Goal: Task Accomplishment & Management: Manage account settings

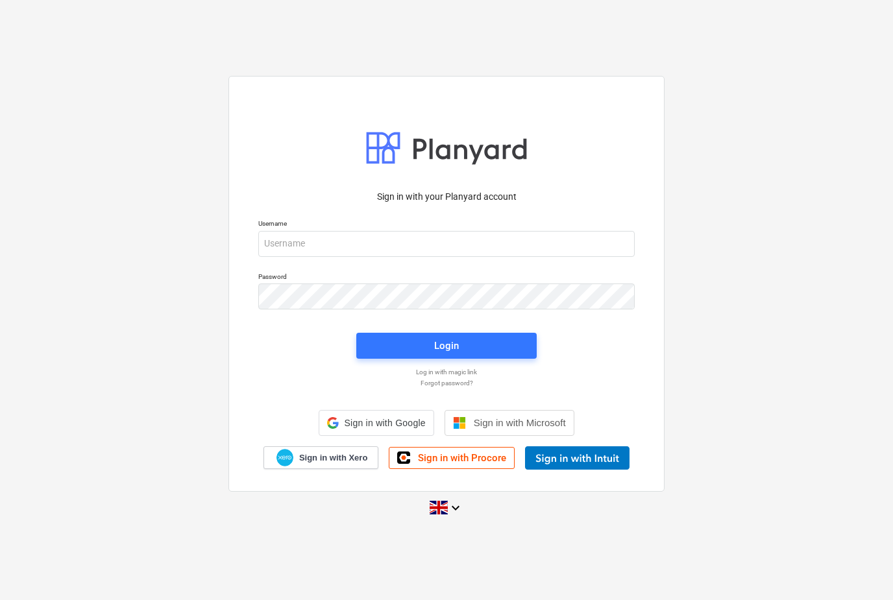
scroll to position [42, 0]
click at [96, 2] on div "Sign in with your Planyard account Username Password Login Log in with magic li…" at bounding box center [446, 300] width 893 height 600
click at [103, 1] on div "Sign in with your Planyard account Username Password Login Log in with magic li…" at bounding box center [446, 300] width 893 height 600
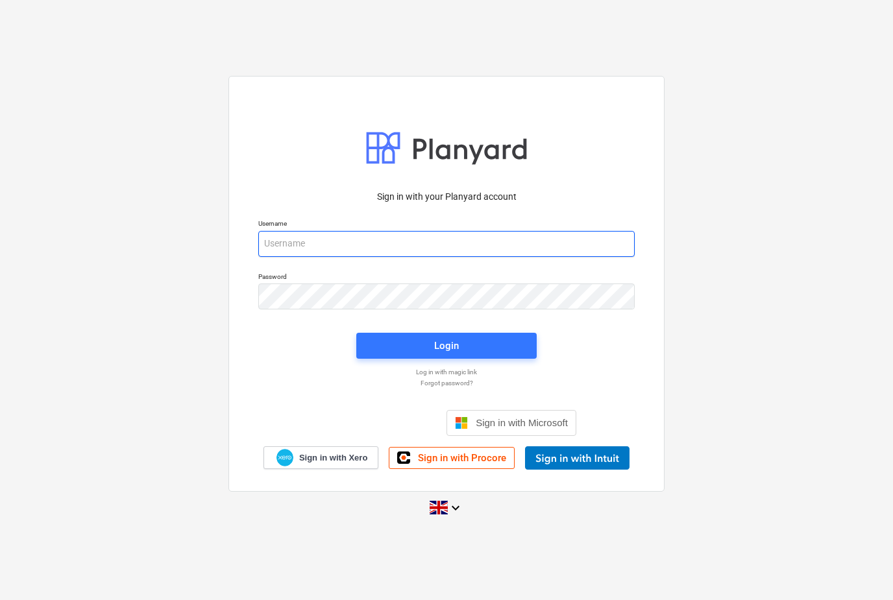
click at [590, 257] on input "email" at bounding box center [446, 244] width 376 height 26
type input "info@ultimagroup.uk"
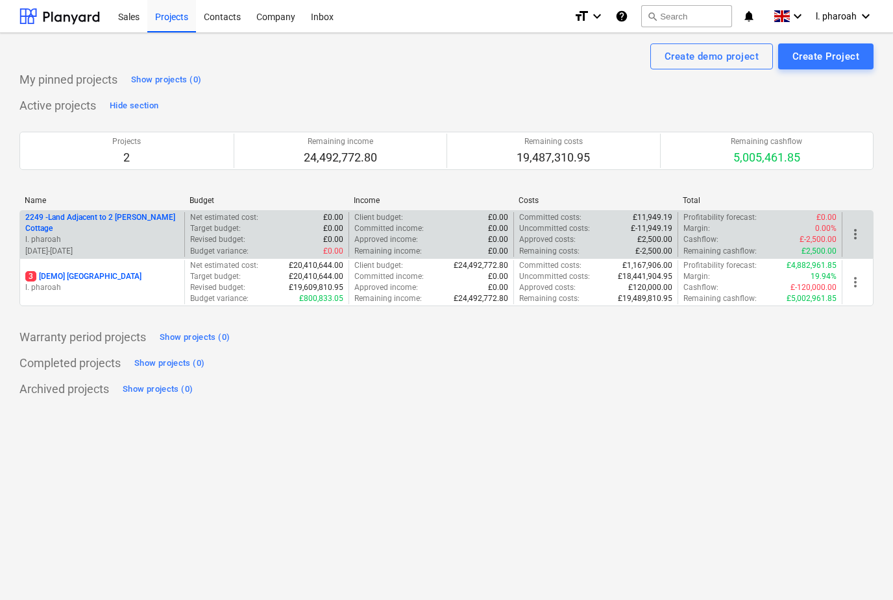
click at [115, 219] on p "2249 - Land Adjacent to 2 [PERSON_NAME] Cottage" at bounding box center [102, 223] width 154 height 22
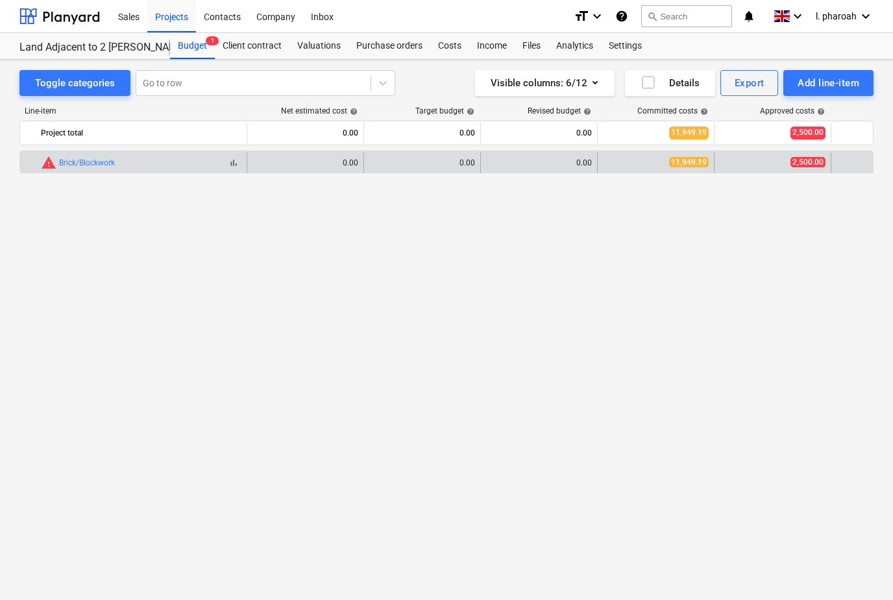
click at [49, 158] on span "warning" at bounding box center [49, 163] width 16 height 16
click at [439, 157] on div "edit 0.00" at bounding box center [422, 162] width 106 height 21
click at [456, 159] on div "0.00" at bounding box center [422, 162] width 106 height 9
click at [372, 165] on span "edit" at bounding box center [377, 163] width 10 height 10
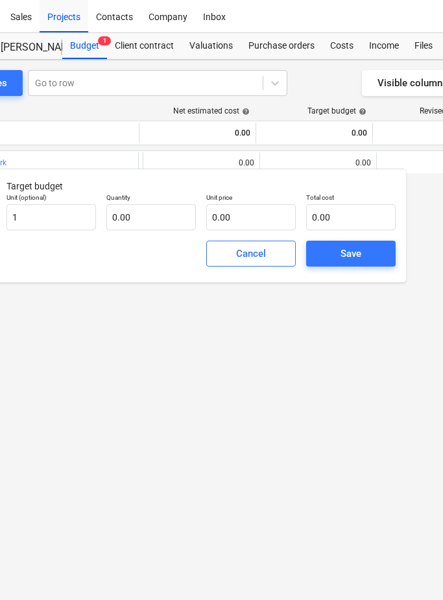
scroll to position [0, 78]
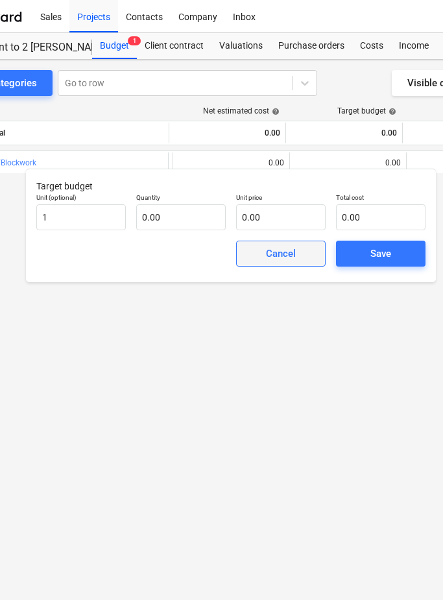
click at [262, 249] on span "Cancel" at bounding box center [280, 253] width 57 height 17
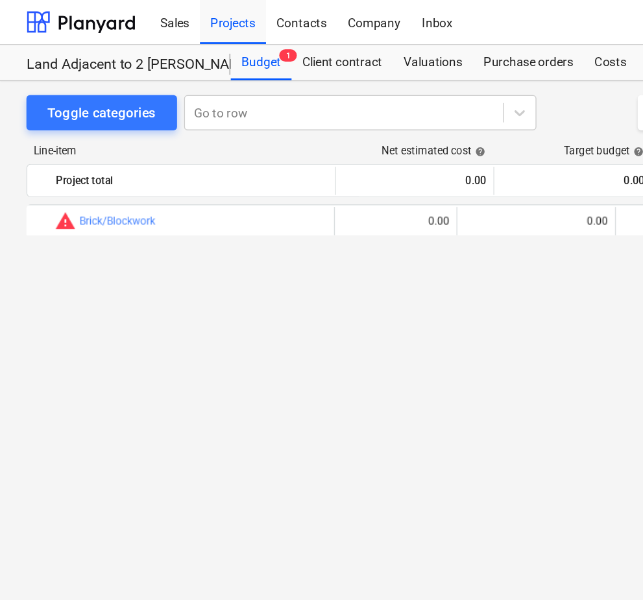
scroll to position [0, 30]
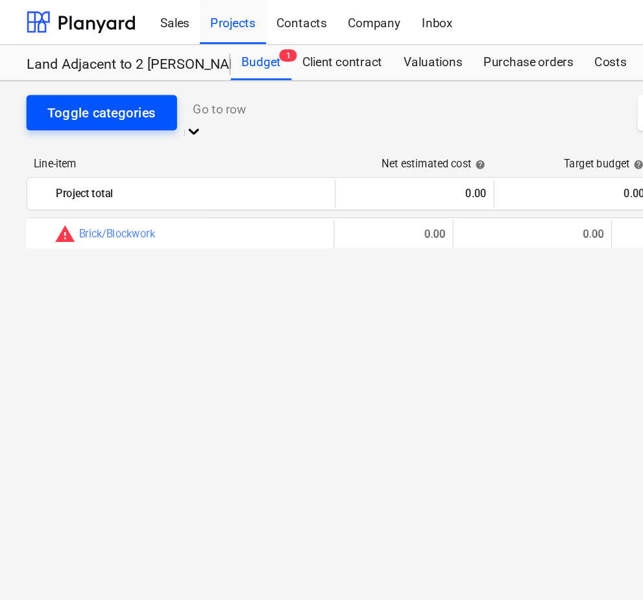
click at [72, 79] on div "Toggle categories" at bounding box center [75, 83] width 80 height 17
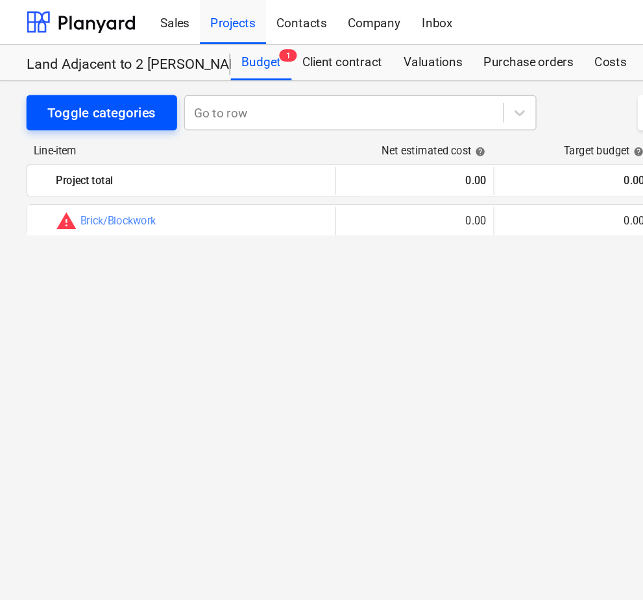
click at [63, 76] on div "Toggle categories" at bounding box center [75, 83] width 80 height 17
click at [57, 75] on div "Toggle categories" at bounding box center [75, 83] width 80 height 17
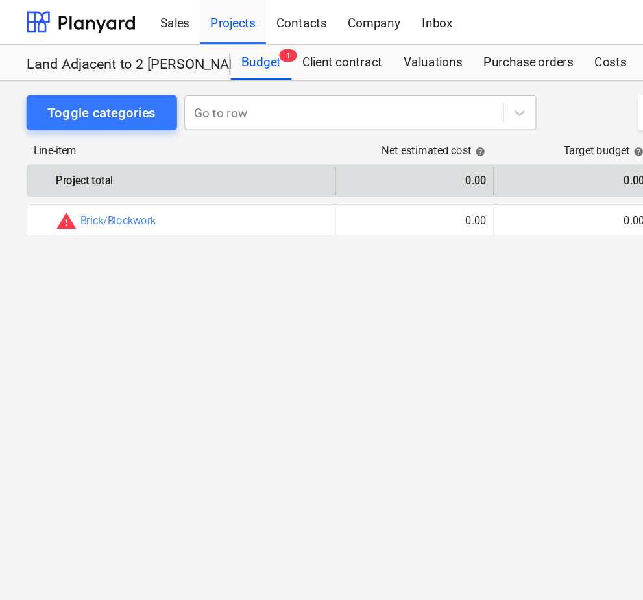
click at [72, 141] on div "Project total" at bounding box center [141, 133] width 200 height 21
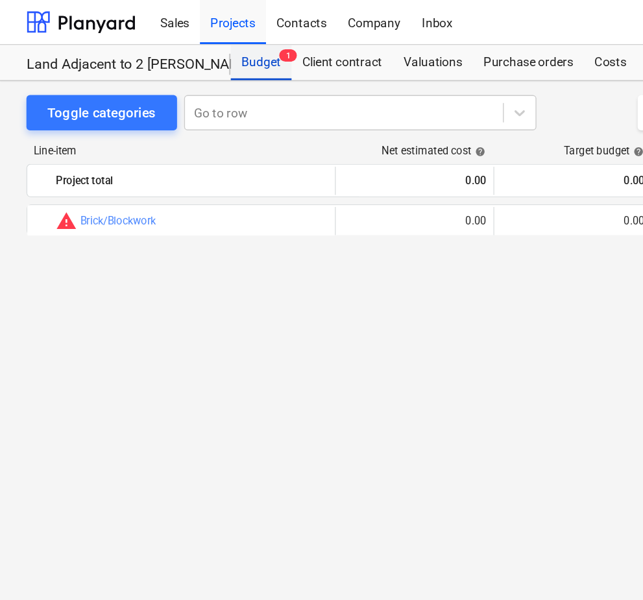
click at [182, 44] on div "Budget 1" at bounding box center [192, 46] width 45 height 26
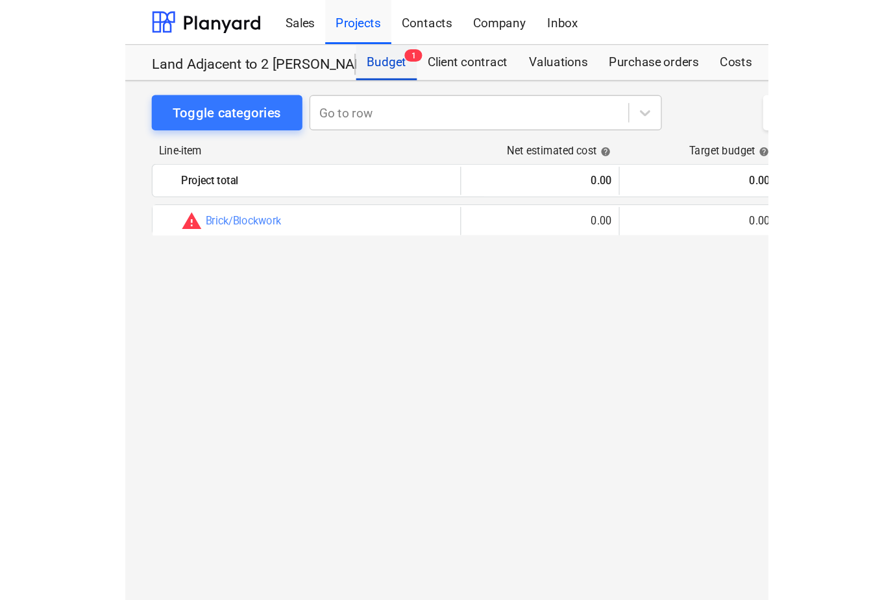
scroll to position [0, 0]
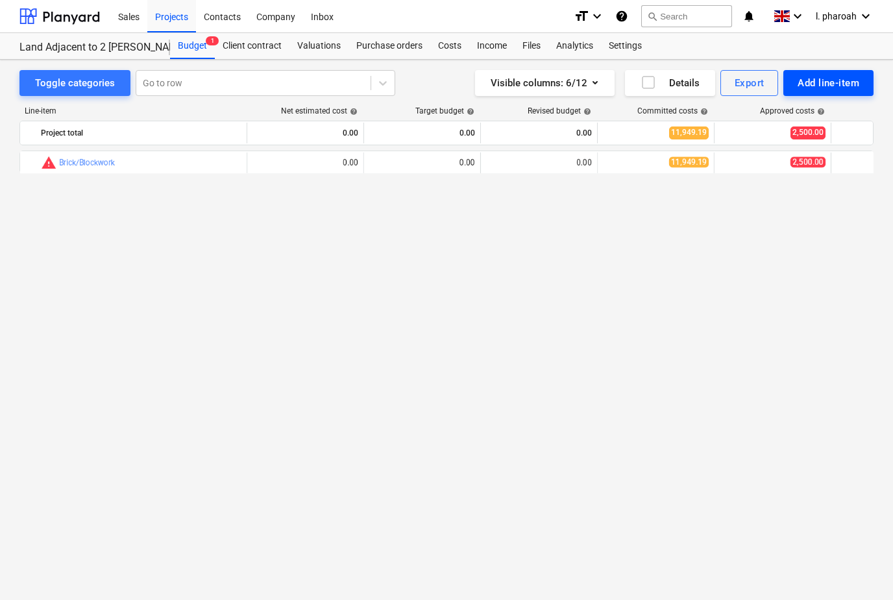
click at [837, 85] on div "Add line-item" at bounding box center [828, 83] width 62 height 17
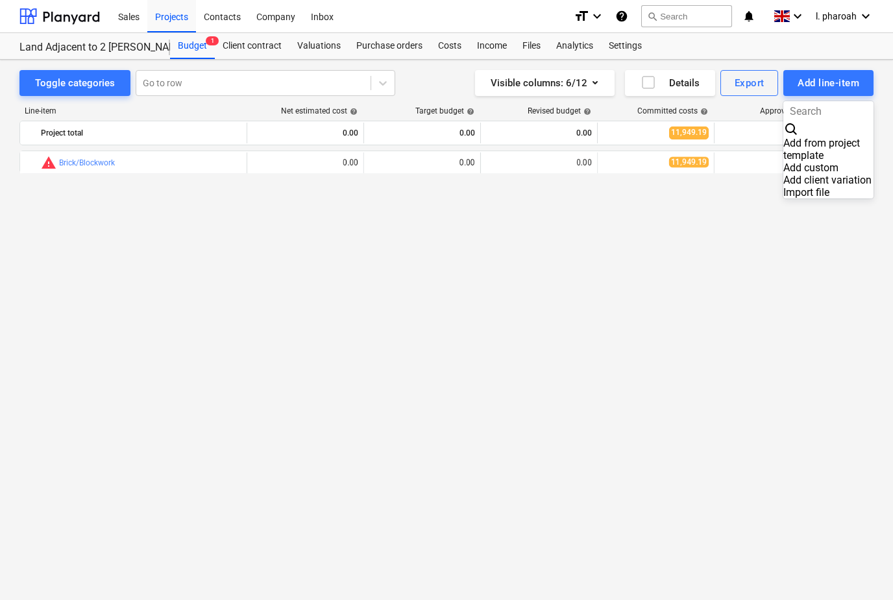
click at [805, 162] on div "Add custom" at bounding box center [828, 168] width 90 height 12
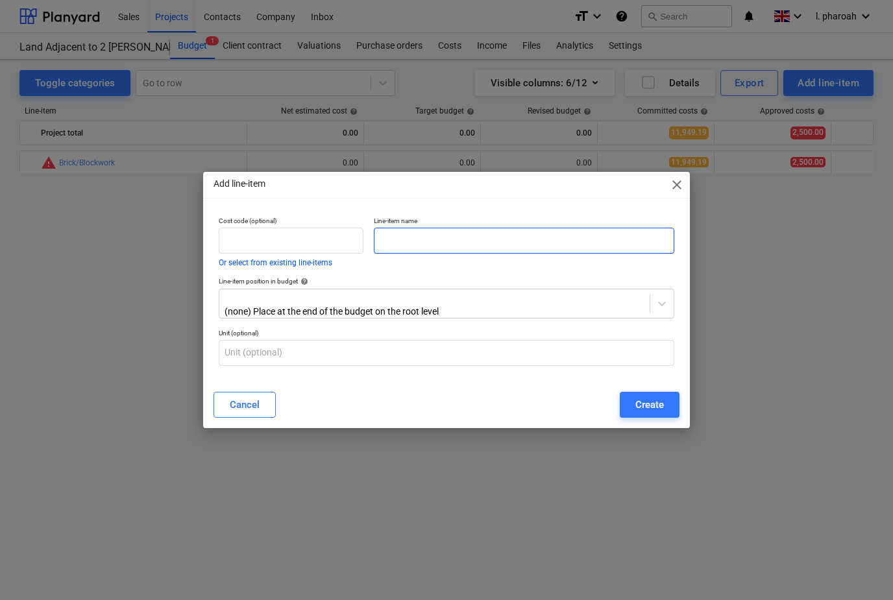
click at [553, 239] on input "text" at bounding box center [524, 241] width 300 height 26
type input "Enabling Works"
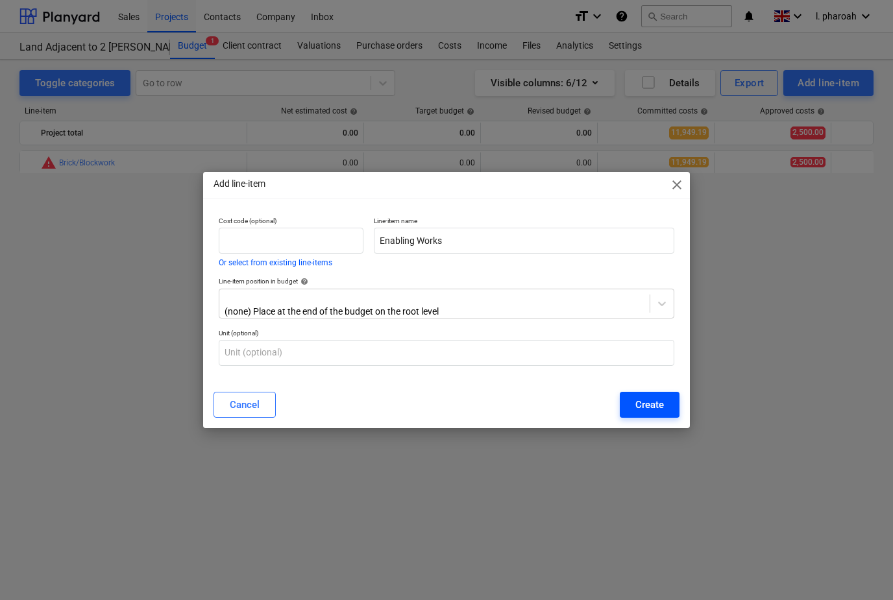
click at [665, 400] on button "Create" at bounding box center [650, 405] width 60 height 26
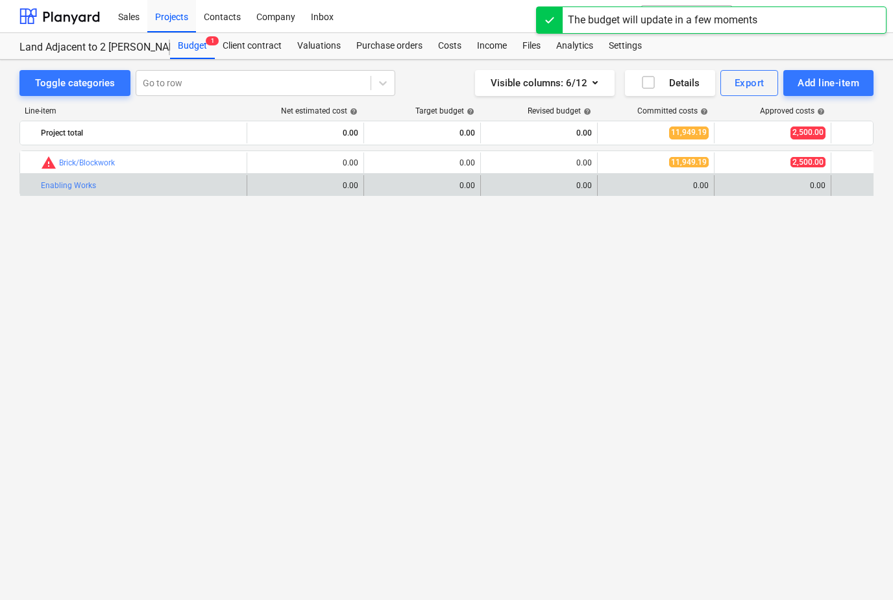
click at [86, 176] on div "bar_chart Enabling Works" at bounding box center [141, 185] width 200 height 21
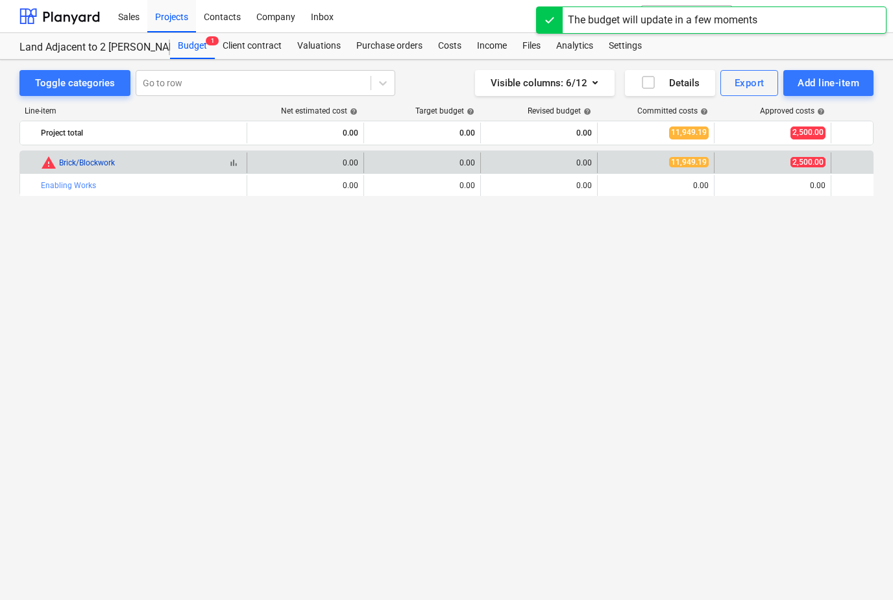
click at [93, 163] on link "Brick/Blockwork" at bounding box center [87, 162] width 56 height 9
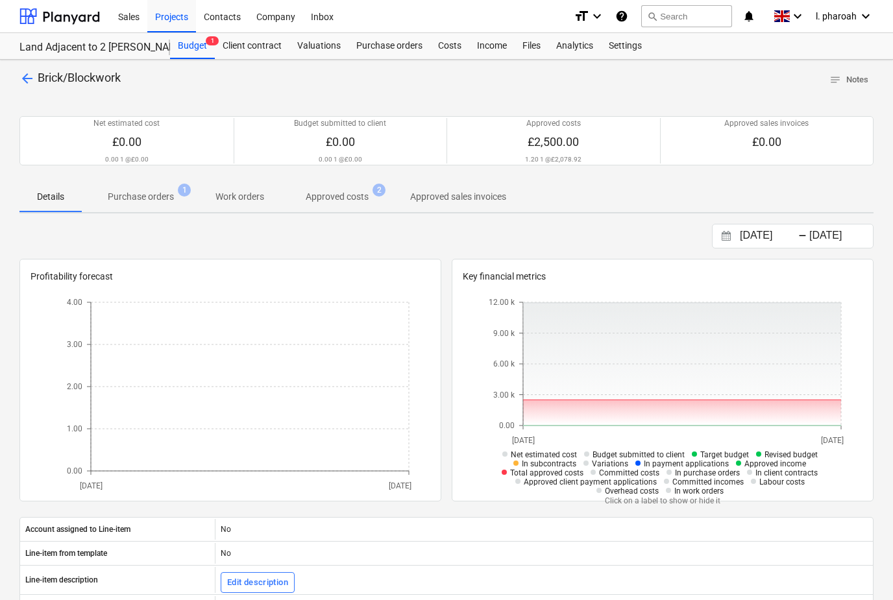
click at [34, 78] on span "arrow_back" at bounding box center [27, 79] width 16 height 16
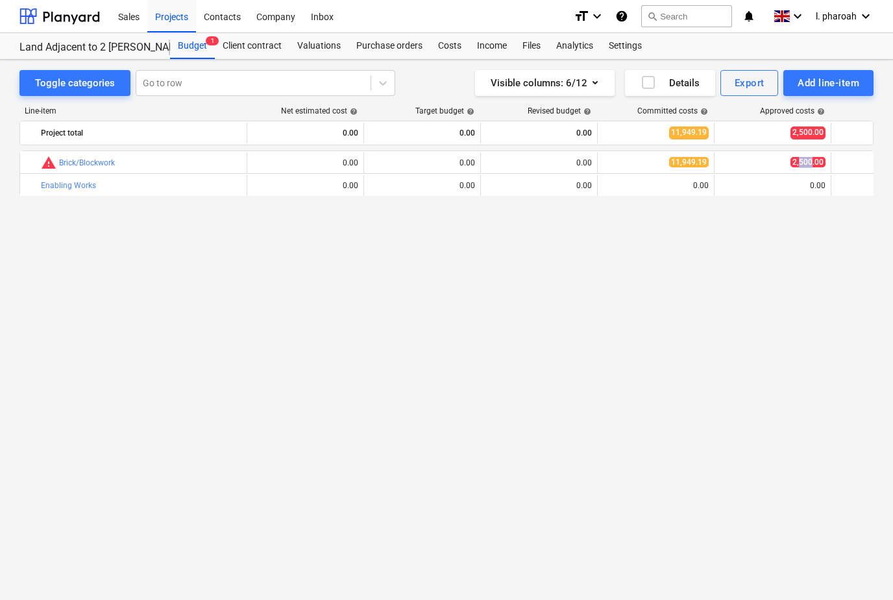
click at [731, 400] on div "bar_chart warning Brick/Blockwork edit 0.00 edit 0.00 edit 0.00 11,949.19 2,500…" at bounding box center [446, 369] width 854 height 437
click at [646, 87] on icon "button" at bounding box center [648, 83] width 16 height 16
click at [657, 86] on div "Details" at bounding box center [669, 83] width 59 height 17
click at [655, 86] on icon "button" at bounding box center [648, 83] width 16 height 16
click at [660, 85] on div "Details" at bounding box center [669, 83] width 59 height 17
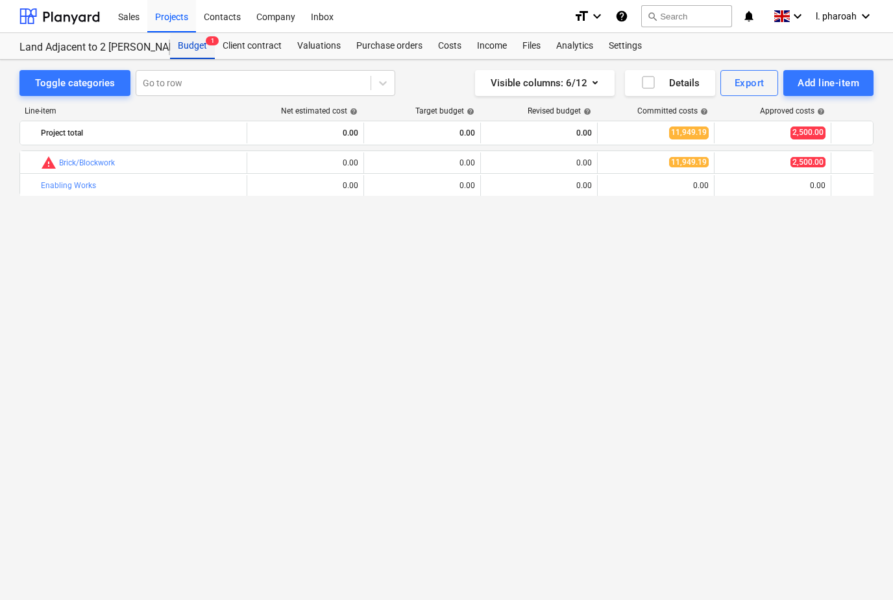
click at [191, 50] on div "Budget 1" at bounding box center [192, 46] width 45 height 26
click at [187, 48] on div "Budget 1" at bounding box center [192, 46] width 45 height 26
click at [759, 77] on div "Export" at bounding box center [749, 83] width 30 height 17
click at [720, 137] on div "PDF" at bounding box center [749, 143] width 58 height 12
click at [165, 22] on div "Projects" at bounding box center [171, 15] width 49 height 33
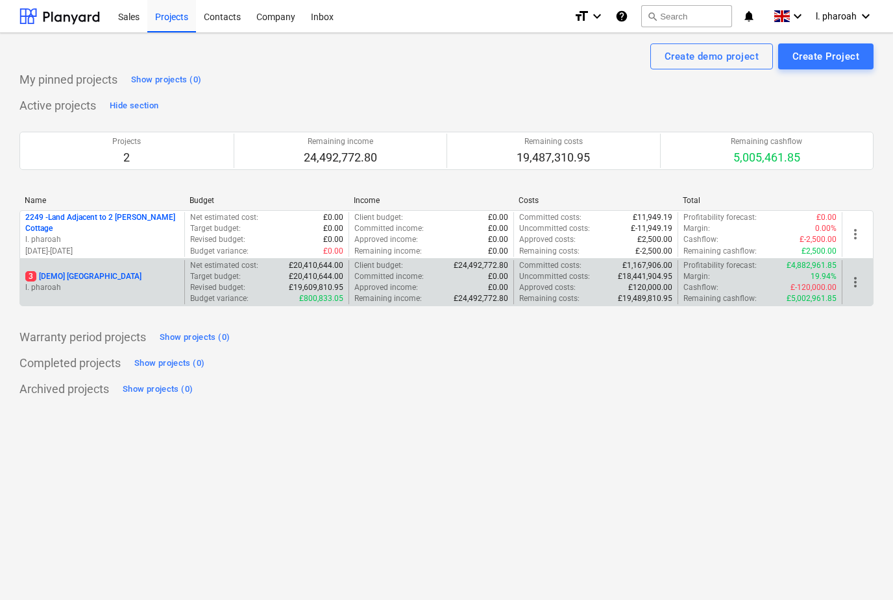
click at [84, 282] on p "l. pharoah" at bounding box center [102, 287] width 154 height 11
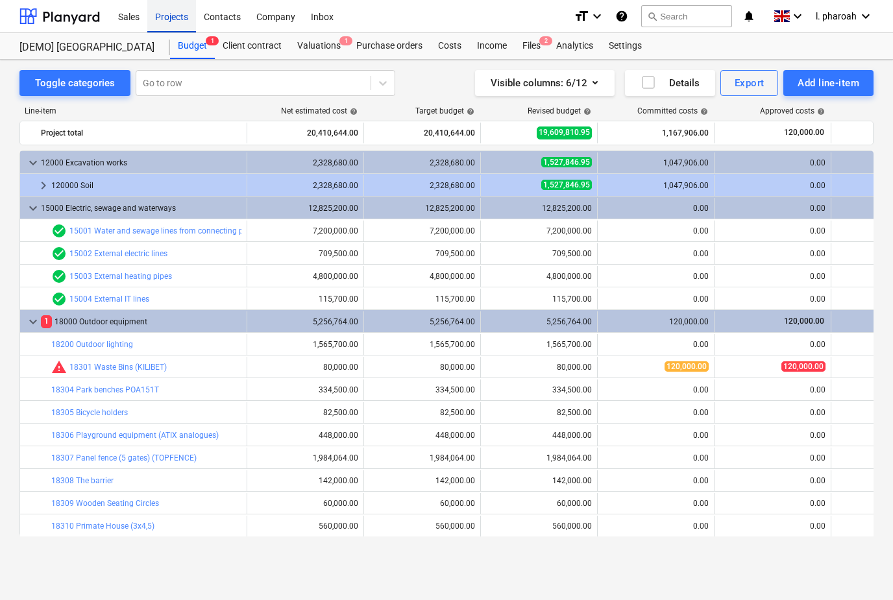
click at [169, 20] on div "Projects" at bounding box center [171, 15] width 49 height 33
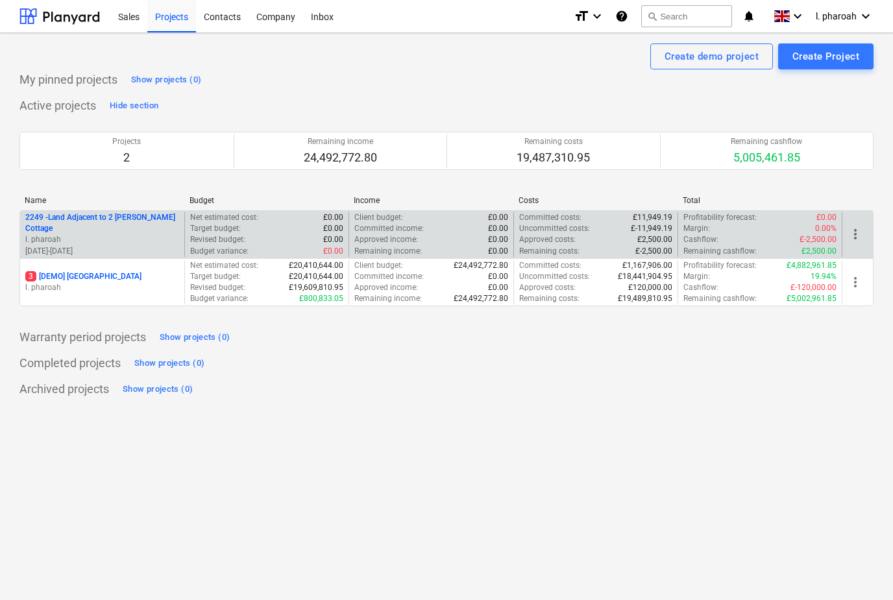
click at [84, 222] on p "2249 - Land Adjacent to 2 [PERSON_NAME] Cottage" at bounding box center [102, 223] width 154 height 22
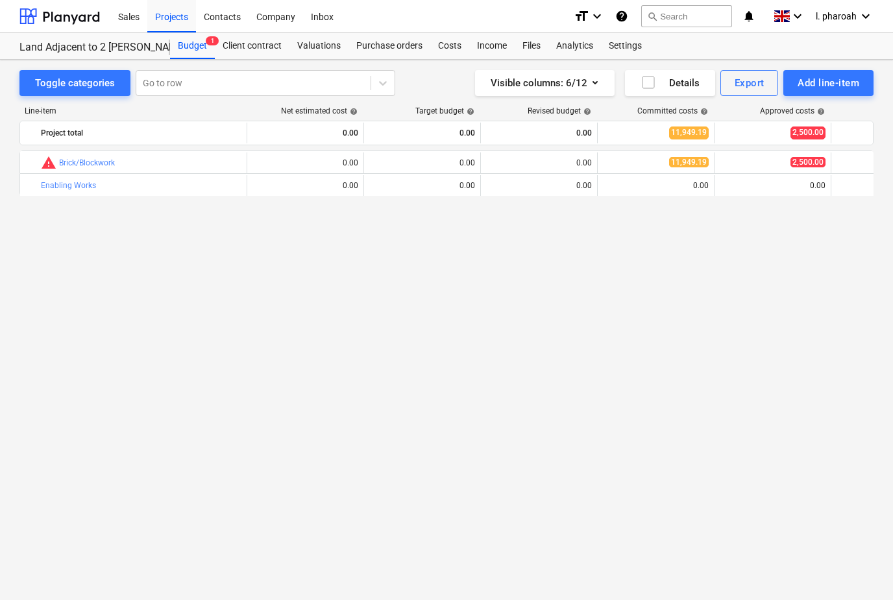
click at [160, 276] on div "bar_chart warning Brick/Blockwork edit 0.00 edit 0.00 edit 0.00 11,949.19 2,500…" at bounding box center [446, 369] width 854 height 437
click at [240, 48] on div "Client contract" at bounding box center [252, 46] width 75 height 26
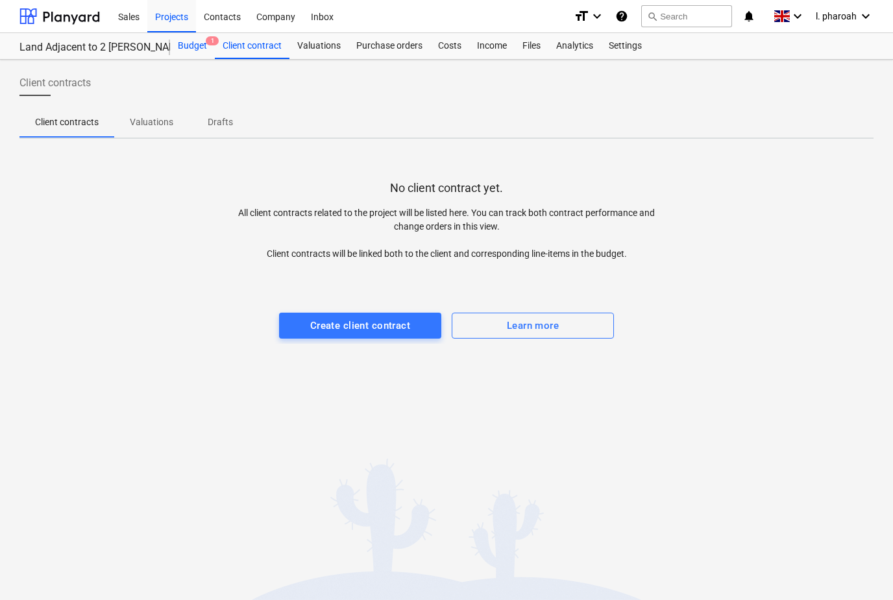
click at [184, 47] on div "Budget 1" at bounding box center [192, 46] width 45 height 26
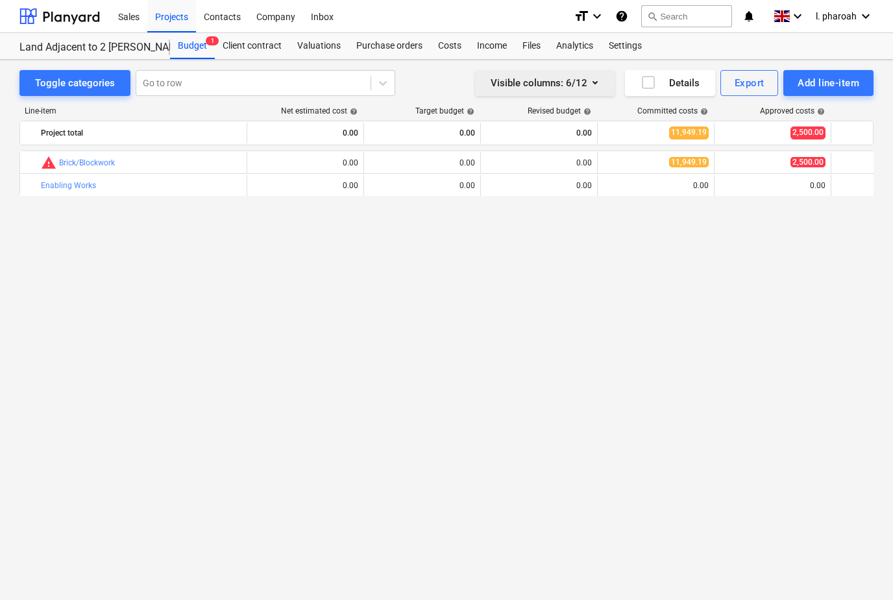
click at [531, 80] on div "Visible columns : 6/12" at bounding box center [544, 83] width 108 height 17
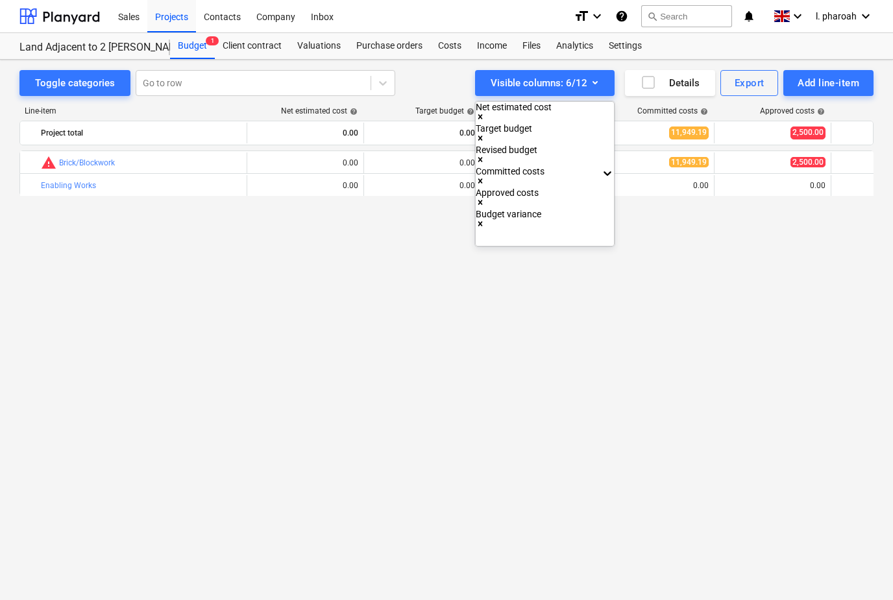
click at [557, 68] on div at bounding box center [446, 300] width 893 height 600
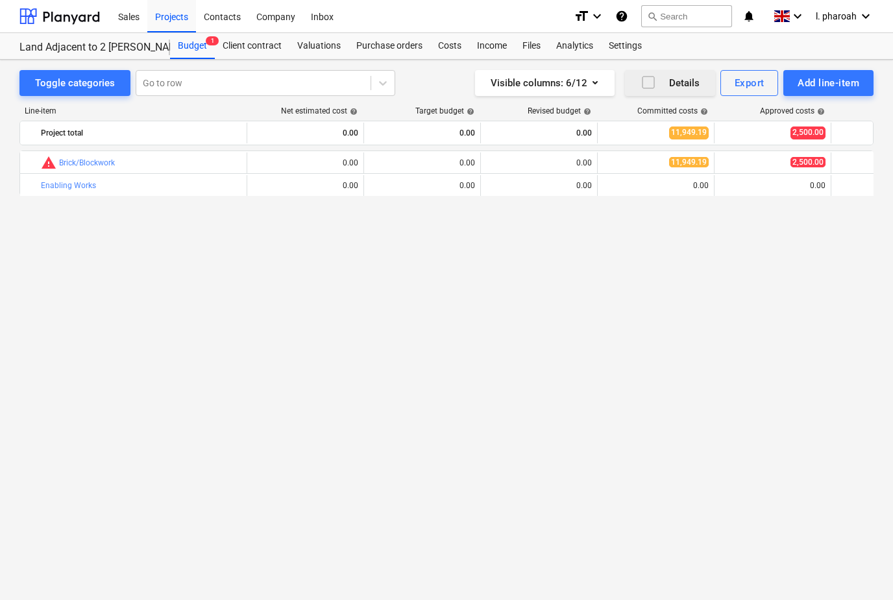
click at [649, 74] on button "Details" at bounding box center [670, 83] width 90 height 26
click at [642, 80] on icon "button" at bounding box center [648, 83] width 16 height 16
click at [588, 11] on icon "format_size" at bounding box center [582, 16] width 16 height 16
click at [779, 435] on div at bounding box center [446, 300] width 893 height 600
click at [239, 51] on div "Client contract" at bounding box center [252, 46] width 75 height 26
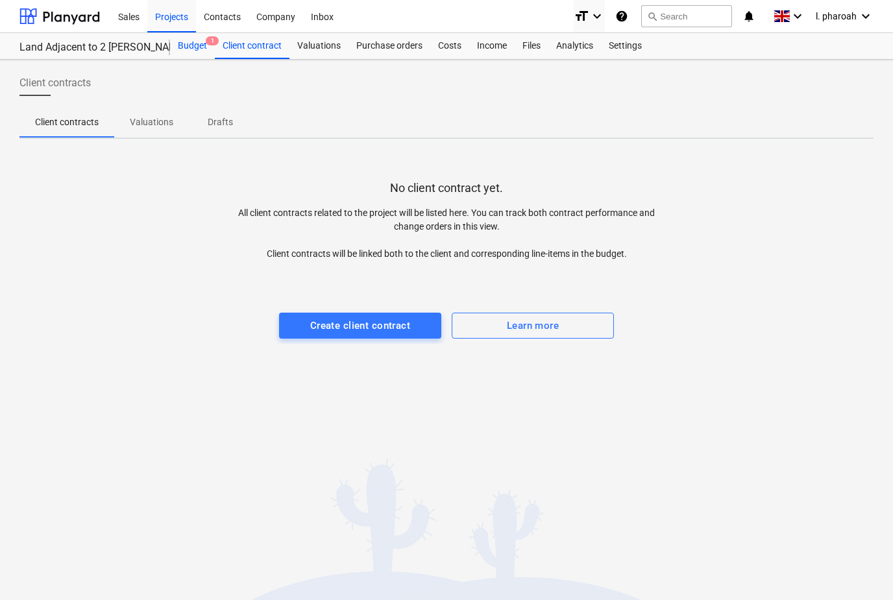
click at [184, 48] on div "Budget 1" at bounding box center [192, 46] width 45 height 26
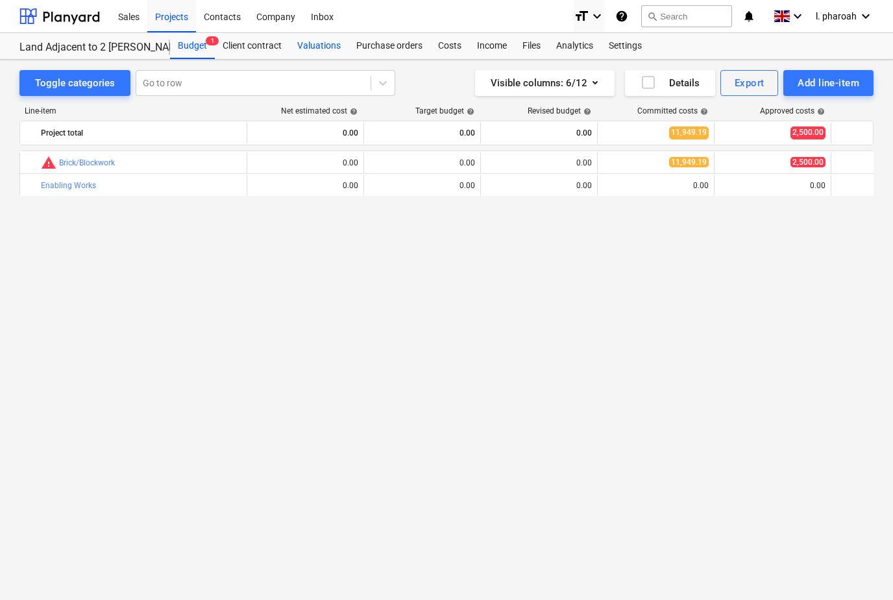
click at [316, 43] on div "Valuations" at bounding box center [318, 46] width 59 height 26
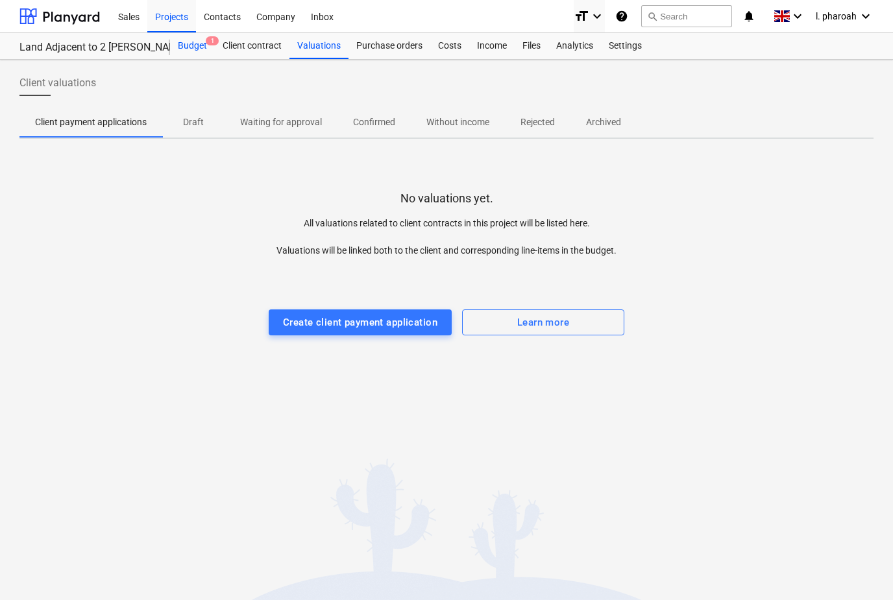
click at [182, 47] on div "Budget 1" at bounding box center [192, 46] width 45 height 26
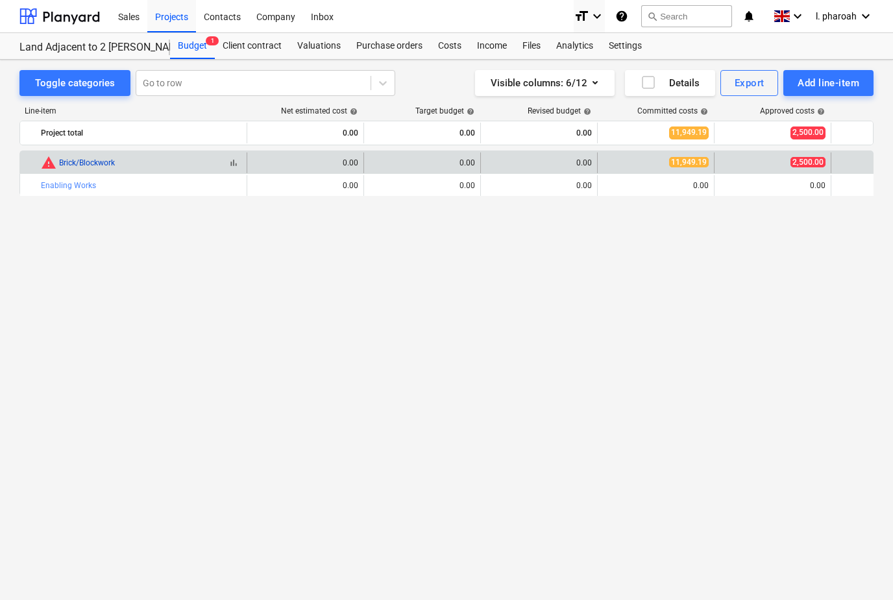
click at [88, 160] on link "Brick/Blockwork" at bounding box center [87, 162] width 56 height 9
click at [96, 160] on link "Brick/Blockwork" at bounding box center [87, 162] width 56 height 9
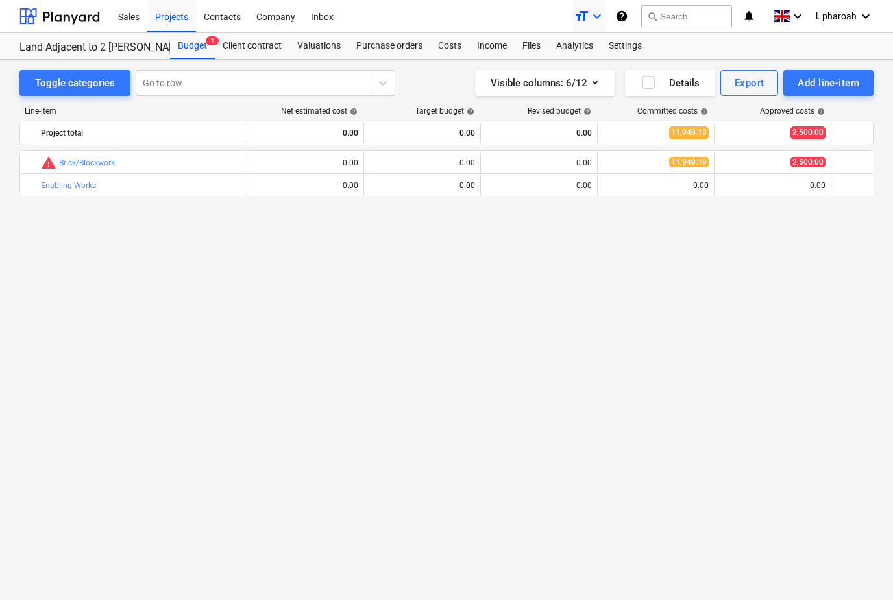
click at [586, 15] on icon "format_size" at bounding box center [582, 16] width 16 height 16
click at [93, 78] on div at bounding box center [446, 300] width 893 height 600
click at [83, 82] on div "Toggle categories" at bounding box center [75, 83] width 80 height 17
click at [74, 79] on div "Toggle categories" at bounding box center [75, 83] width 80 height 17
click at [69, 32] on div at bounding box center [59, 16] width 80 height 32
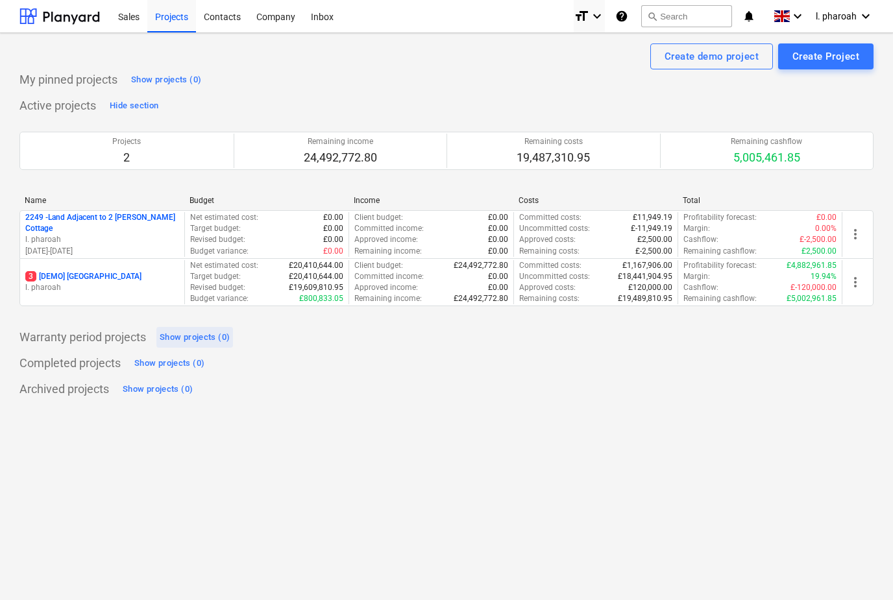
click at [187, 333] on div "Show projects (0)" at bounding box center [195, 337] width 70 height 15
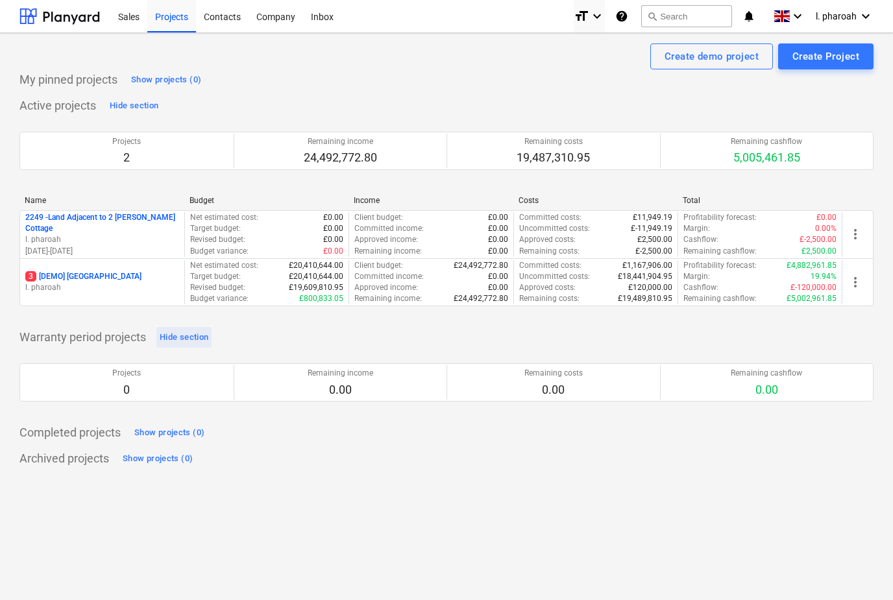
click at [176, 332] on div "Hide section" at bounding box center [184, 337] width 49 height 15
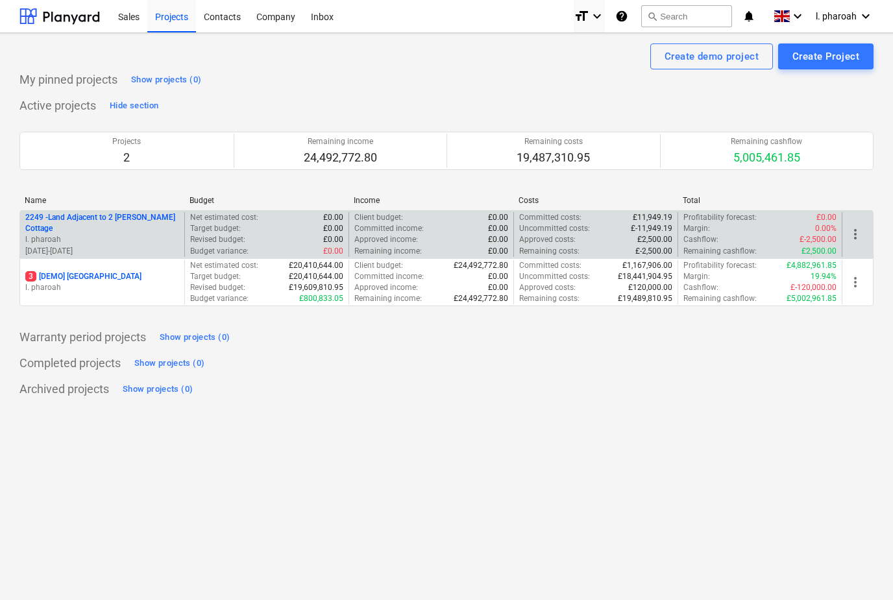
click at [96, 219] on p "2249 - Land Adjacent to 2 [PERSON_NAME] Cottage" at bounding box center [102, 223] width 154 height 22
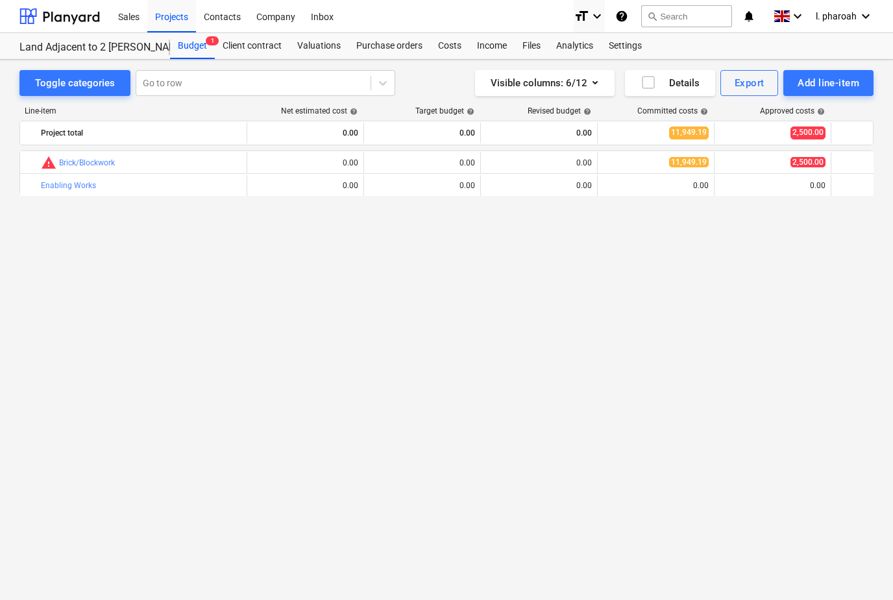
click at [725, 483] on div "bar_chart warning Brick/Blockwork edit 0.00 edit 0.00 edit 0.00 11,949.19 2,500…" at bounding box center [446, 369] width 854 height 437
click at [481, 38] on div "Income" at bounding box center [491, 46] width 45 height 26
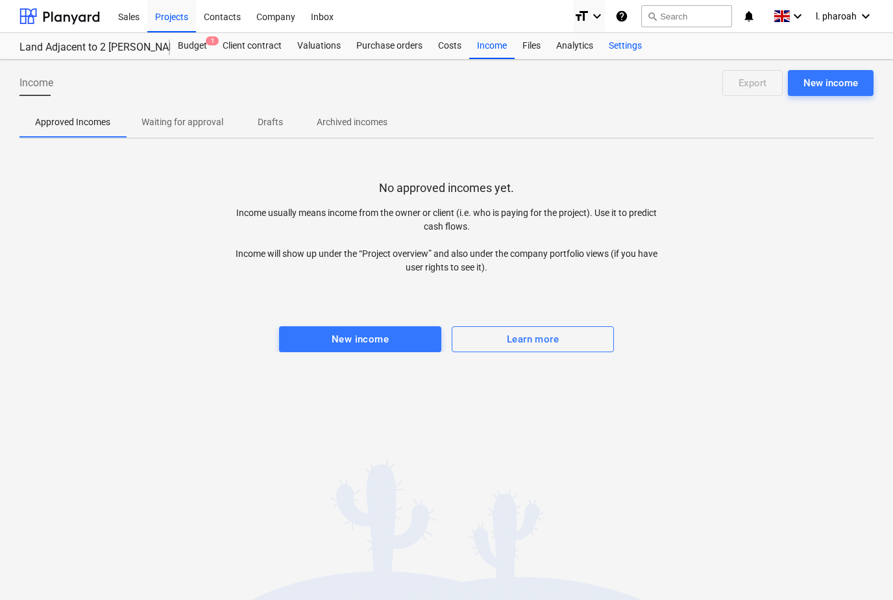
click at [617, 43] on div "Settings" at bounding box center [625, 46] width 49 height 26
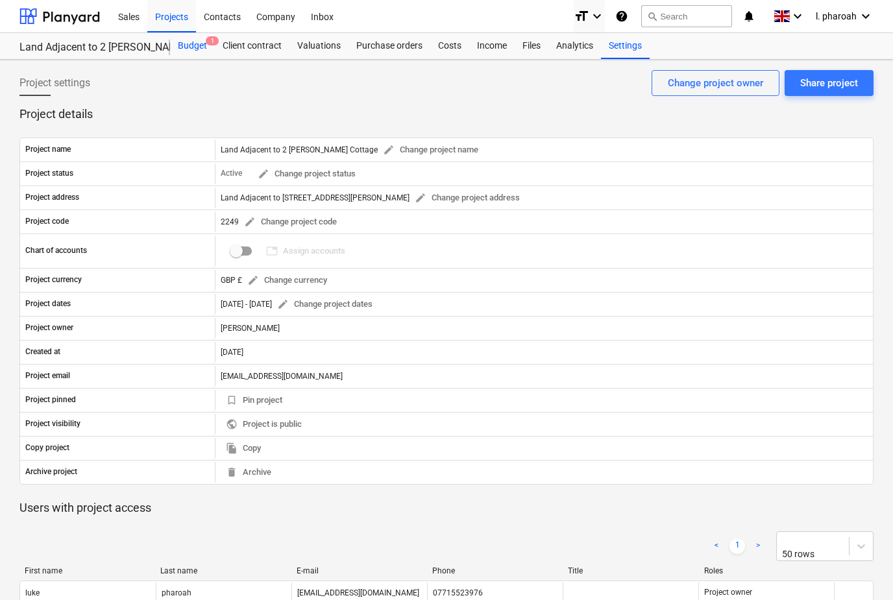
click at [184, 45] on div "Budget 1" at bounding box center [192, 46] width 45 height 26
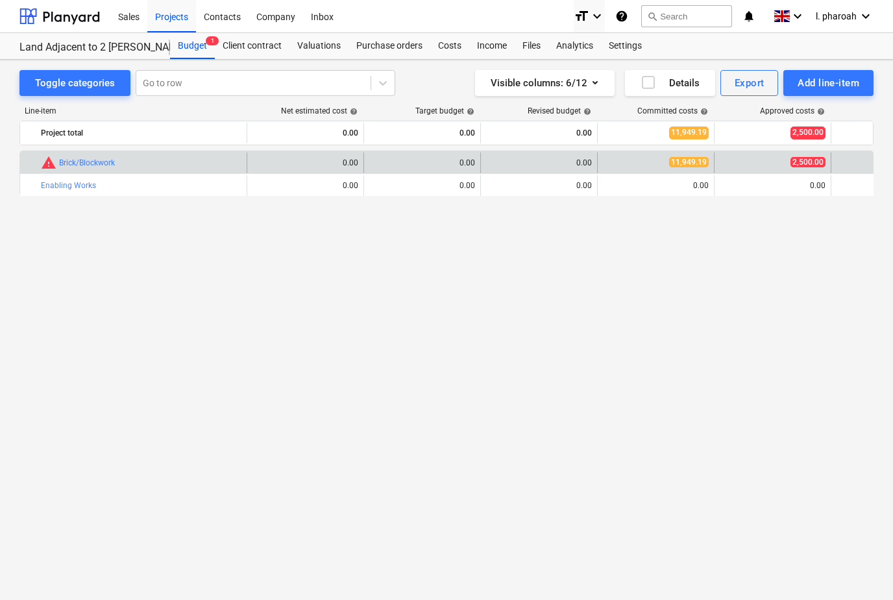
click at [742, 157] on div "2,500.00" at bounding box center [772, 162] width 106 height 21
click at [725, 172] on div "2,500.00" at bounding box center [772, 162] width 106 height 21
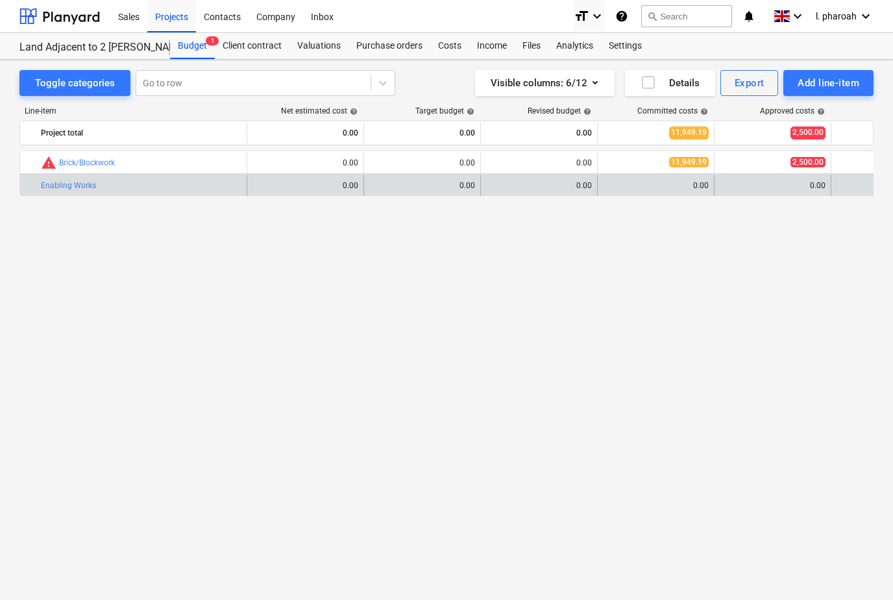
click at [738, 188] on div "0.00" at bounding box center [772, 185] width 106 height 9
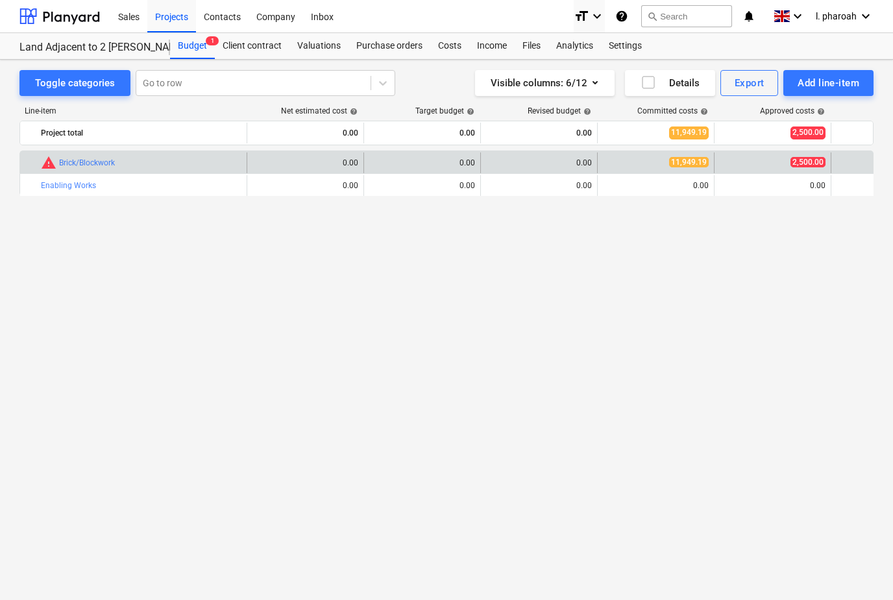
click at [753, 160] on div "2,500.00" at bounding box center [772, 162] width 106 height 11
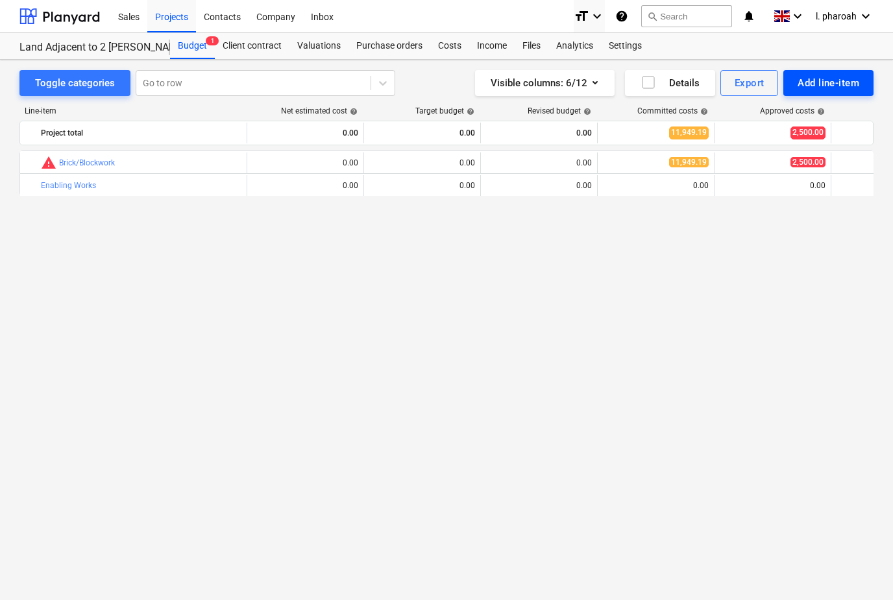
click at [843, 92] on button "Add line-item" at bounding box center [828, 83] width 90 height 26
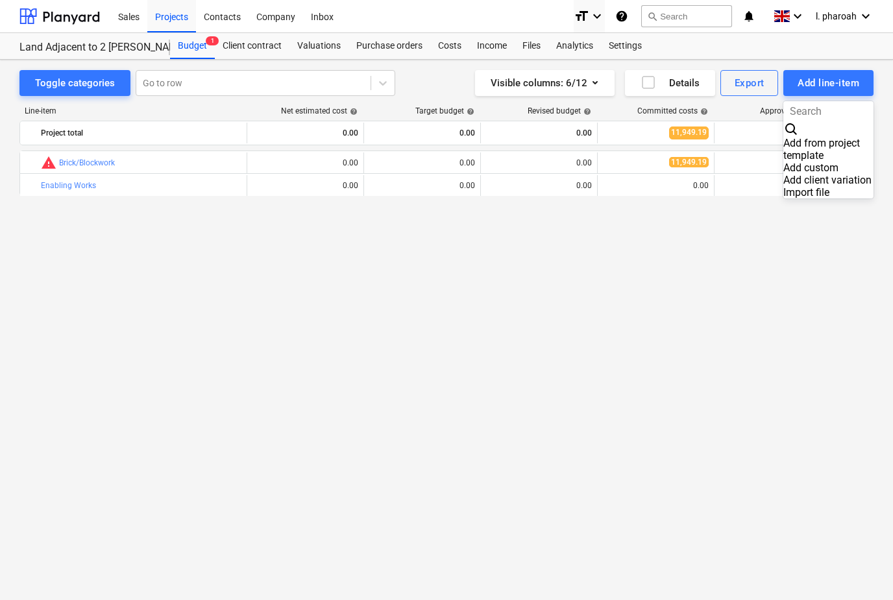
click at [784, 187] on div "Import file" at bounding box center [828, 192] width 90 height 12
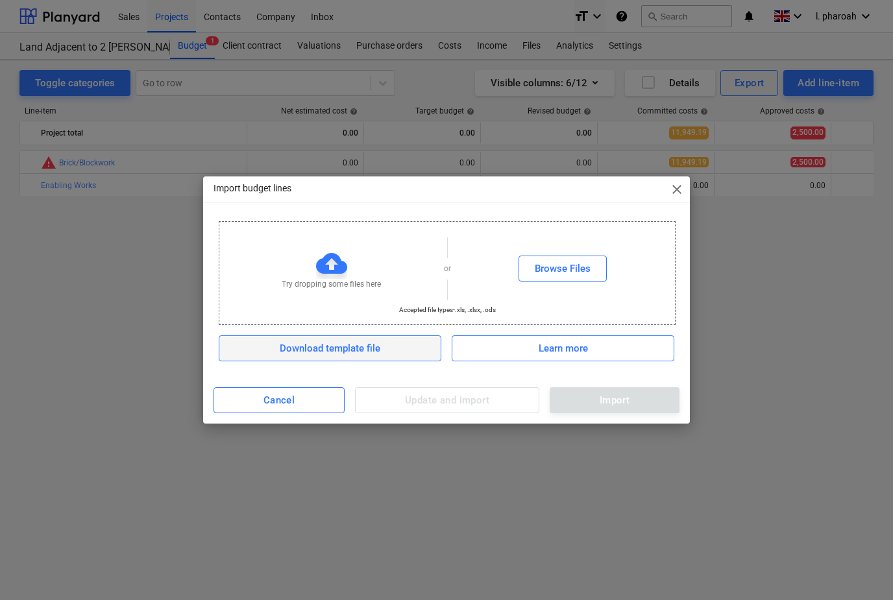
click at [248, 347] on span "Download template file" at bounding box center [330, 348] width 190 height 17
click at [269, 344] on span "Download template file" at bounding box center [330, 348] width 190 height 17
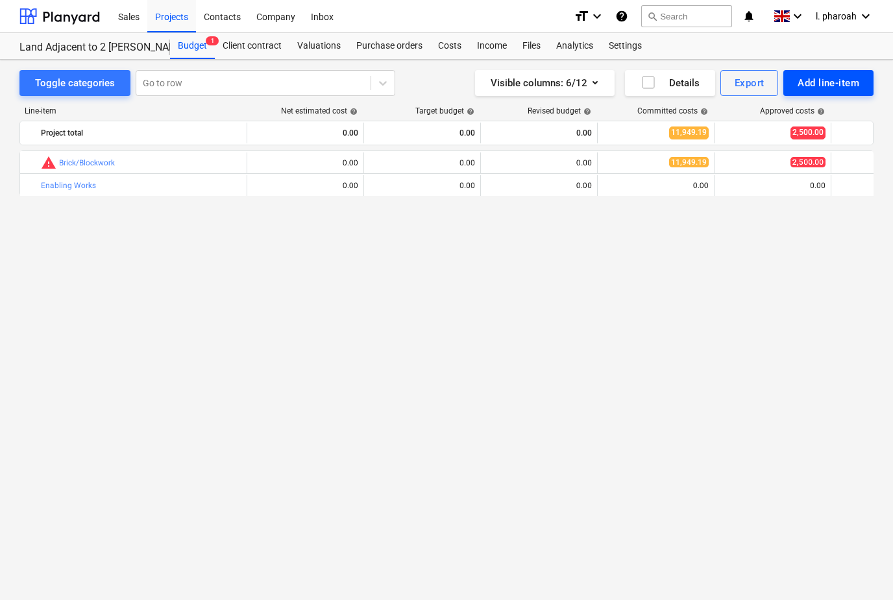
click at [803, 73] on button "Add line-item" at bounding box center [828, 83] width 90 height 26
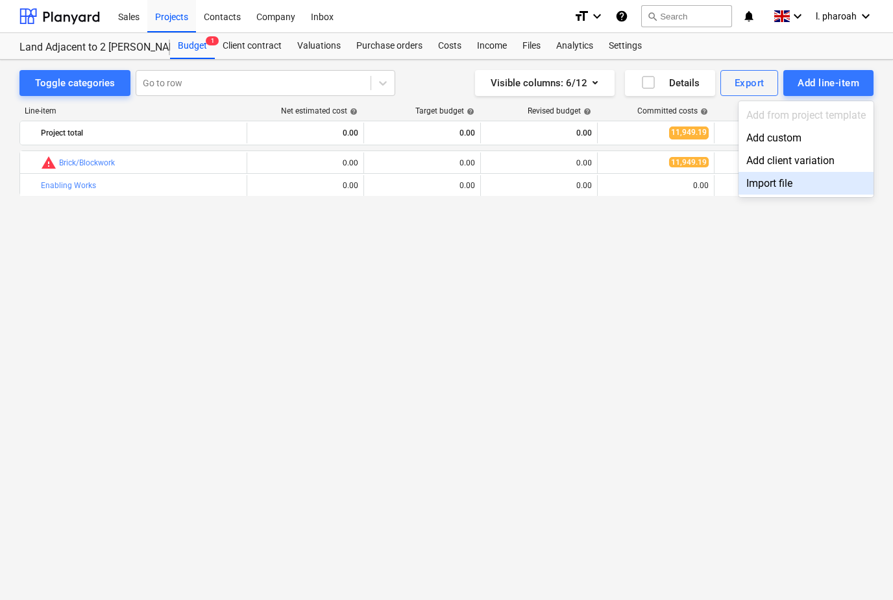
click at [791, 186] on div "Import file" at bounding box center [805, 183] width 135 height 23
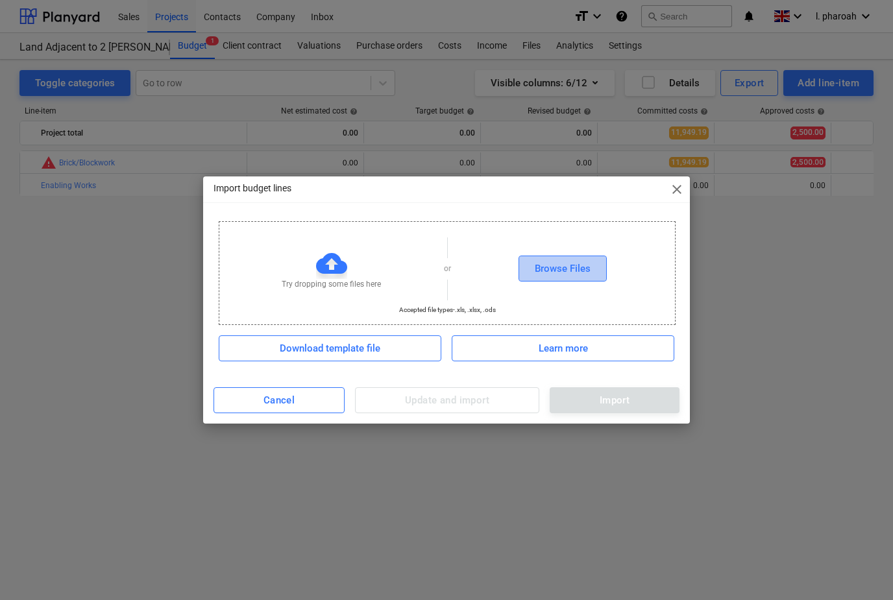
click at [570, 267] on div "Browse Files" at bounding box center [563, 268] width 56 height 17
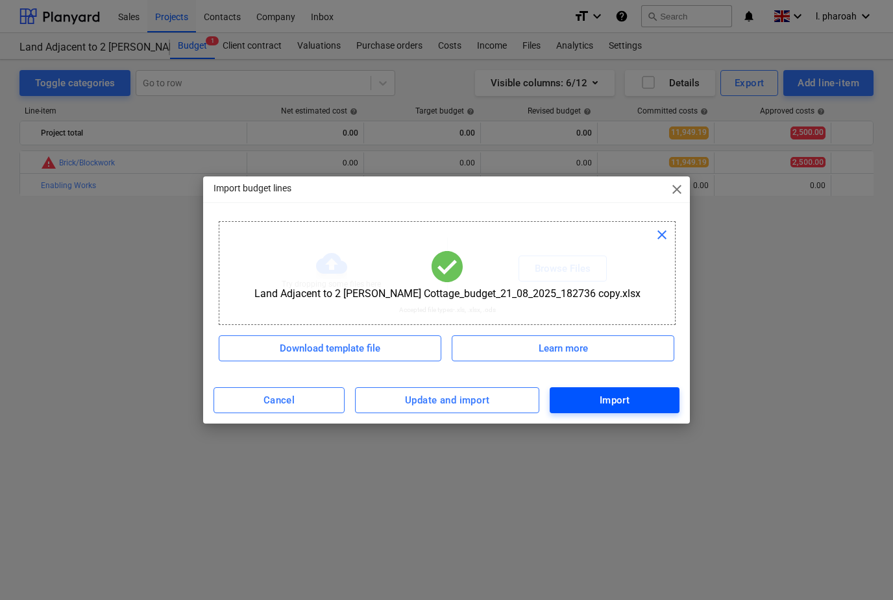
click at [638, 399] on span "Import" at bounding box center [614, 400] width 101 height 17
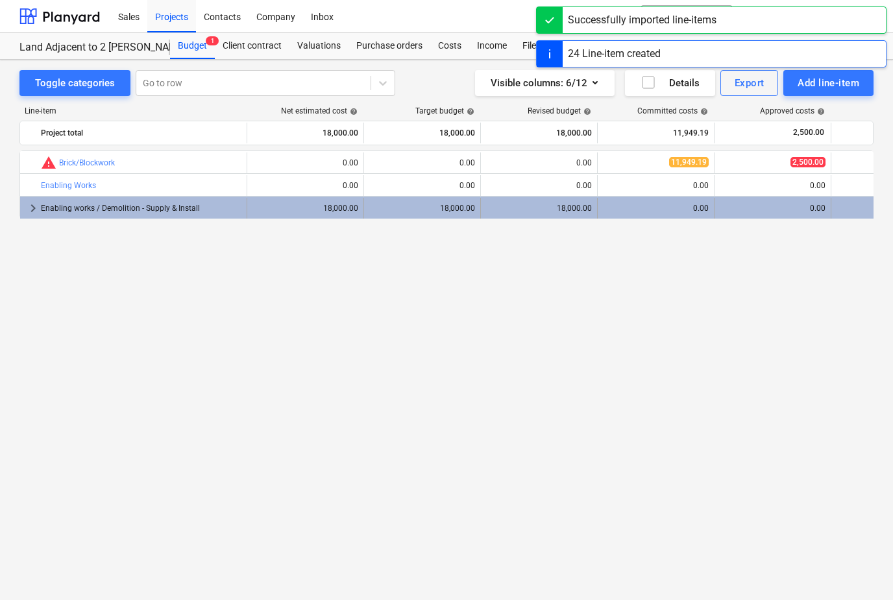
click at [36, 211] on span "keyboard_arrow_right" at bounding box center [33, 208] width 16 height 16
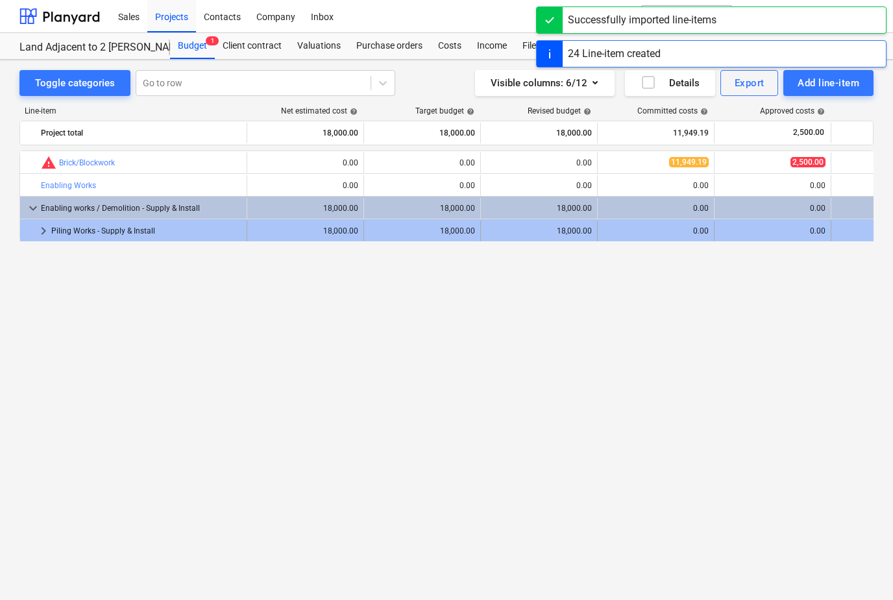
click at [49, 233] on span "keyboard_arrow_right" at bounding box center [44, 231] width 16 height 16
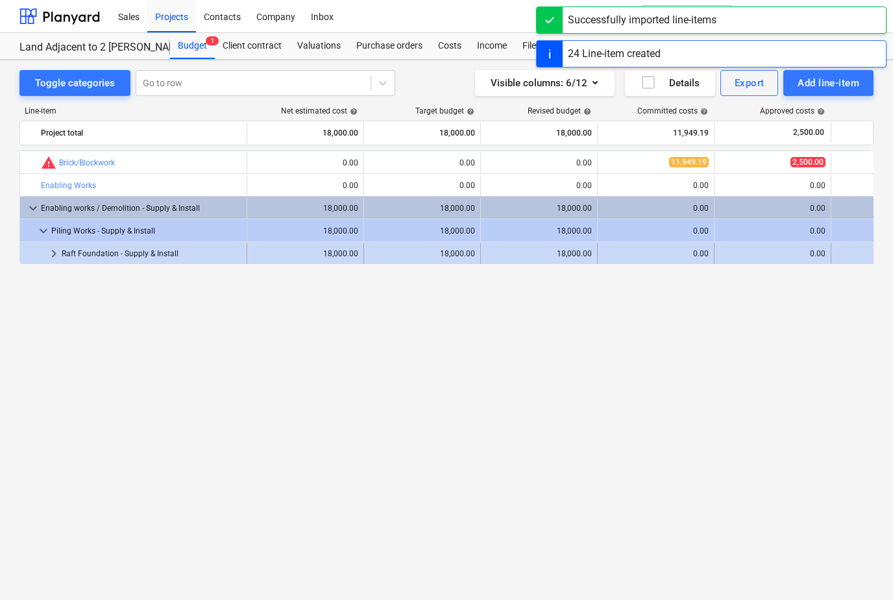
click at [60, 256] on span "keyboard_arrow_right" at bounding box center [54, 254] width 16 height 16
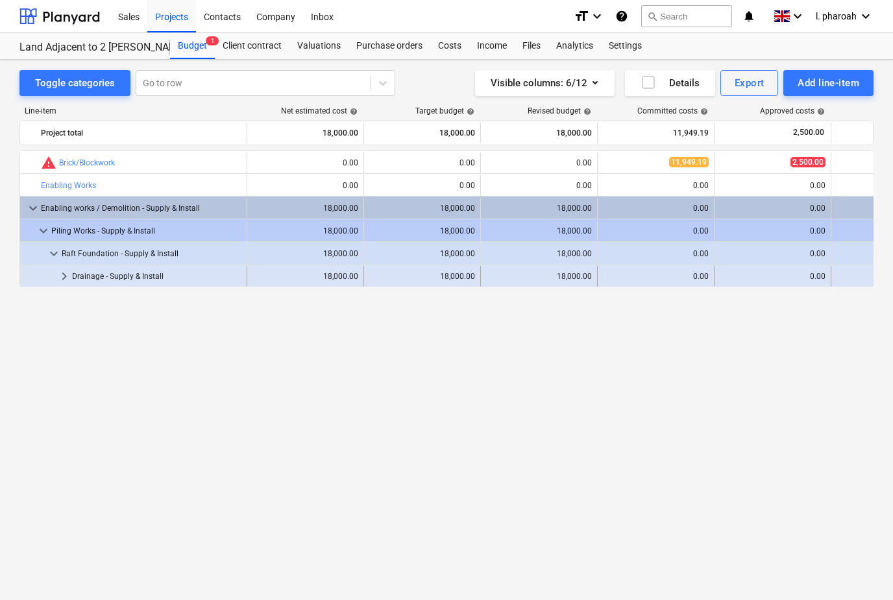
click at [65, 279] on span "keyboard_arrow_right" at bounding box center [64, 277] width 16 height 16
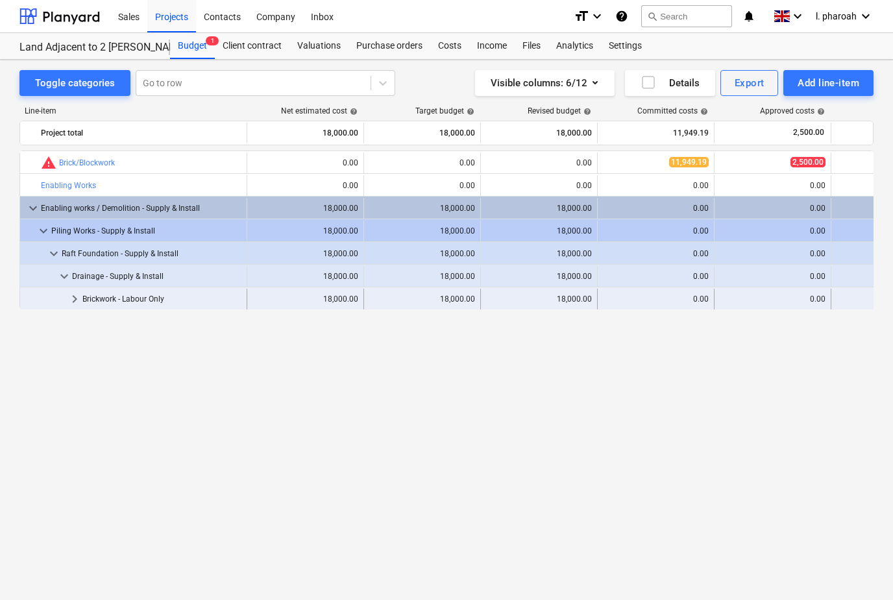
click at [74, 307] on span "keyboard_arrow_right" at bounding box center [75, 299] width 16 height 16
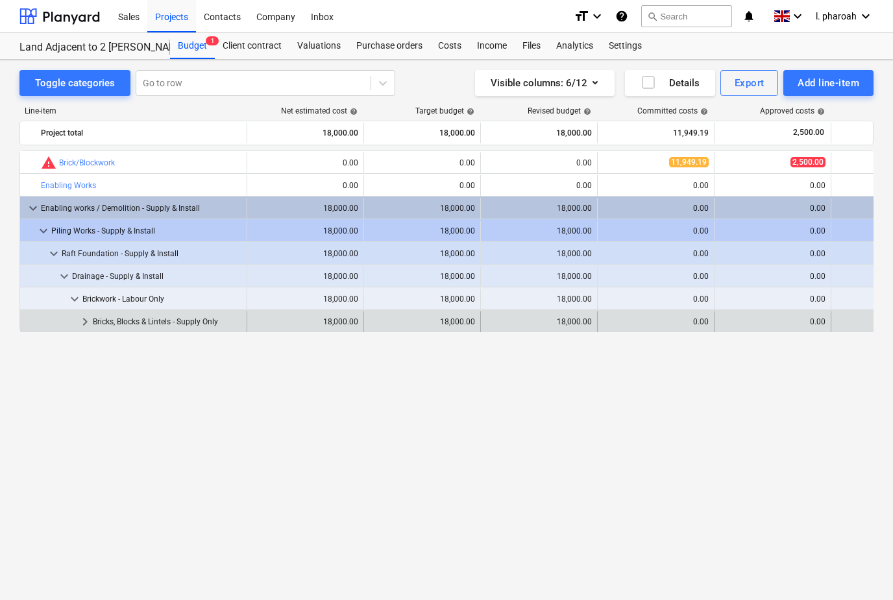
click at [84, 324] on span "keyboard_arrow_right" at bounding box center [85, 322] width 16 height 16
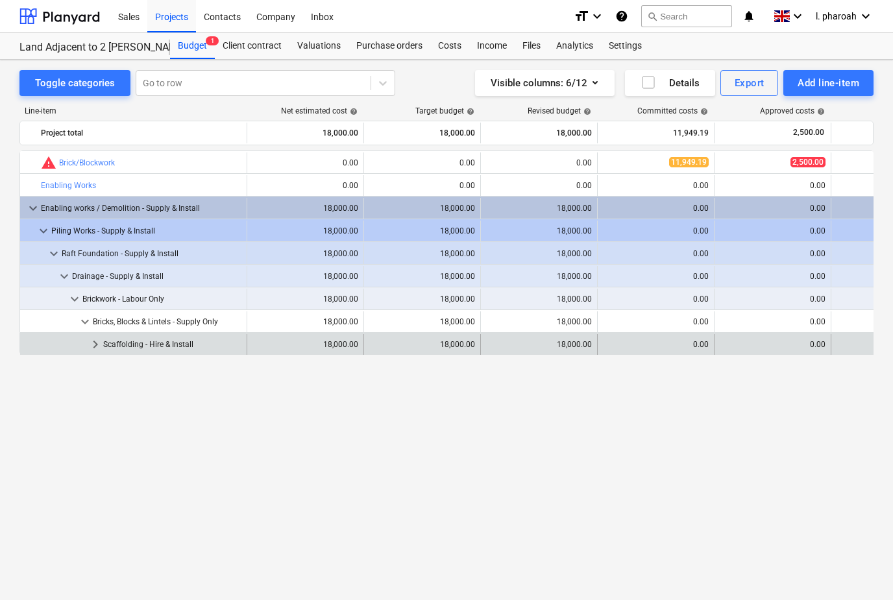
click at [93, 346] on span "keyboard_arrow_right" at bounding box center [96, 345] width 16 height 16
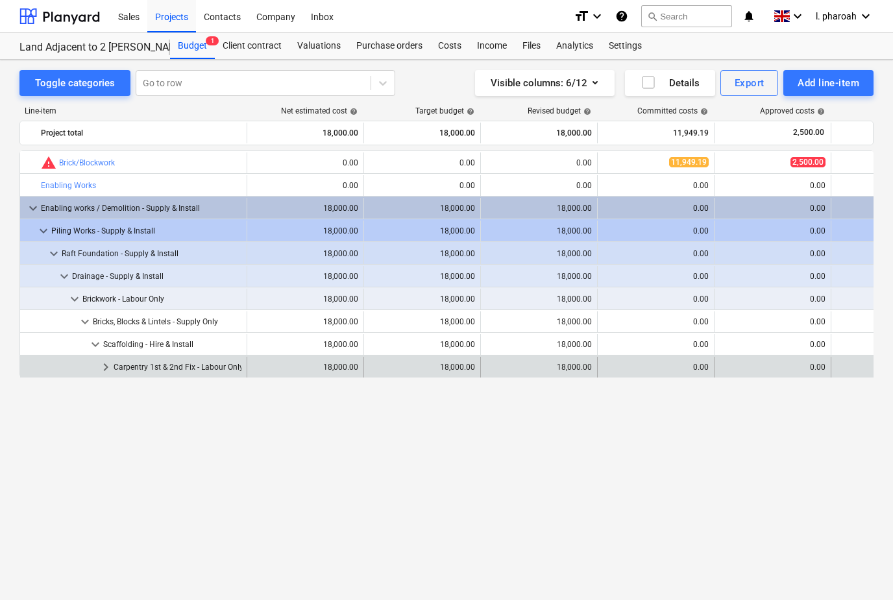
click at [111, 362] on span "keyboard_arrow_right" at bounding box center [106, 367] width 16 height 16
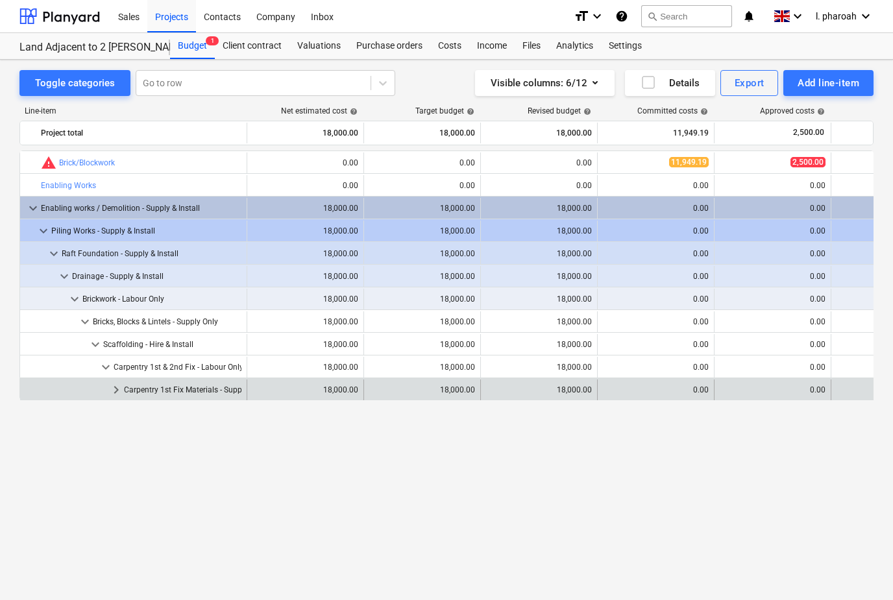
click at [115, 385] on span "keyboard_arrow_right" at bounding box center [116, 390] width 16 height 16
click at [119, 396] on span "keyboard_arrow_down" at bounding box center [116, 390] width 16 height 16
click at [118, 395] on span "keyboard_arrow_right" at bounding box center [116, 390] width 16 height 16
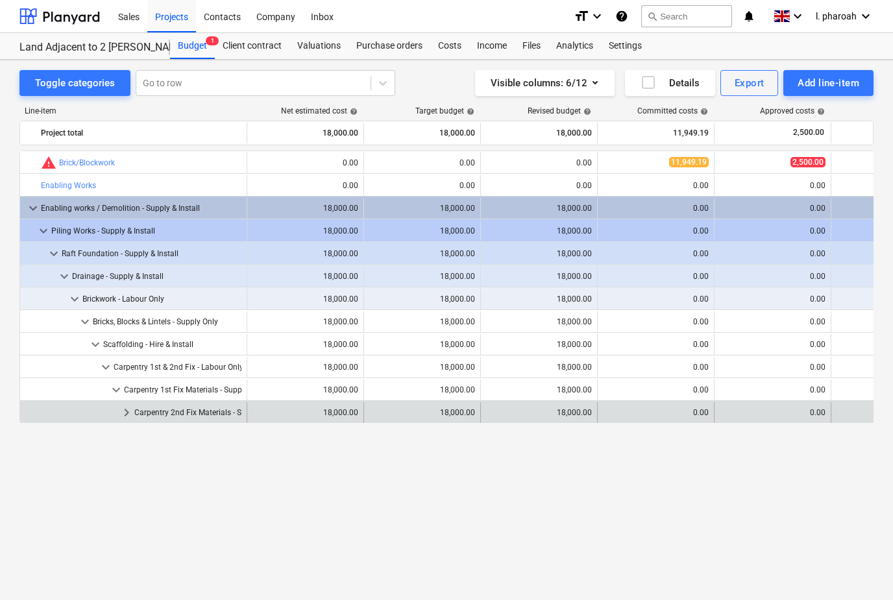
click at [130, 409] on span "keyboard_arrow_right" at bounding box center [127, 413] width 16 height 16
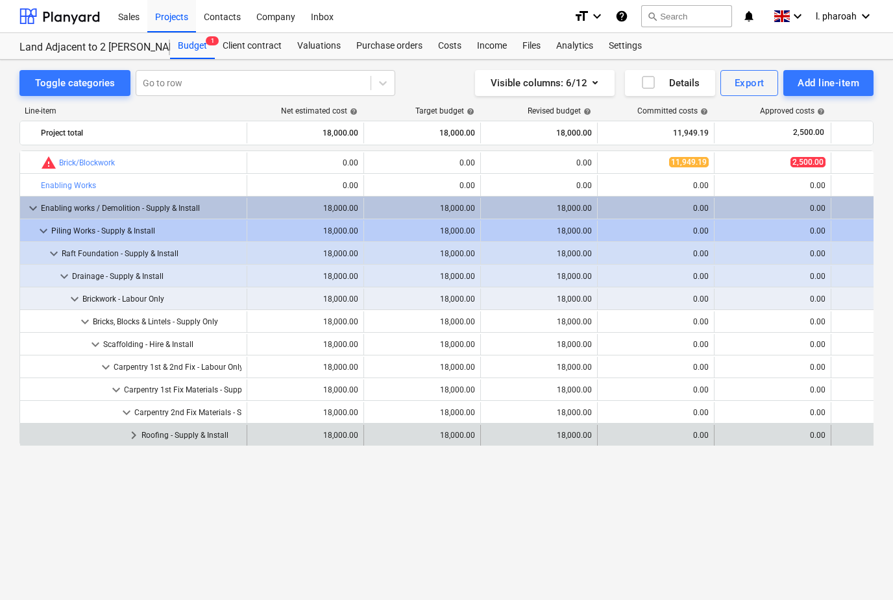
click at [138, 442] on span "keyboard_arrow_right" at bounding box center [134, 436] width 16 height 16
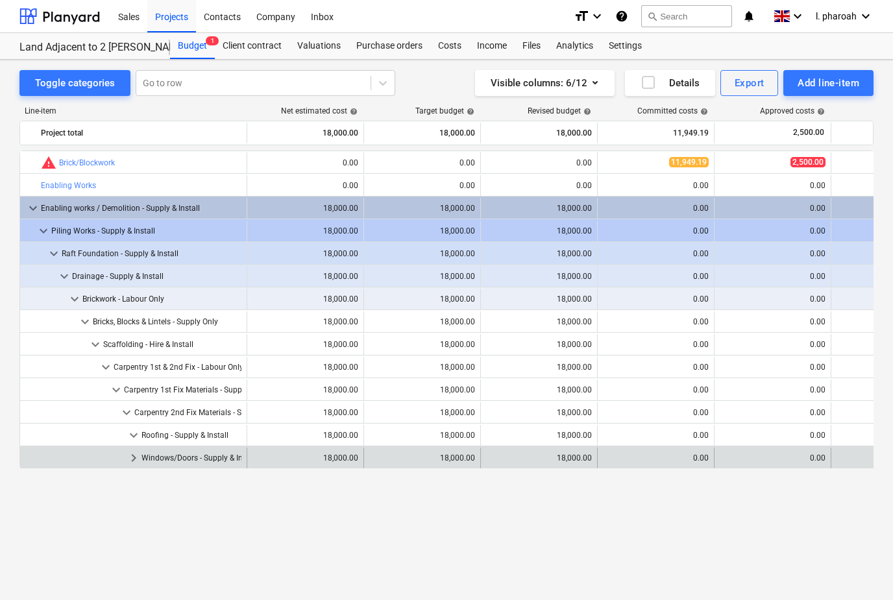
click at [135, 456] on span "keyboard_arrow_right" at bounding box center [134, 458] width 16 height 16
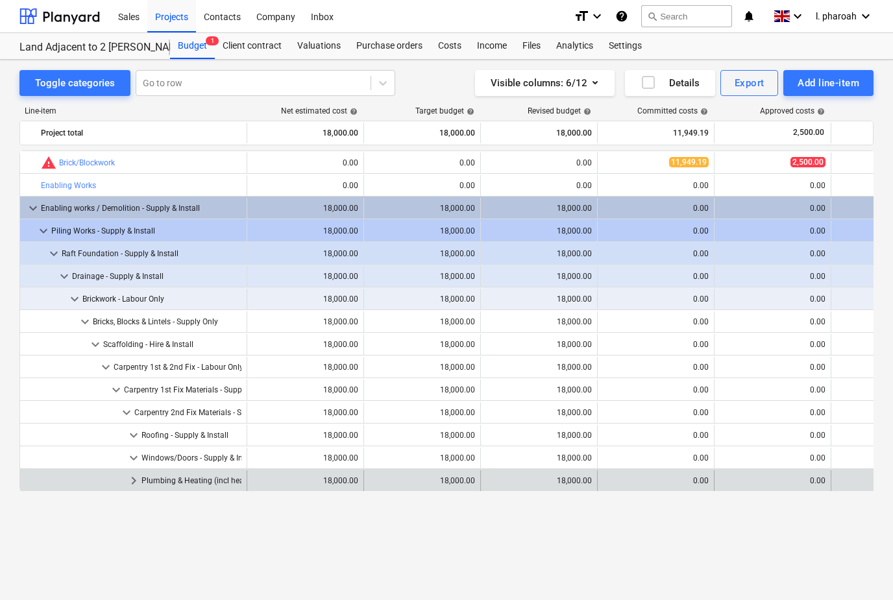
click at [132, 487] on span "keyboard_arrow_right" at bounding box center [134, 481] width 16 height 16
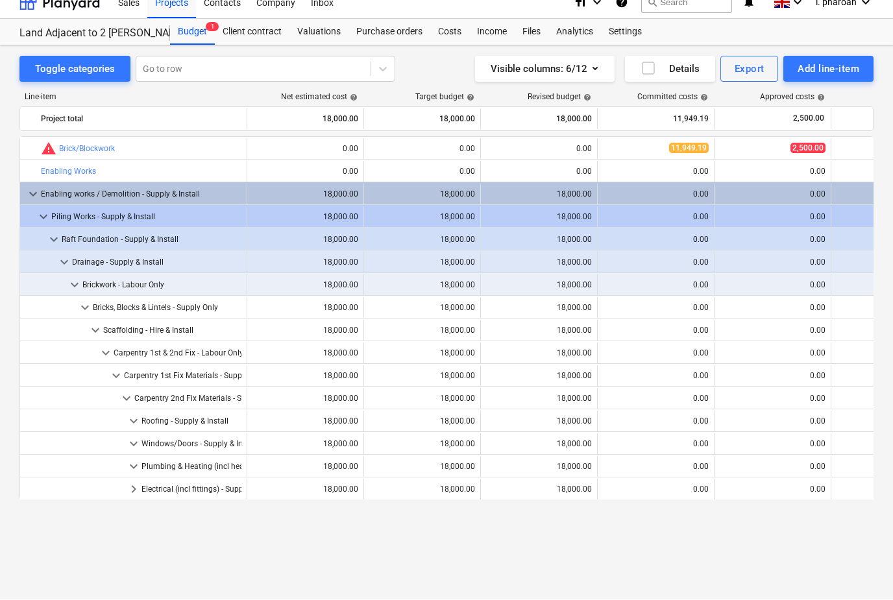
scroll to position [42, 0]
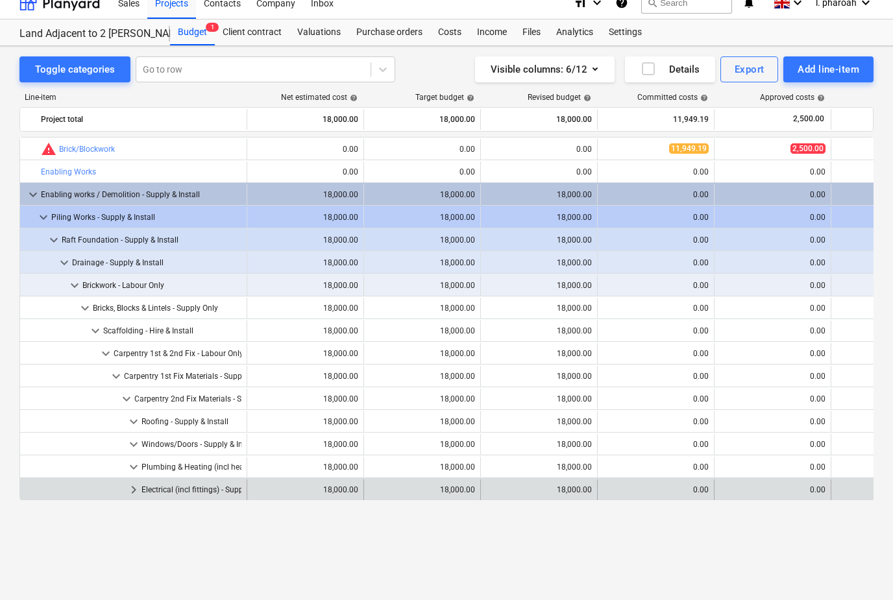
click at [130, 482] on span "keyboard_arrow_right" at bounding box center [134, 490] width 16 height 16
click at [128, 482] on span "keyboard_arrow_down" at bounding box center [134, 490] width 16 height 16
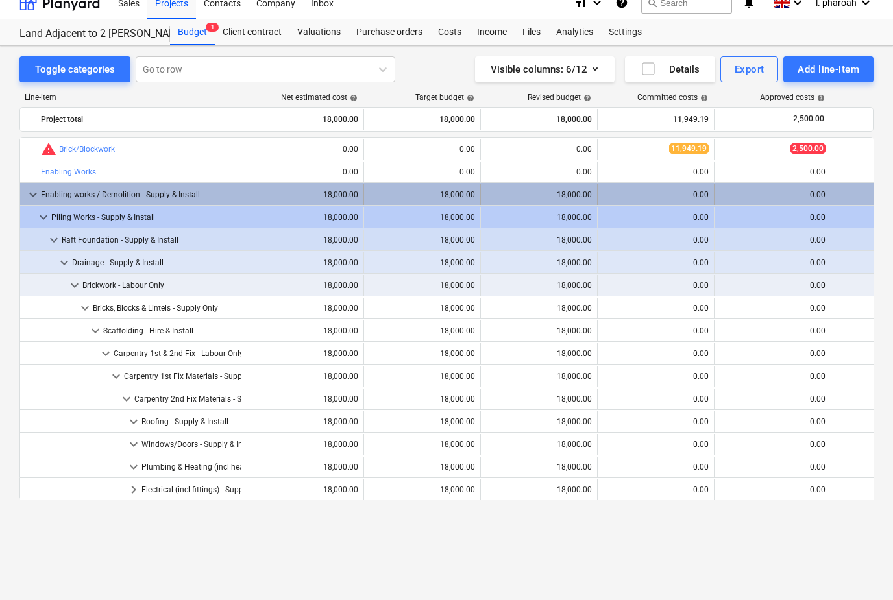
click at [29, 187] on span "keyboard_arrow_down" at bounding box center [33, 195] width 16 height 16
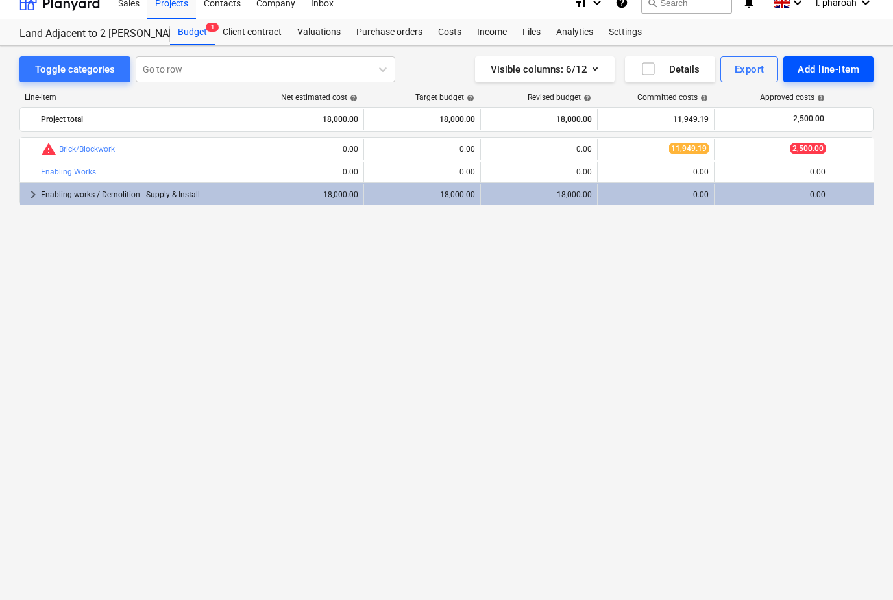
click at [849, 61] on div "Add line-item" at bounding box center [828, 69] width 62 height 17
click at [725, 332] on div at bounding box center [446, 300] width 893 height 600
click at [725, 237] on div "bar_chart warning Brick/Blockwork edit 0.00 edit 0.00 edit 0.00 11,949.19 2,500…" at bounding box center [446, 355] width 854 height 437
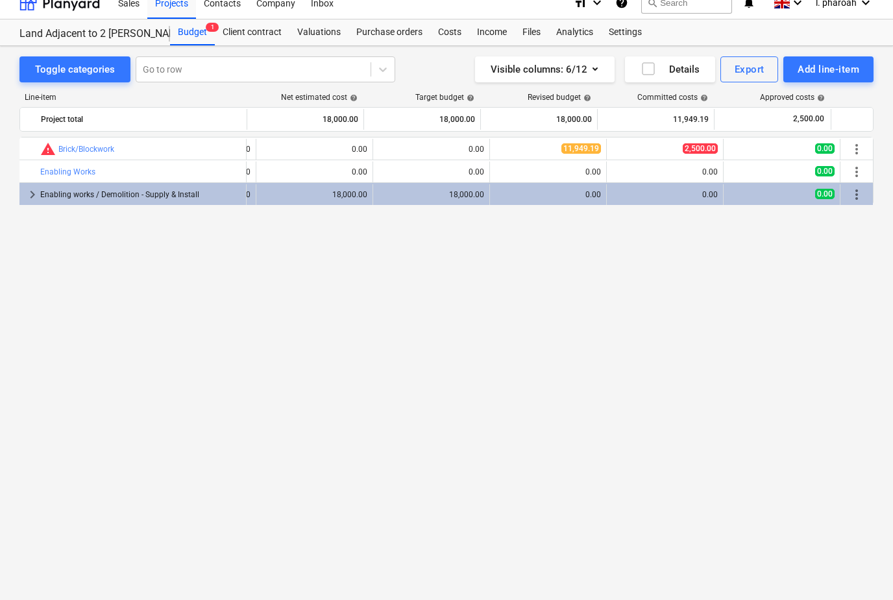
scroll to position [0, 108]
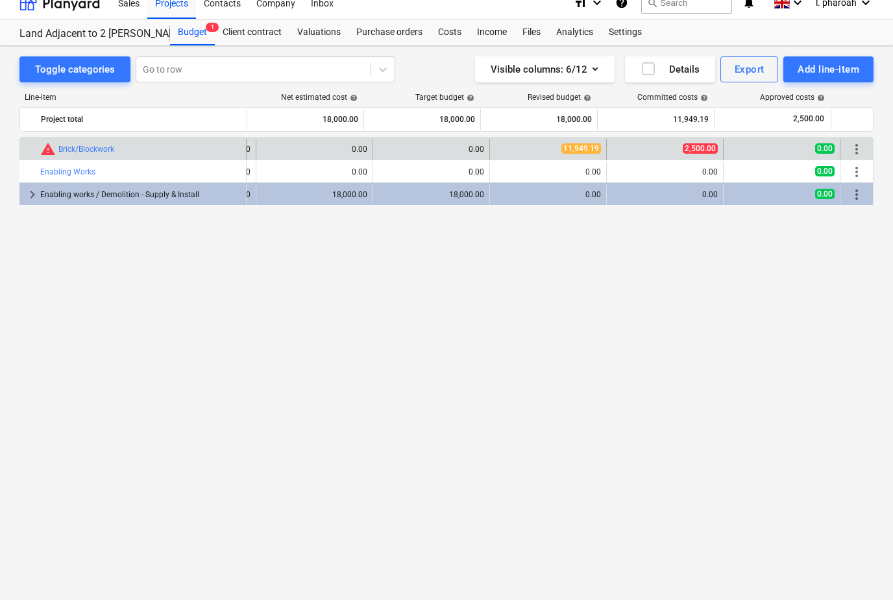
click at [863, 141] on span "more_vert" at bounding box center [857, 149] width 16 height 16
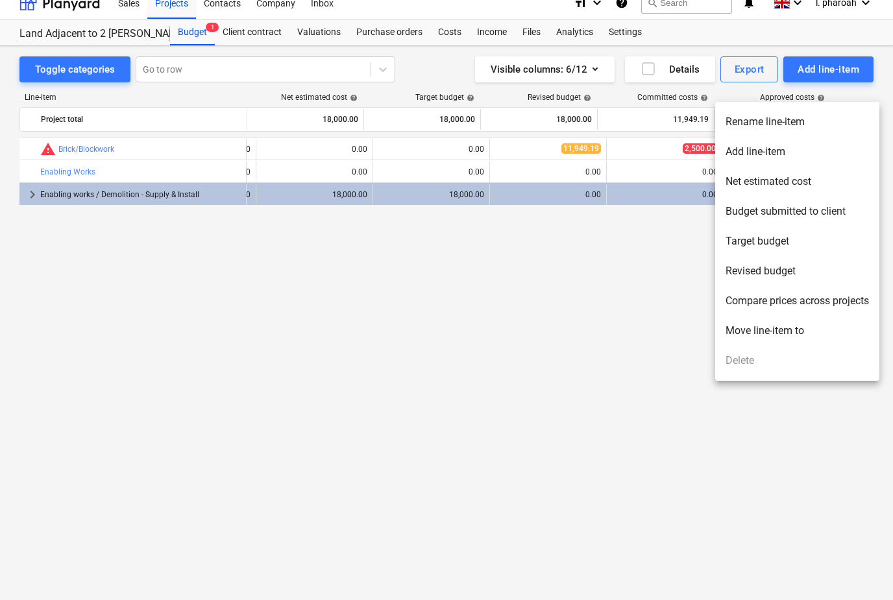
click at [775, 357] on ul "Rename line-item Add line-item Net estimated cost Budget submitted to client Ta…" at bounding box center [797, 241] width 164 height 279
click at [766, 362] on ul "Rename line-item Add line-item Net estimated cost Budget submitted to client Ta…" at bounding box center [797, 241] width 164 height 279
click at [686, 401] on div at bounding box center [446, 300] width 893 height 600
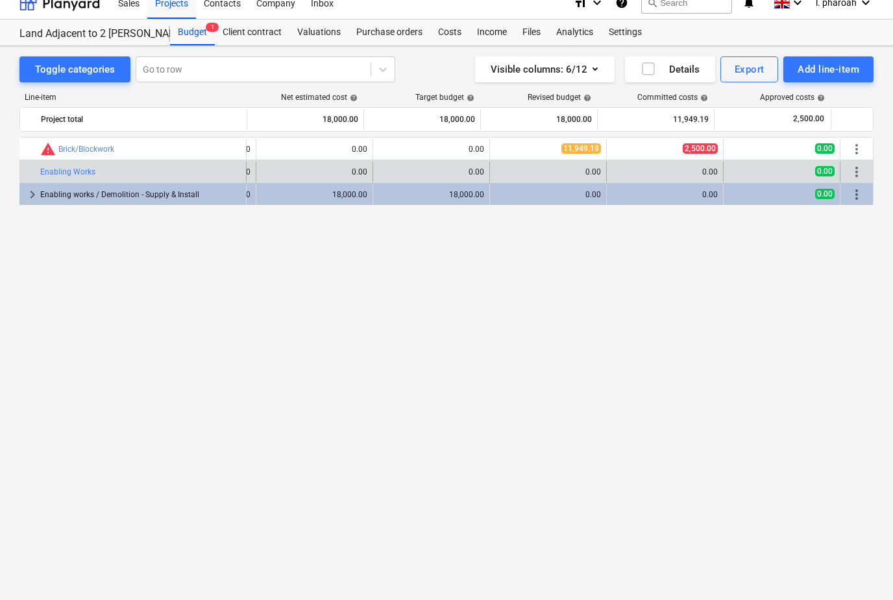
click at [860, 164] on span "more_vert" at bounding box center [857, 172] width 16 height 16
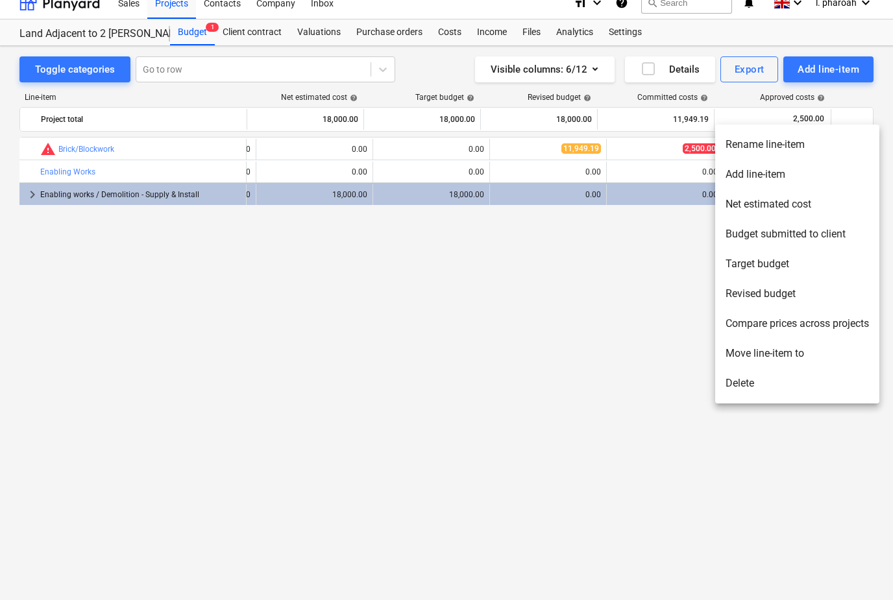
click at [777, 391] on li "Delete" at bounding box center [797, 383] width 164 height 30
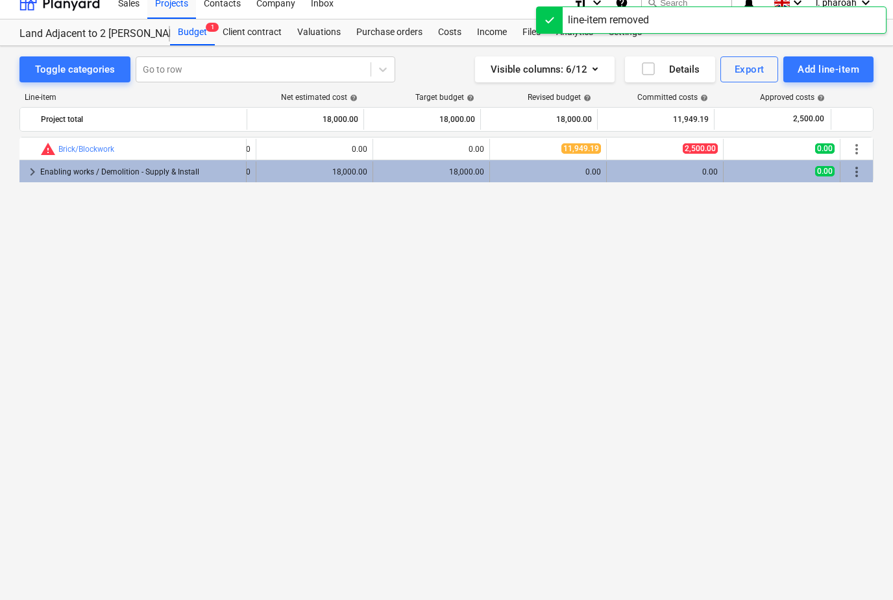
click at [870, 162] on div "more_vert" at bounding box center [856, 172] width 32 height 21
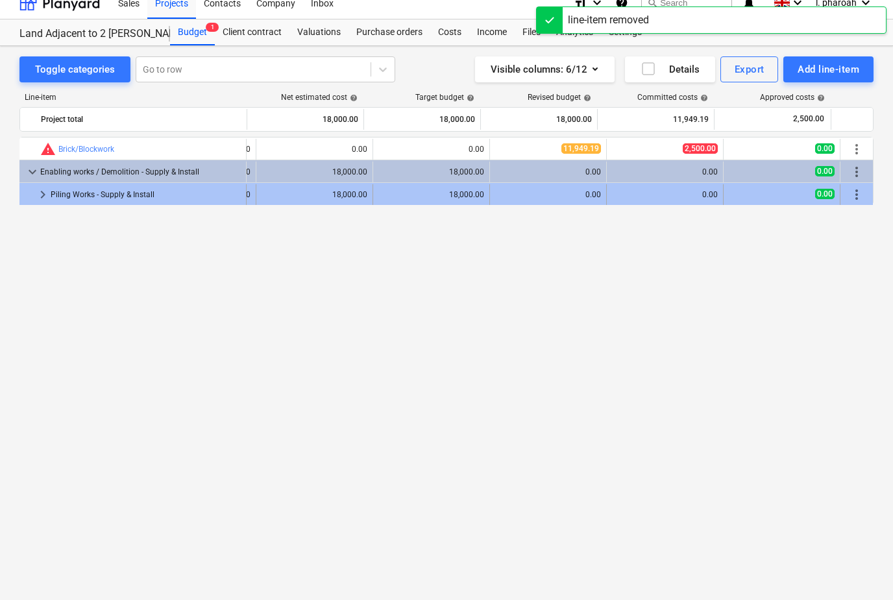
click at [863, 187] on span "more_vert" at bounding box center [857, 195] width 16 height 16
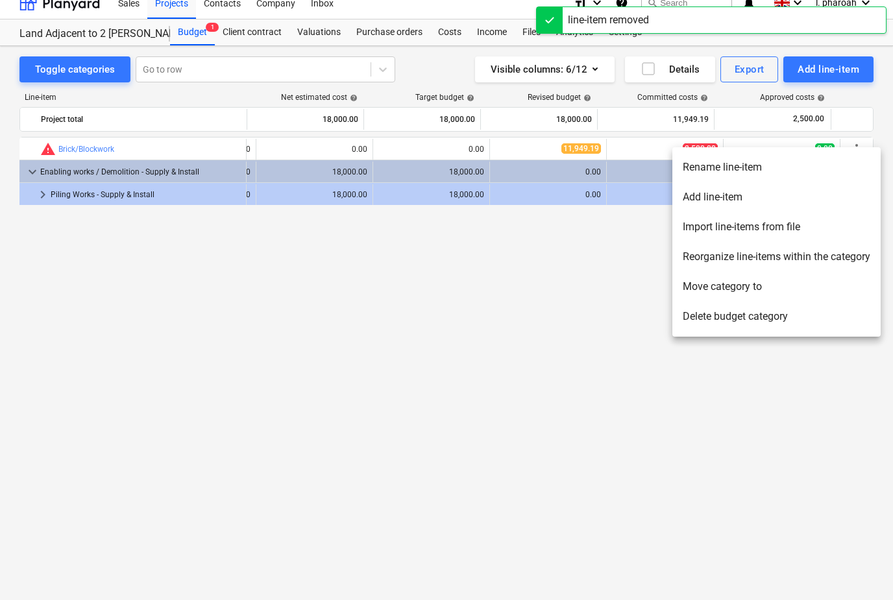
click at [772, 414] on div at bounding box center [446, 300] width 893 height 600
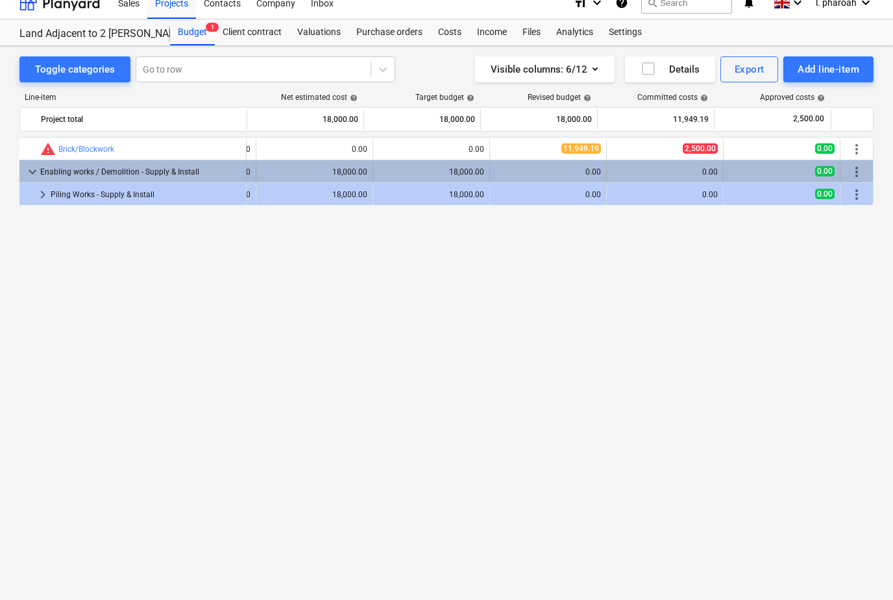
click at [858, 164] on span "more_vert" at bounding box center [857, 172] width 16 height 16
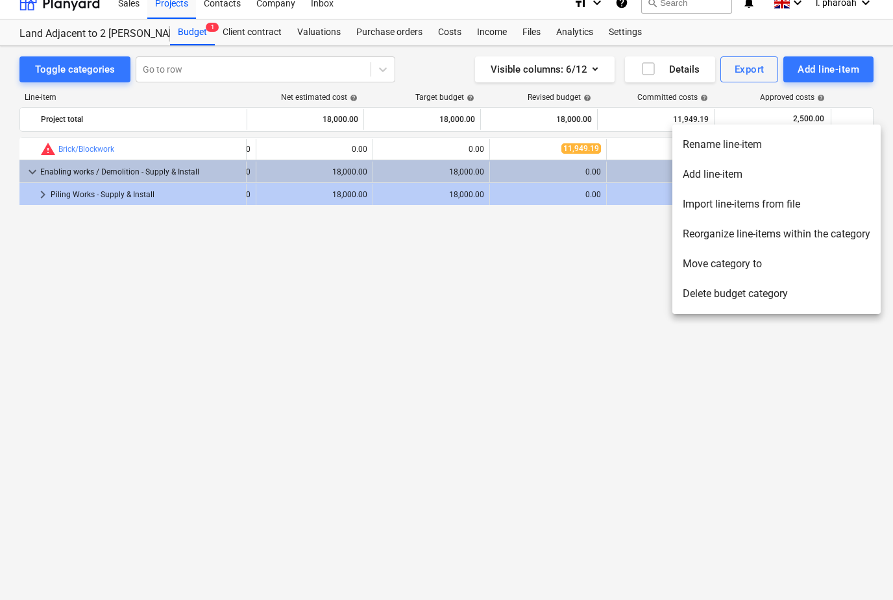
click at [795, 295] on li "Delete budget category" at bounding box center [776, 294] width 208 height 30
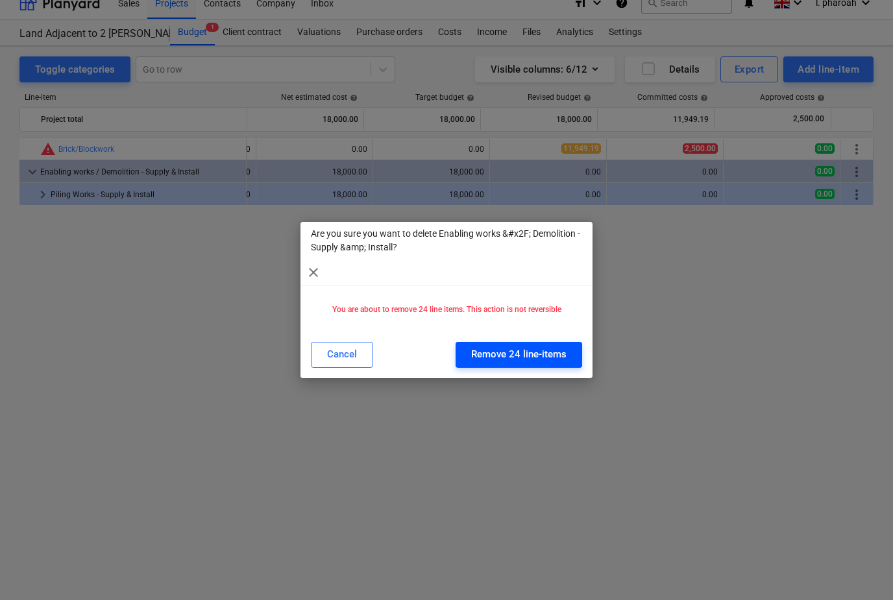
click at [564, 347] on div "Remove 24 line-items" at bounding box center [518, 354] width 95 height 17
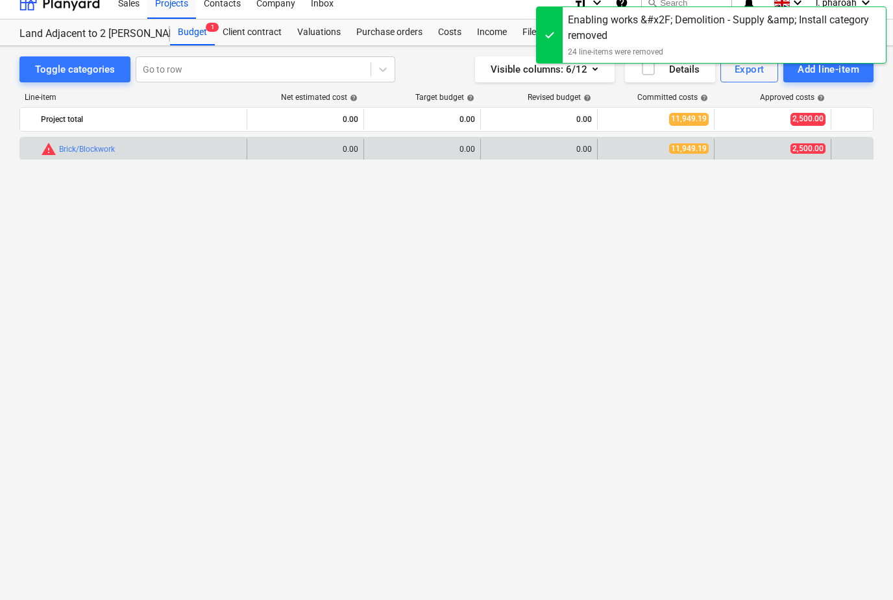
click at [751, 143] on div "2,500.00" at bounding box center [772, 148] width 106 height 11
click at [807, 143] on span "2,500.00" at bounding box center [807, 148] width 35 height 10
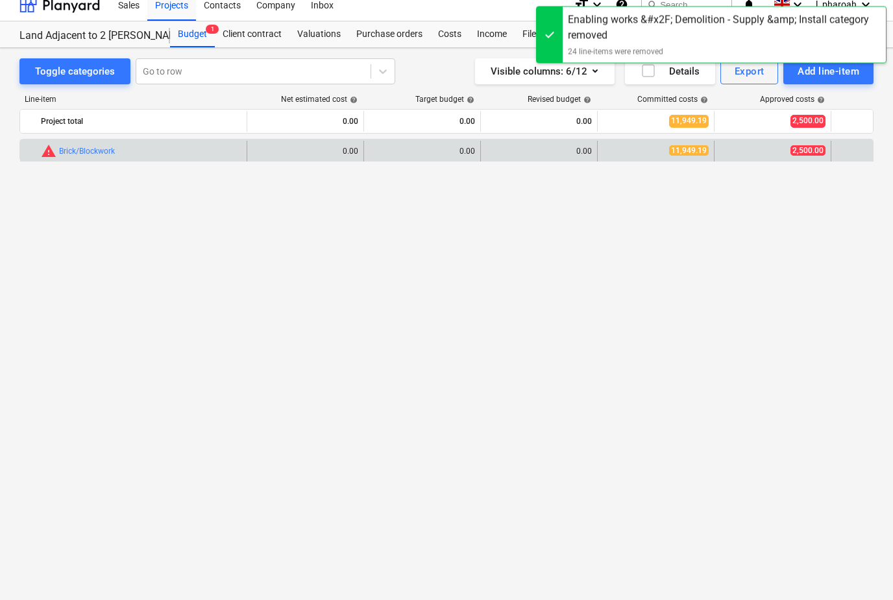
scroll to position [12, 0]
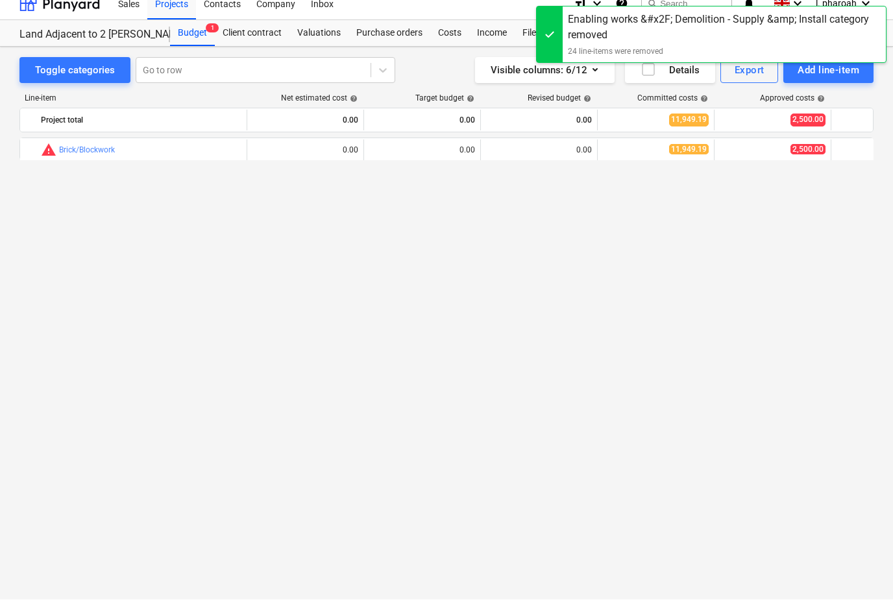
click at [572, 250] on div "bar_chart warning Brick/Blockwork edit 0.00 edit 0.00 edit 0.00 11,949.19 2,500…" at bounding box center [446, 356] width 854 height 437
click at [440, 30] on div "Costs" at bounding box center [449, 34] width 39 height 26
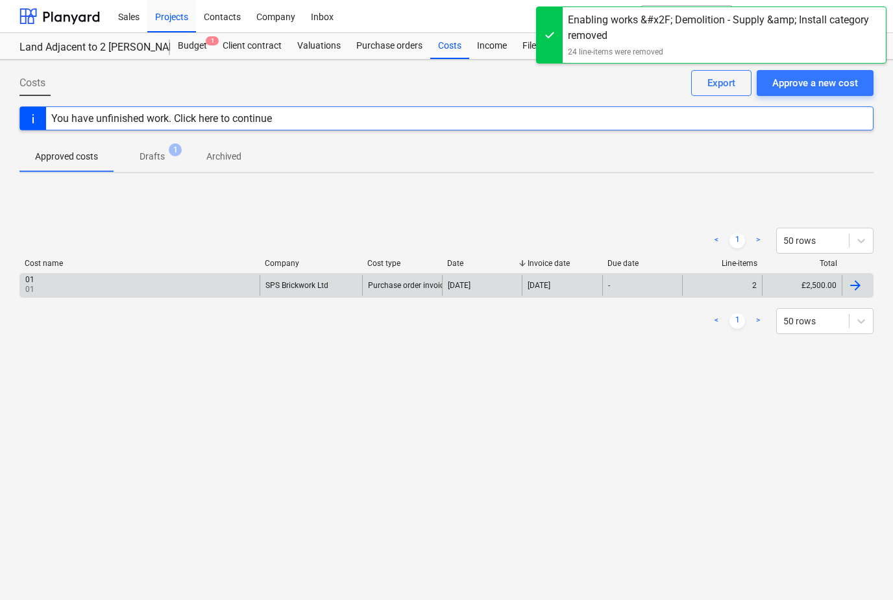
click at [860, 289] on div at bounding box center [855, 286] width 16 height 16
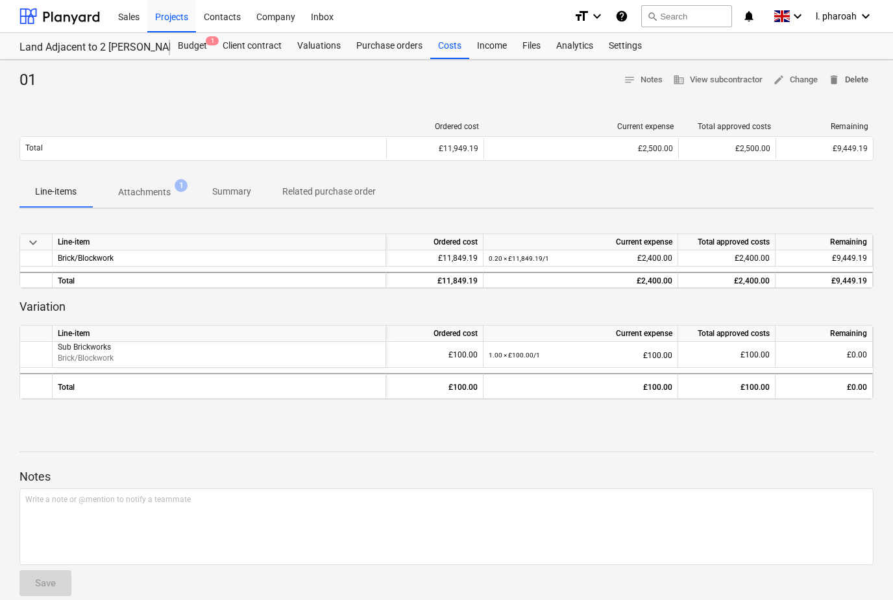
click at [862, 79] on span "delete Delete" at bounding box center [848, 80] width 40 height 15
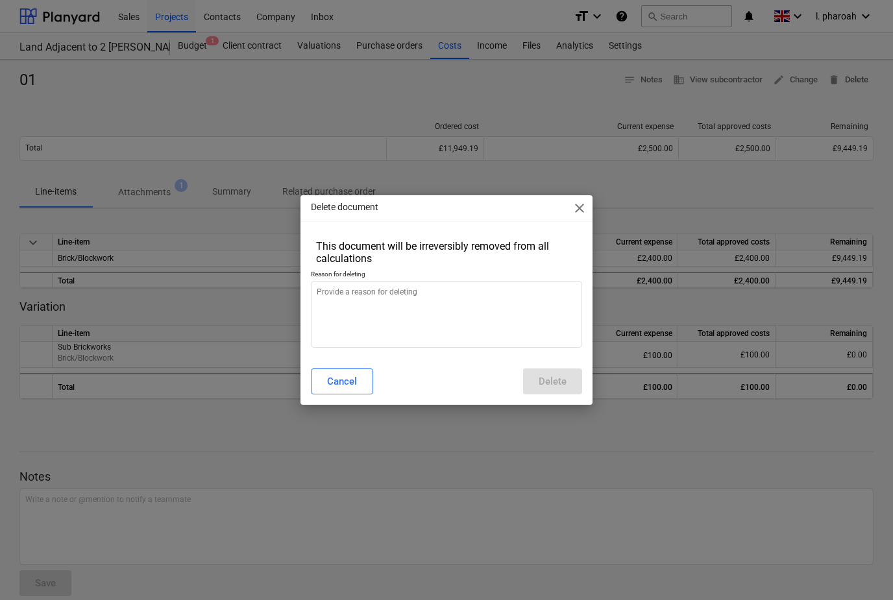
type textarea "x"
click at [544, 296] on textarea at bounding box center [446, 314] width 271 height 67
type textarea "T"
type textarea "x"
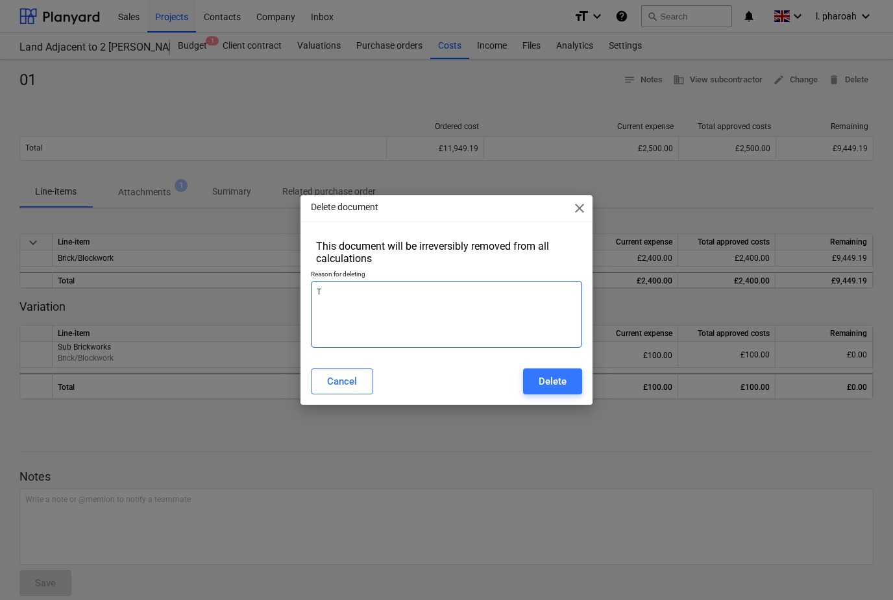
type textarea "Te"
type textarea "x"
type textarea "Tes"
type textarea "x"
type textarea "Test"
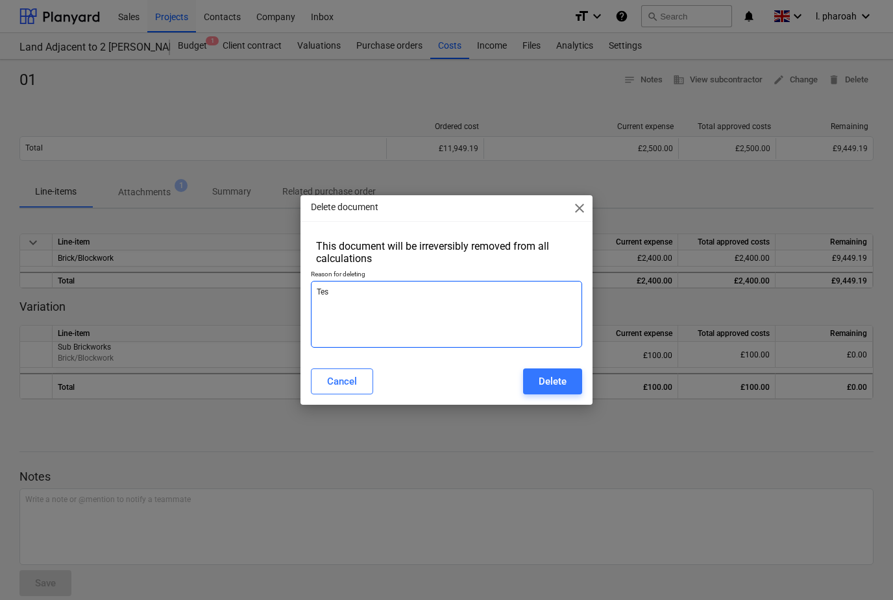
type textarea "x"
type textarea "Test"
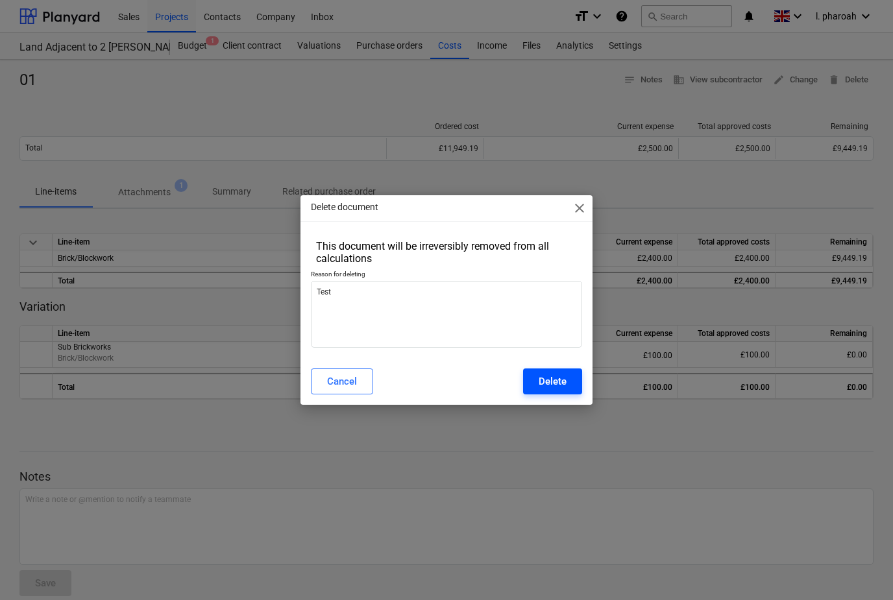
click at [575, 385] on button "Delete" at bounding box center [552, 381] width 59 height 26
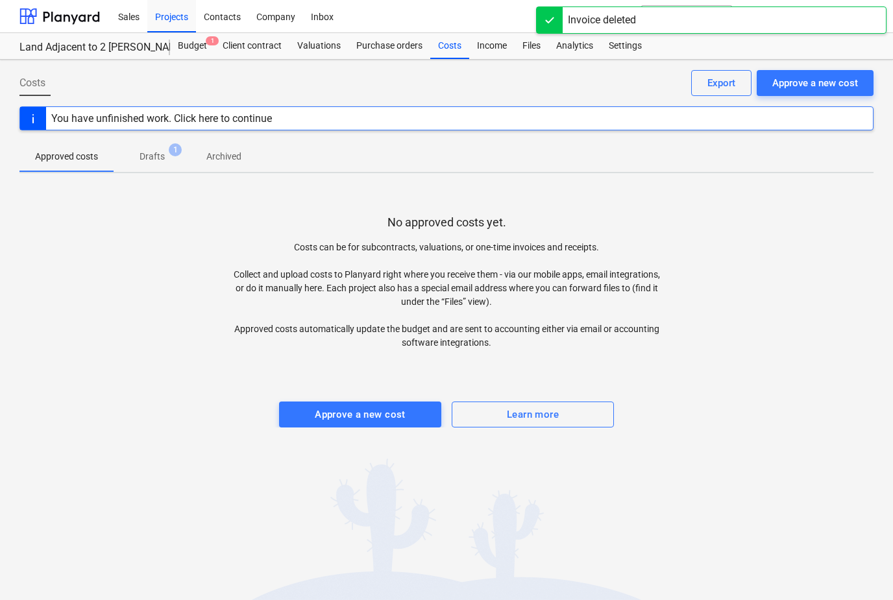
click at [147, 151] on p "Drafts" at bounding box center [151, 157] width 25 height 14
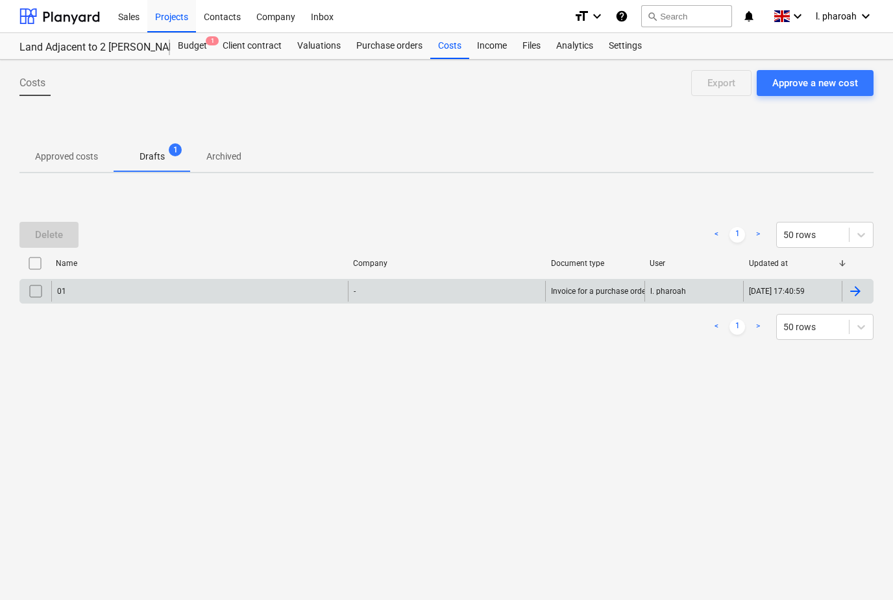
click at [37, 295] on input "checkbox" at bounding box center [35, 291] width 21 height 21
click at [47, 239] on div "Delete" at bounding box center [49, 234] width 28 height 17
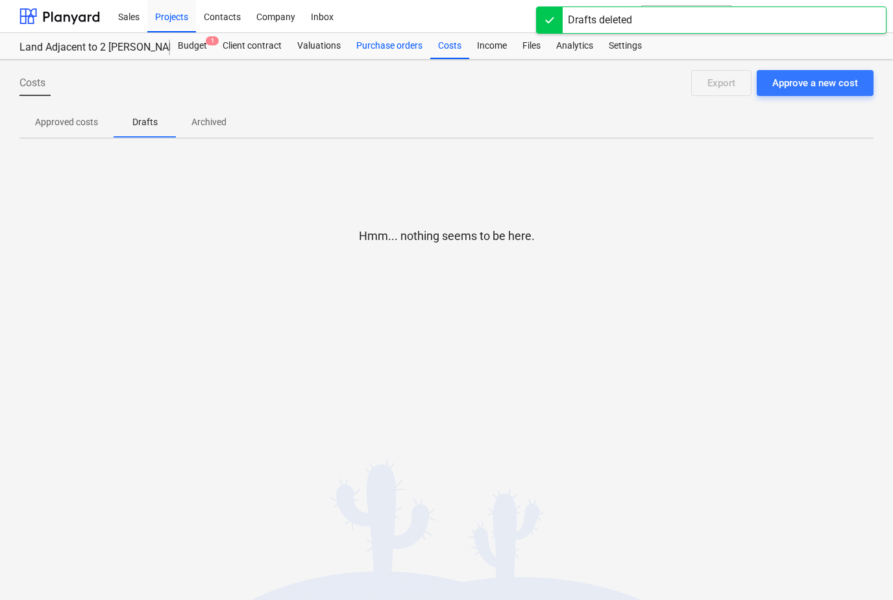
click at [374, 45] on div "Purchase orders" at bounding box center [389, 46] width 82 height 26
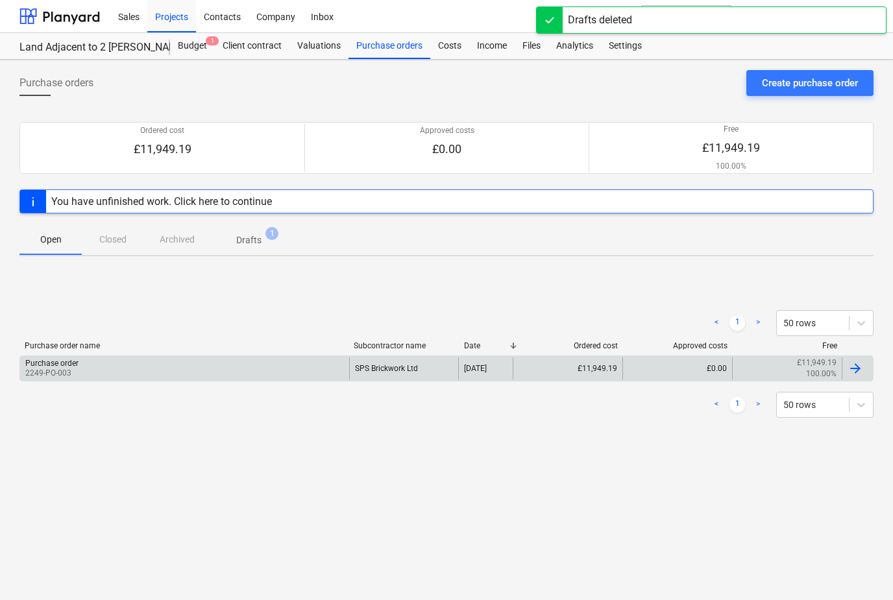
click at [864, 373] on div at bounding box center [856, 368] width 31 height 22
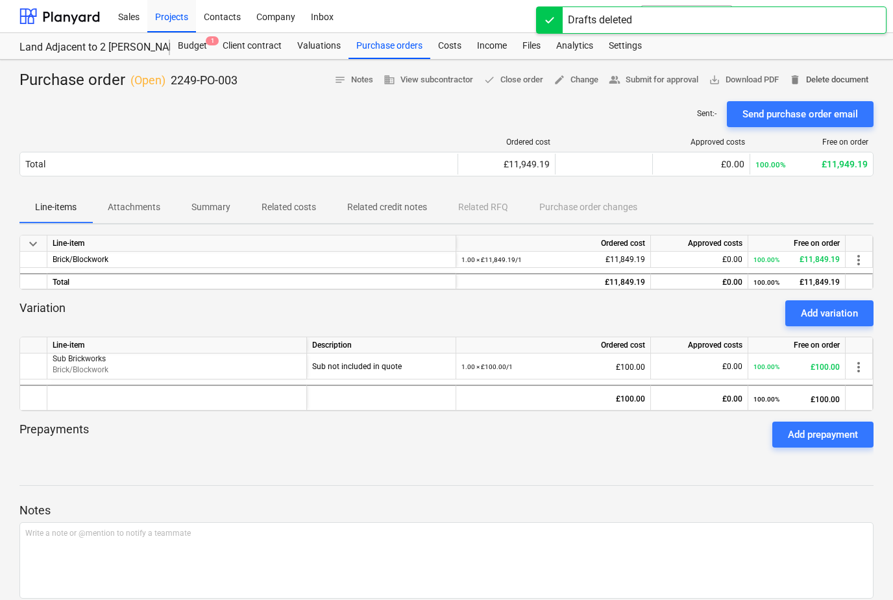
click at [858, 79] on span "delete Delete document" at bounding box center [828, 80] width 79 height 15
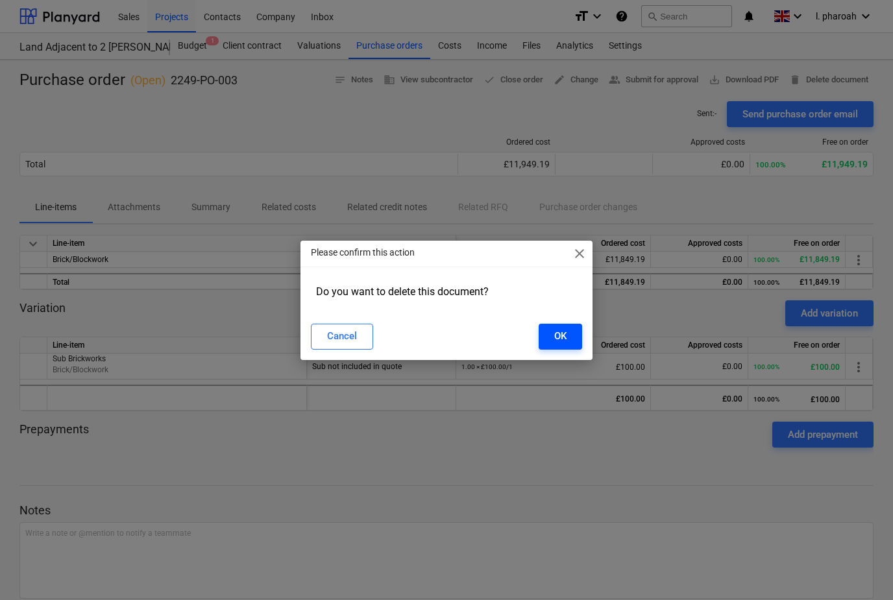
click at [570, 336] on button "OK" at bounding box center [559, 337] width 43 height 26
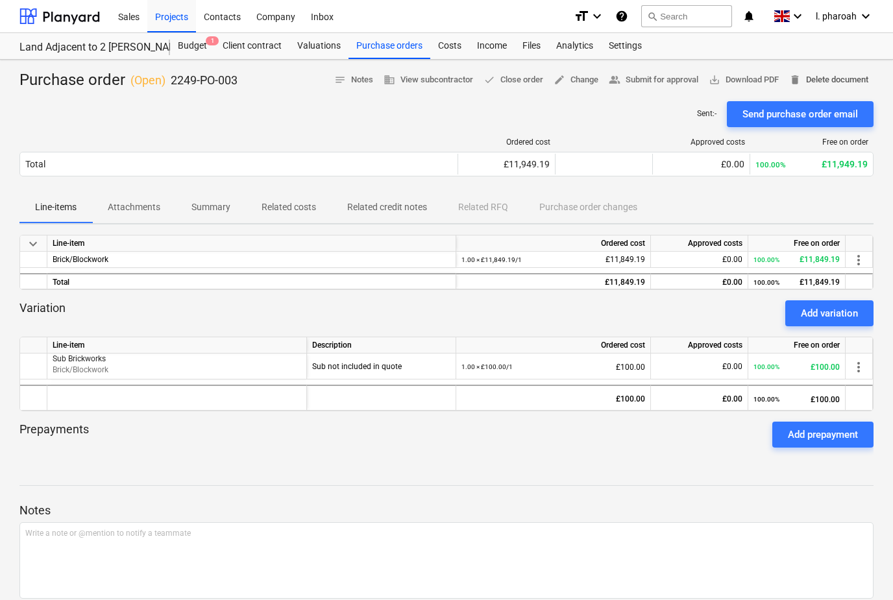
click at [835, 76] on span "delete Delete document" at bounding box center [828, 80] width 79 height 15
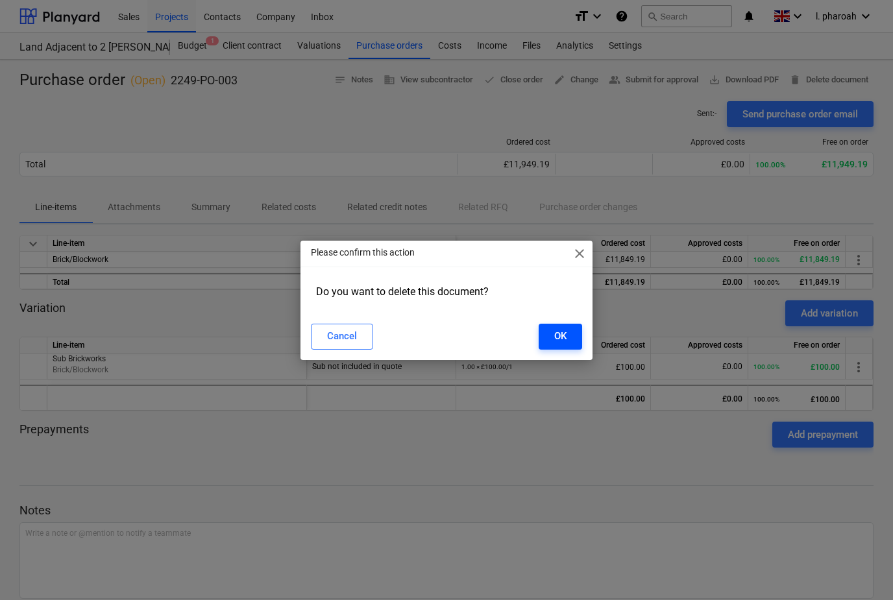
click at [573, 337] on button "OK" at bounding box center [559, 337] width 43 height 26
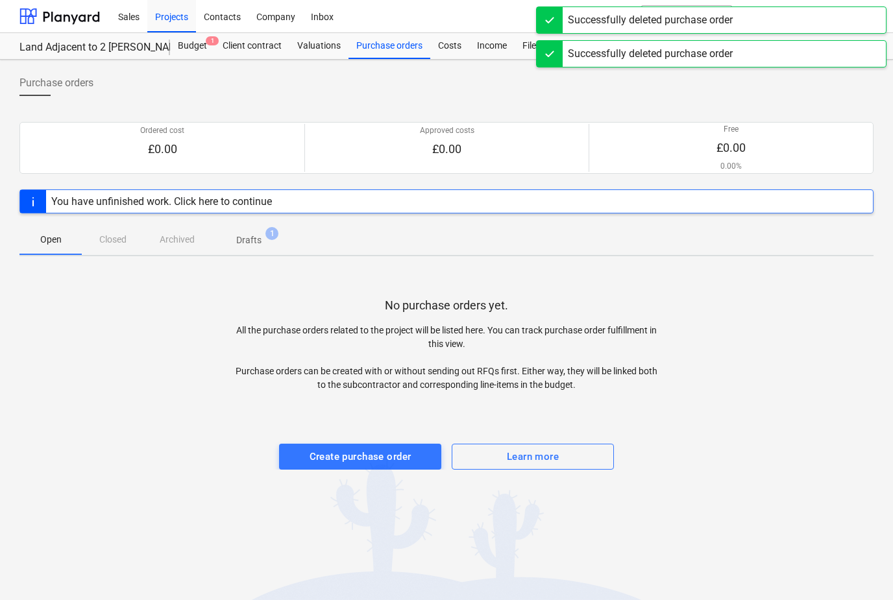
click at [243, 234] on p "Drafts" at bounding box center [248, 241] width 25 height 14
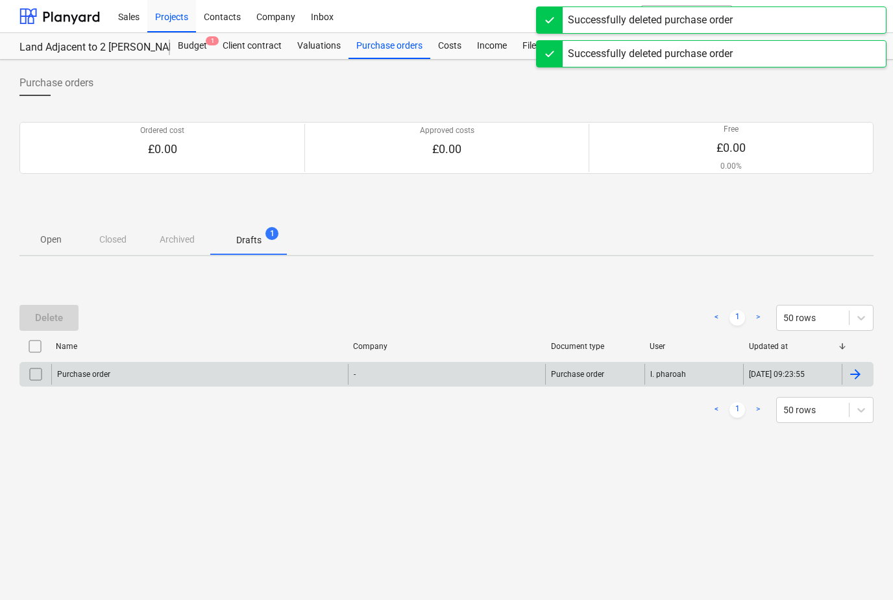
click at [861, 374] on div at bounding box center [855, 375] width 16 height 16
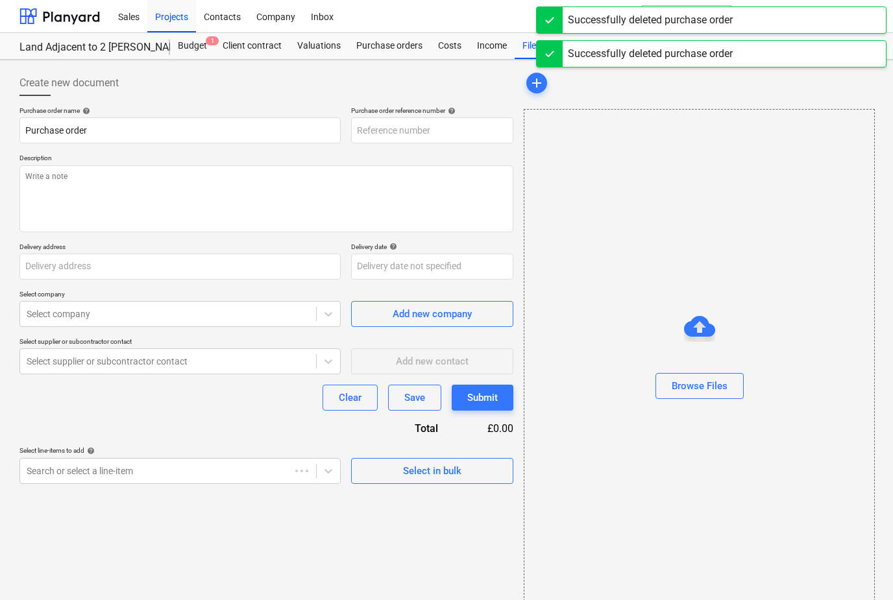
type textarea "x"
type input "2249-PO-005"
type input "Land Adjacent to [STREET_ADDRESS][PERSON_NAME]"
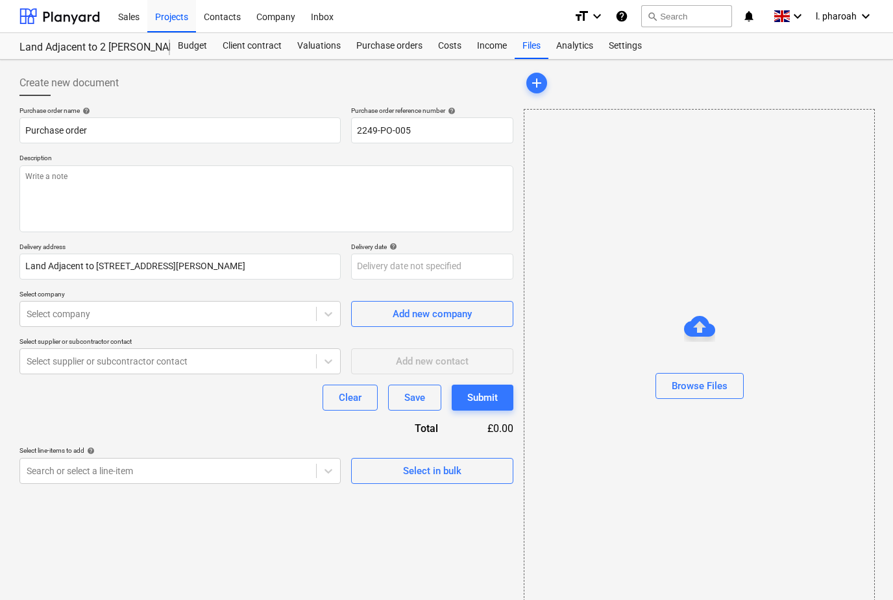
type textarea "x"
click at [370, 45] on div "Purchase orders" at bounding box center [389, 46] width 82 height 26
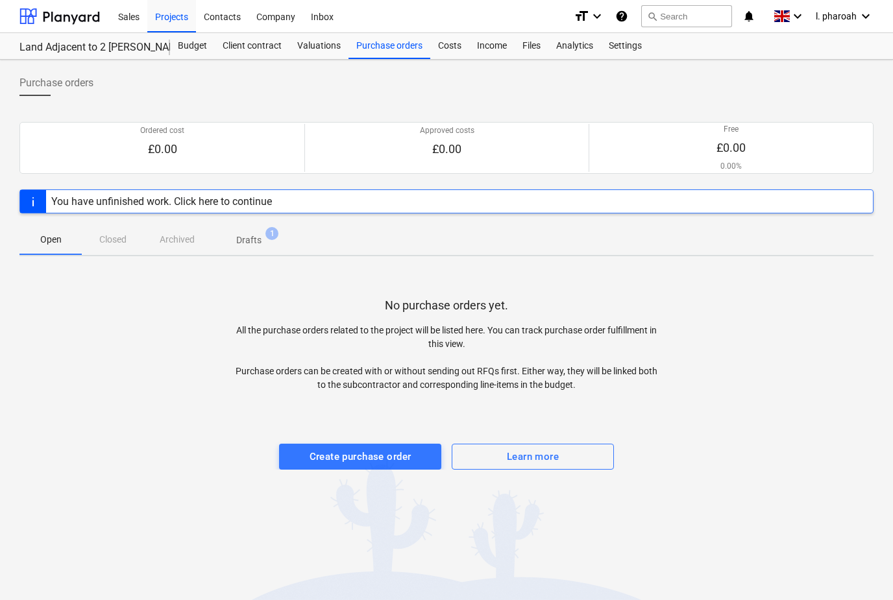
click at [250, 240] on p "Drafts" at bounding box center [248, 241] width 25 height 14
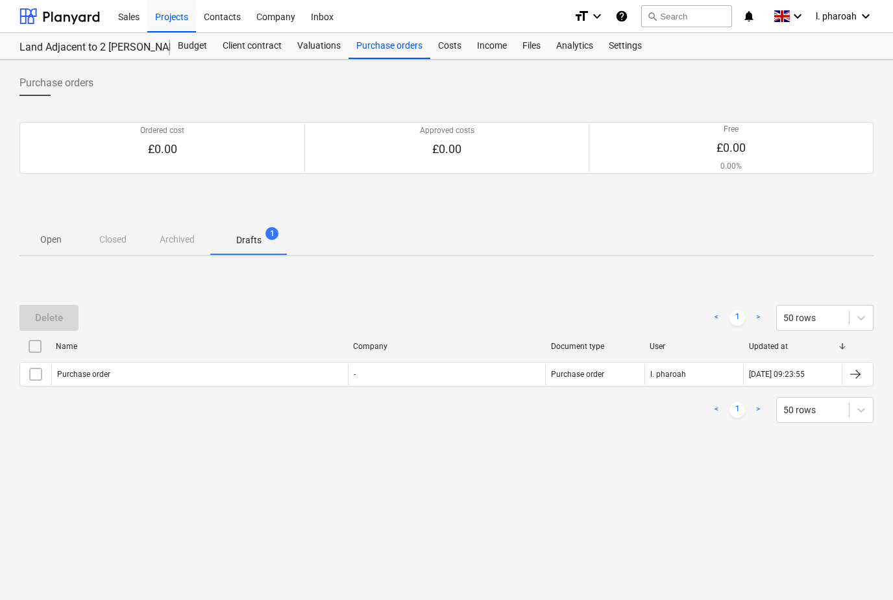
click at [35, 348] on input "checkbox" at bounding box center [35, 346] width 21 height 21
click at [47, 320] on div "Delete" at bounding box center [49, 317] width 28 height 17
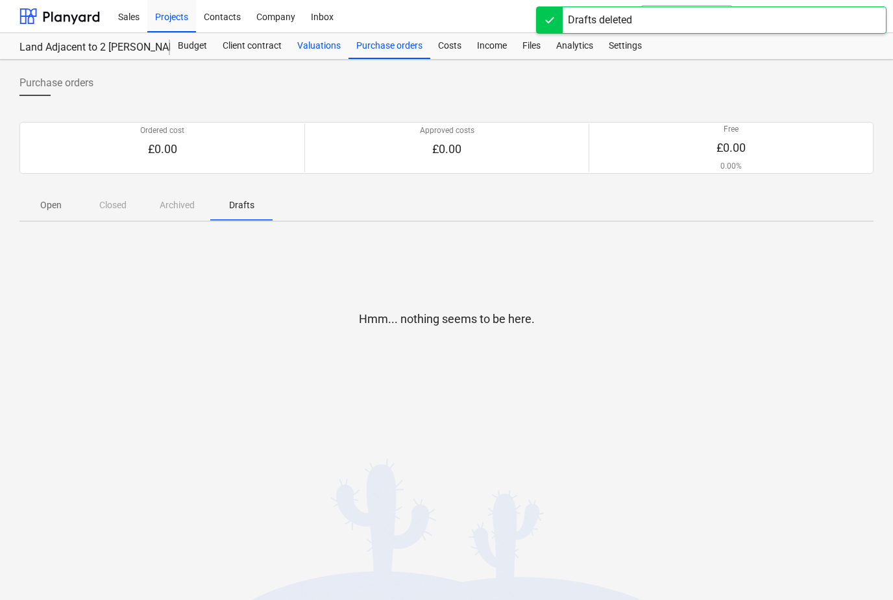
click at [300, 43] on div "Valuations" at bounding box center [318, 46] width 59 height 26
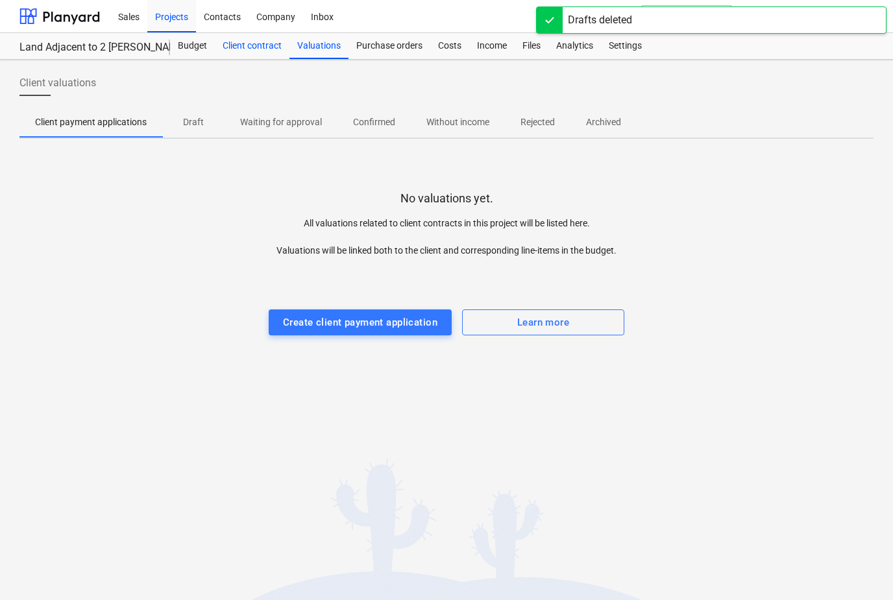
click at [234, 49] on div "Client contract" at bounding box center [252, 46] width 75 height 26
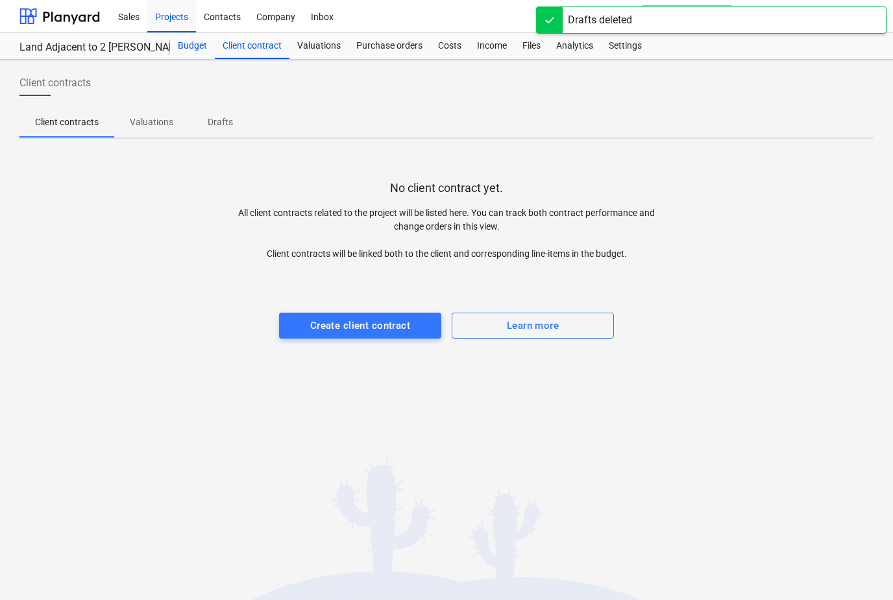
click at [192, 38] on div "Budget" at bounding box center [192, 46] width 45 height 26
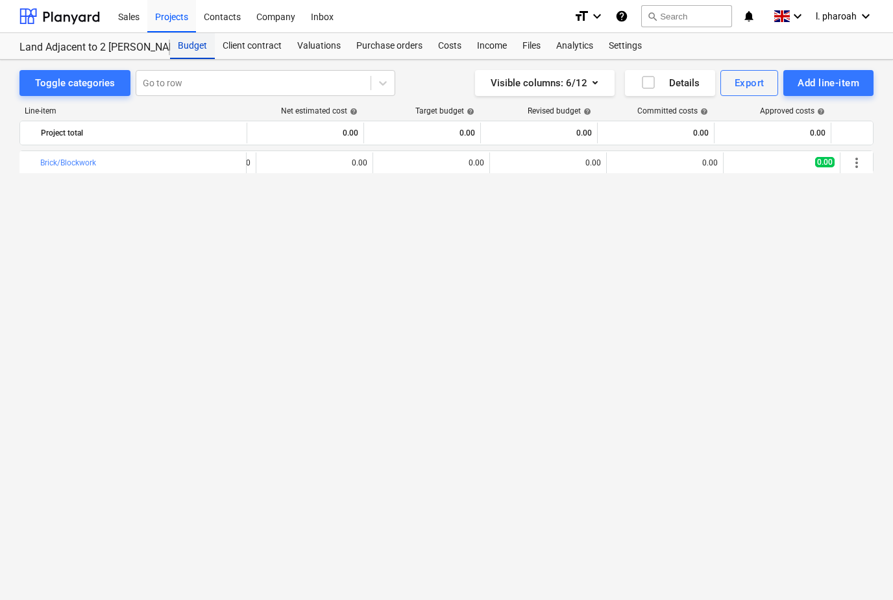
scroll to position [0, 108]
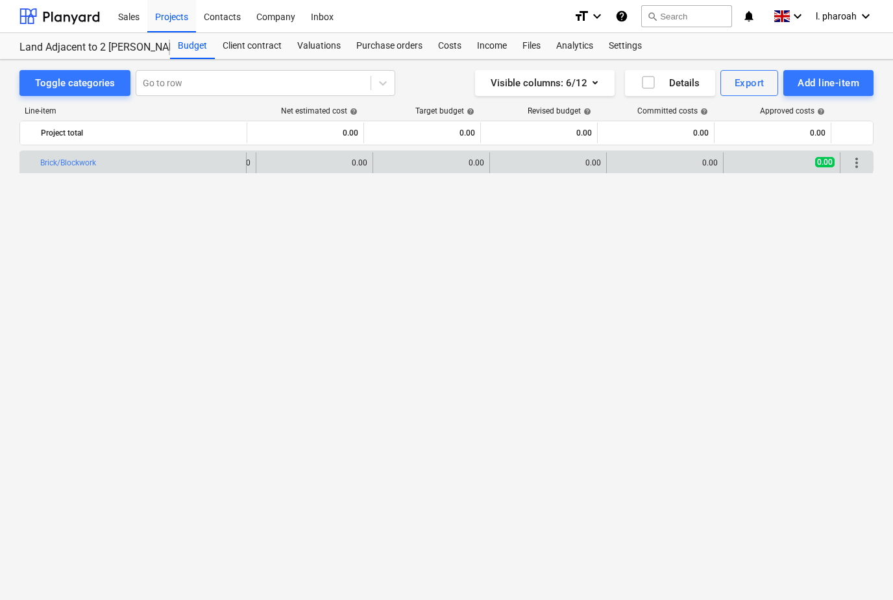
click at [856, 165] on span "more_vert" at bounding box center [857, 163] width 16 height 16
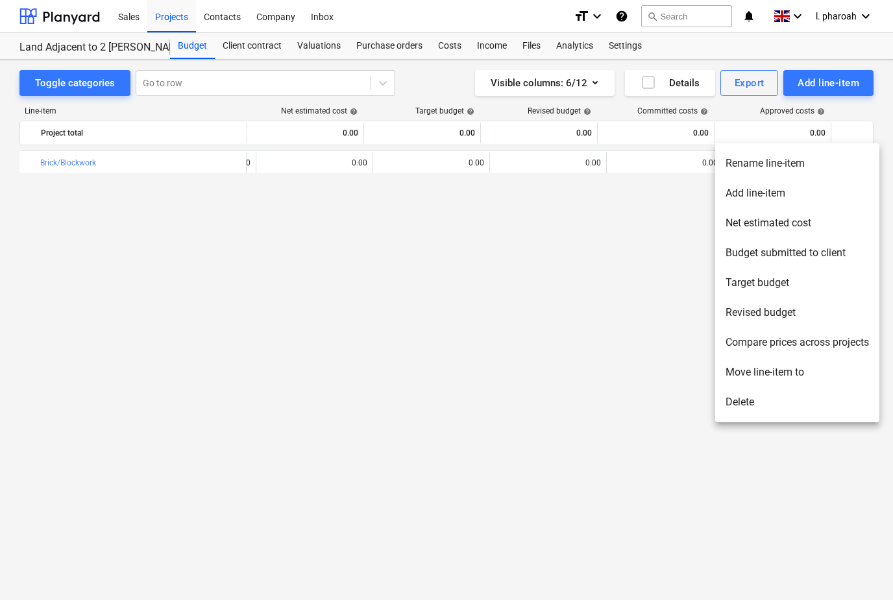
click at [782, 402] on li "Delete" at bounding box center [797, 402] width 164 height 30
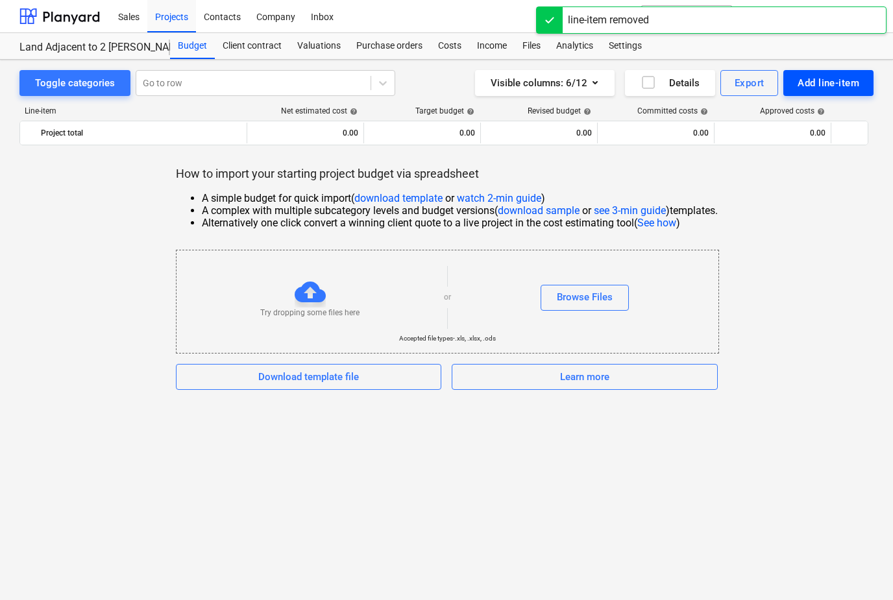
click at [832, 89] on div "Add line-item" at bounding box center [828, 83] width 62 height 17
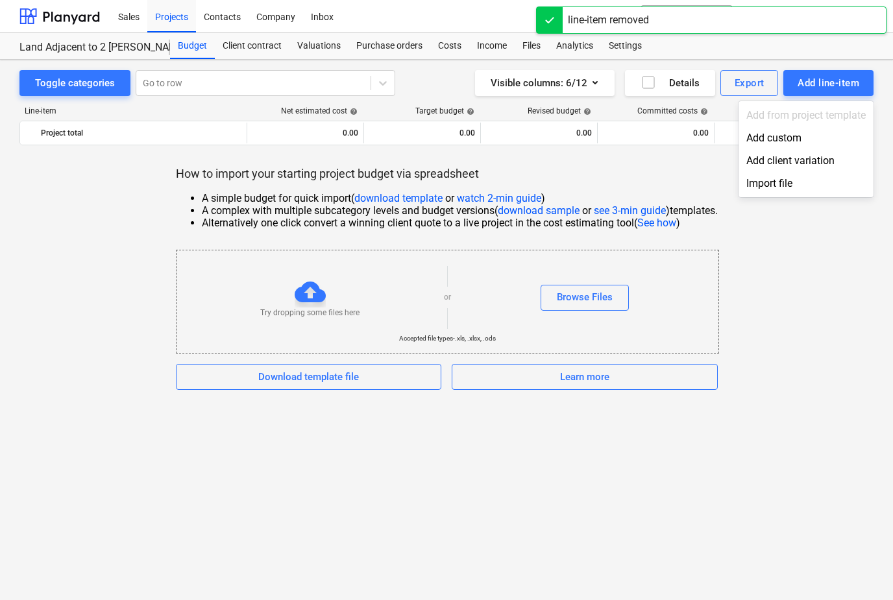
click at [795, 187] on div "Import file" at bounding box center [805, 183] width 135 height 23
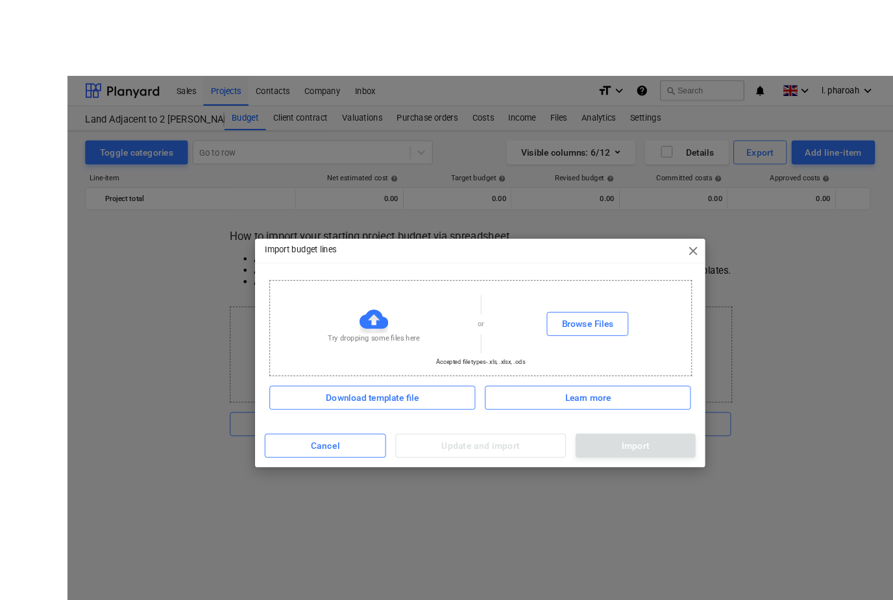
scroll to position [1, 0]
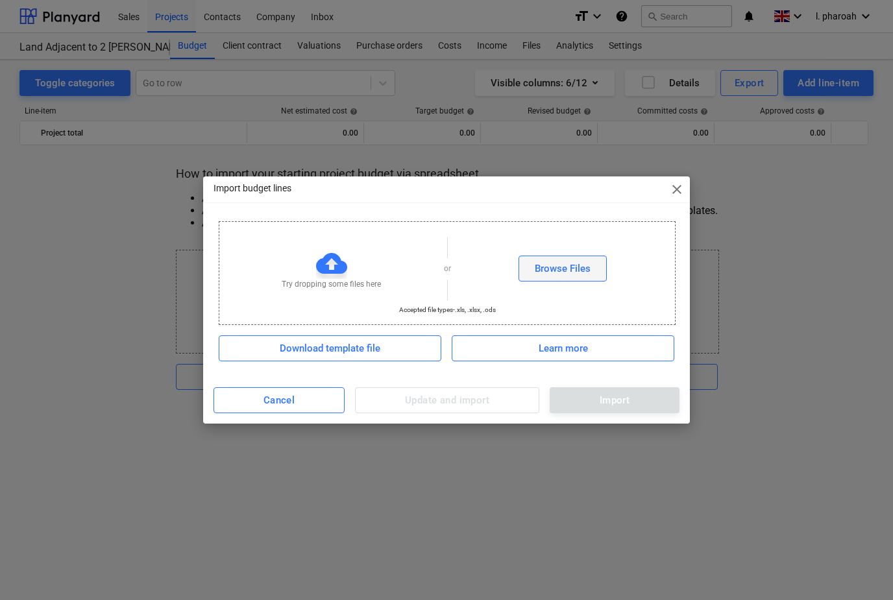
click at [577, 269] on div "Browse Files" at bounding box center [563, 268] width 56 height 17
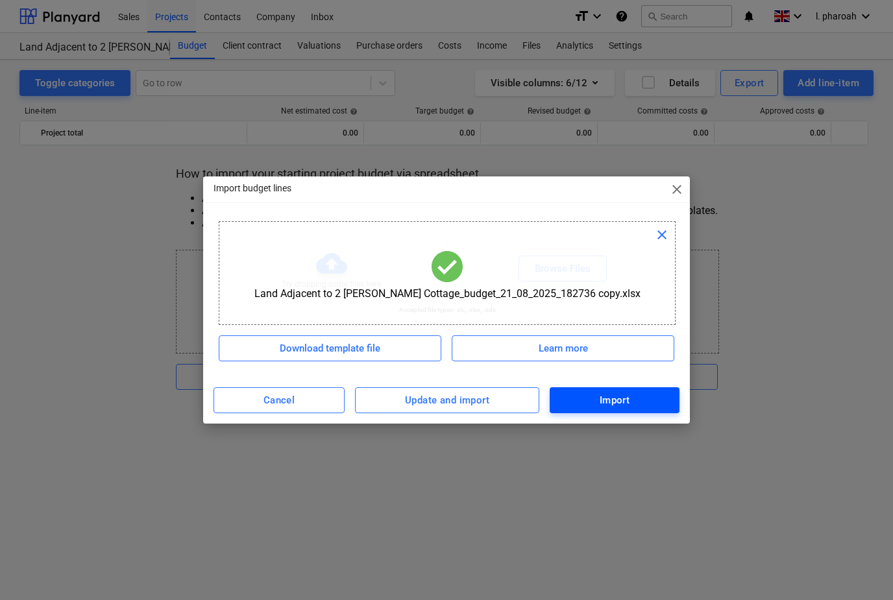
click at [620, 403] on div "Import" at bounding box center [614, 400] width 30 height 17
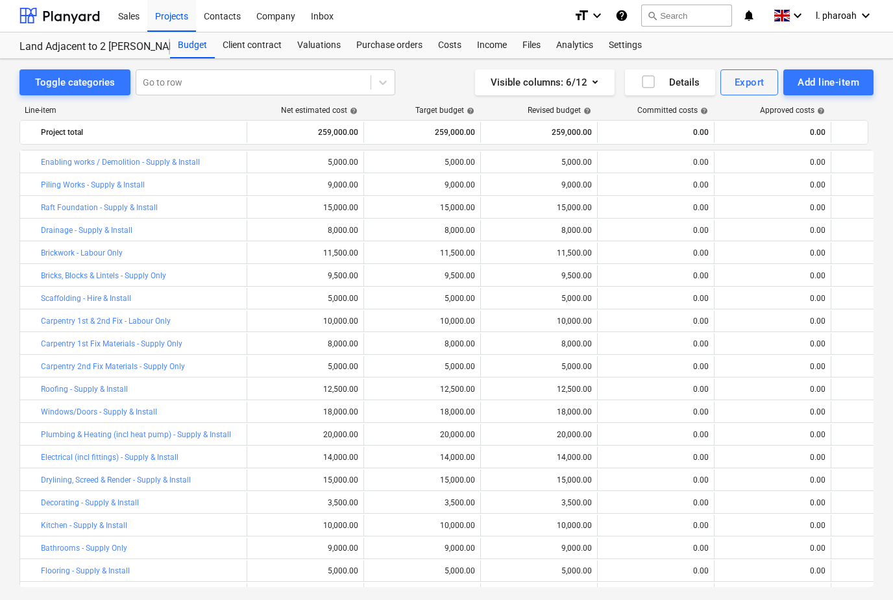
scroll to position [0, 0]
click at [434, 40] on div "Costs" at bounding box center [449, 45] width 39 height 26
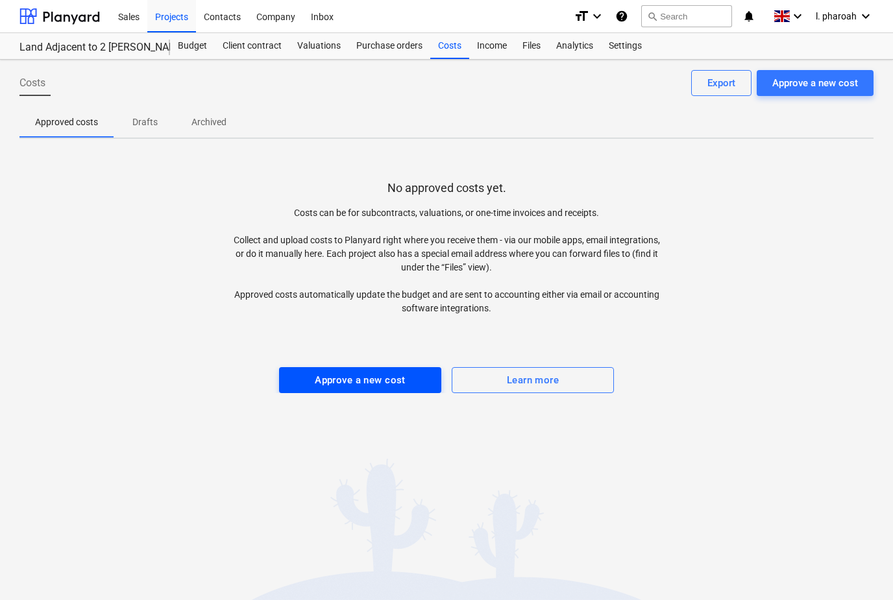
click at [388, 384] on div "Approve a new cost" at bounding box center [360, 380] width 91 height 17
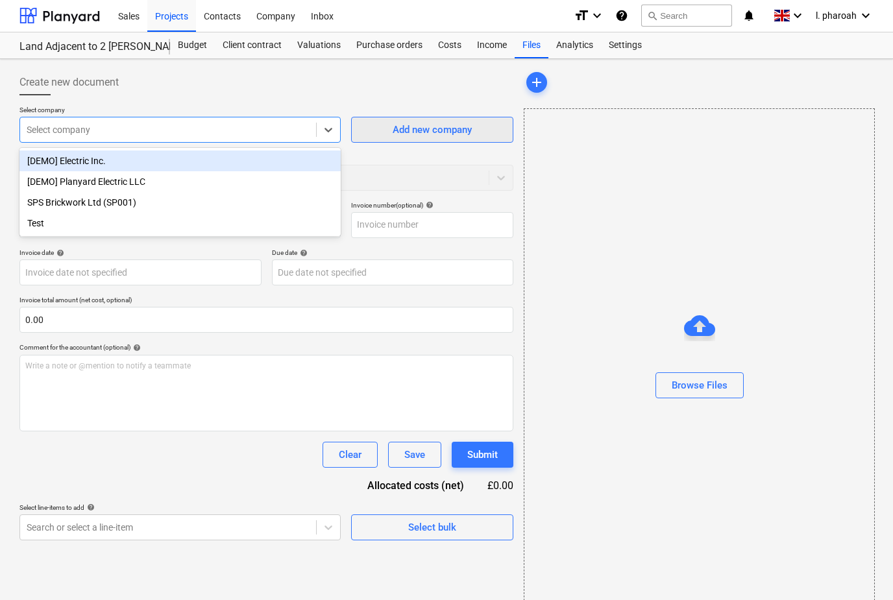
click at [444, 132] on div "Add new company" at bounding box center [432, 129] width 79 height 17
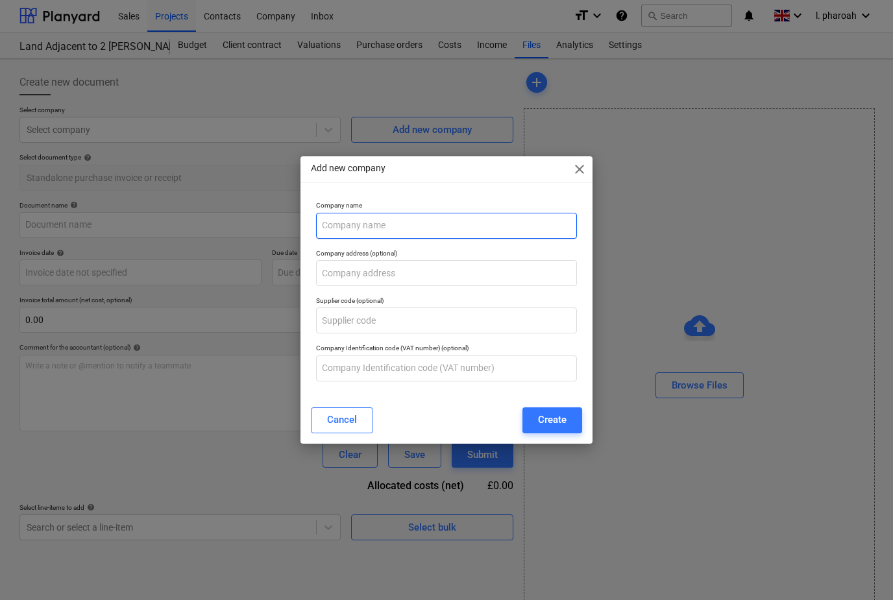
click at [354, 237] on input "text" at bounding box center [446, 226] width 261 height 26
type input "Heards Waste"
click at [555, 421] on div "Create" at bounding box center [552, 419] width 29 height 17
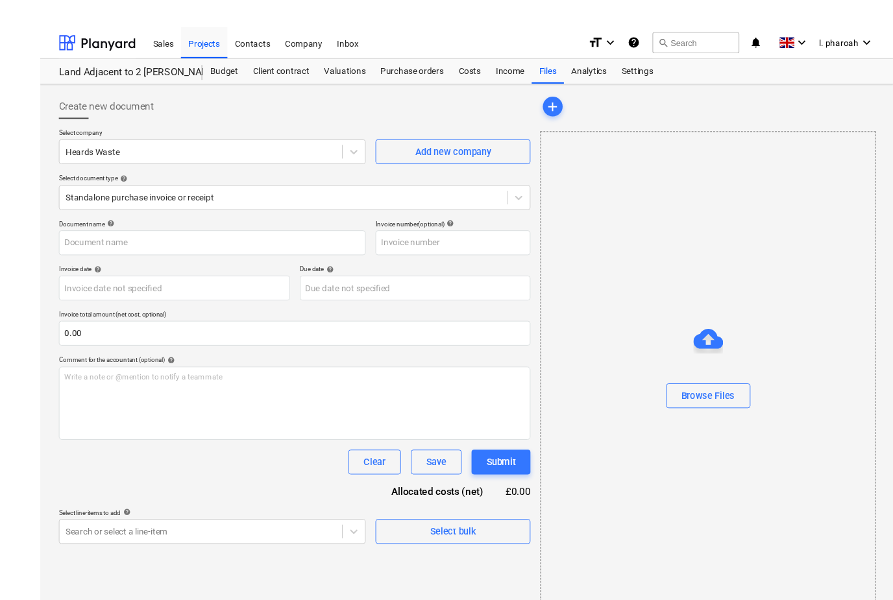
scroll to position [13, 0]
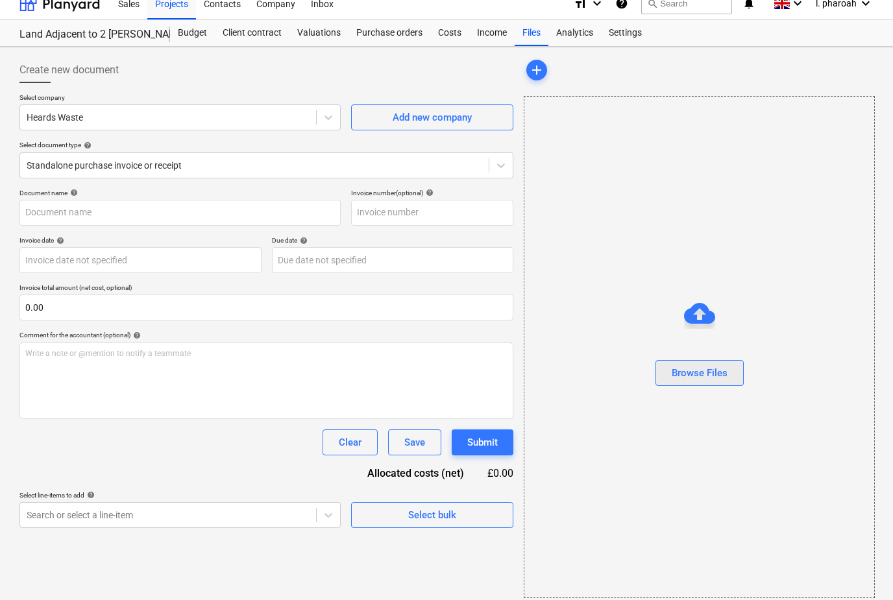
click at [714, 381] on div "Browse Files" at bounding box center [699, 373] width 56 height 17
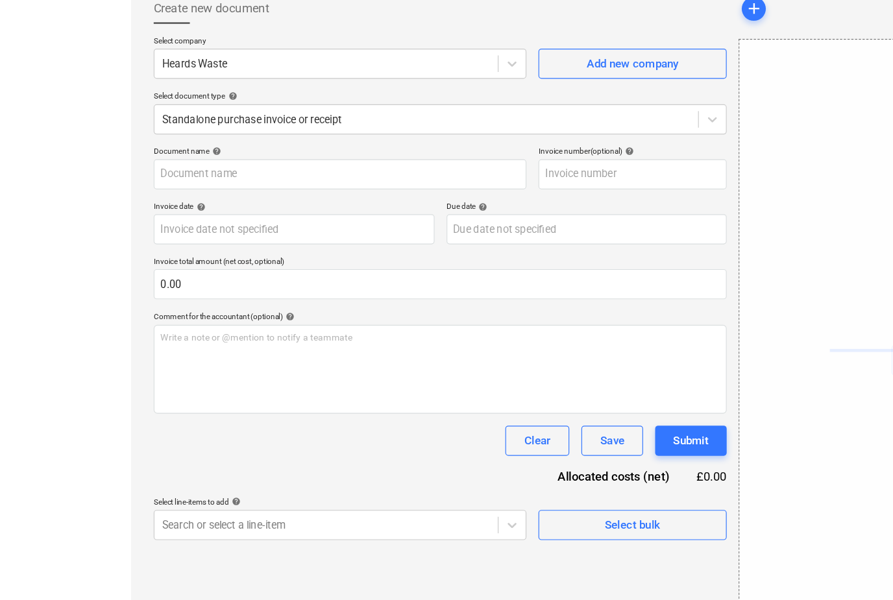
scroll to position [0, 0]
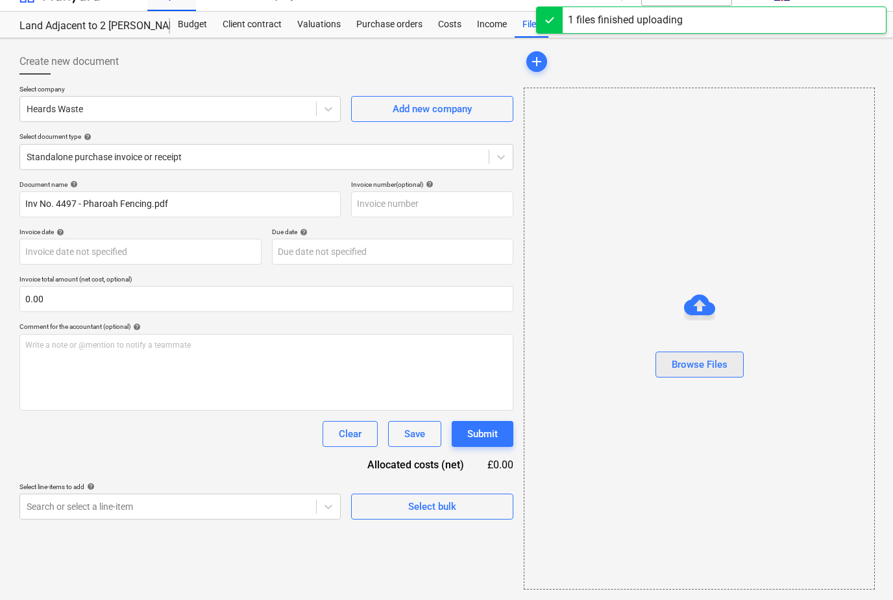
scroll to position [42, 0]
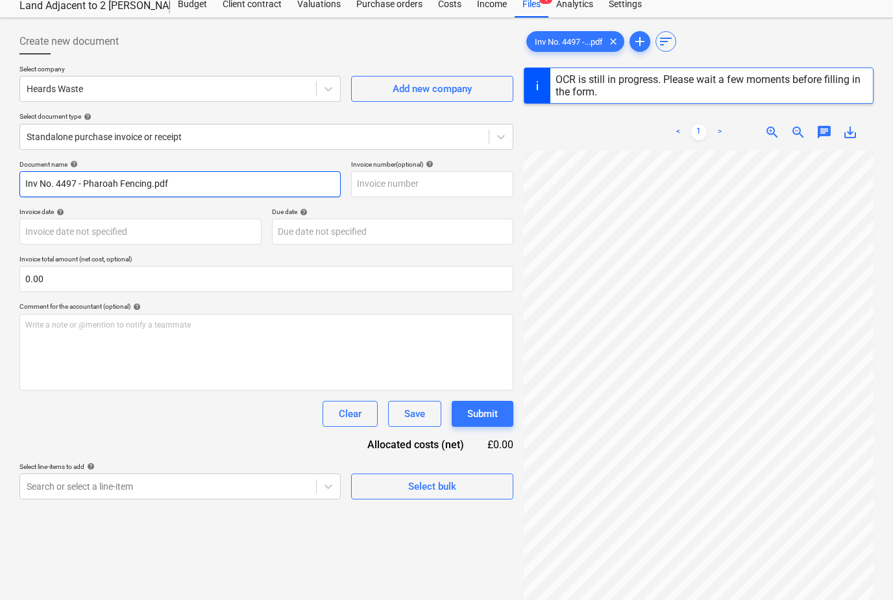
click at [202, 179] on input "Inv No. 4497 - Pharoah Fencing.pdf" at bounding box center [179, 184] width 321 height 26
type input "Inv No. 4497"
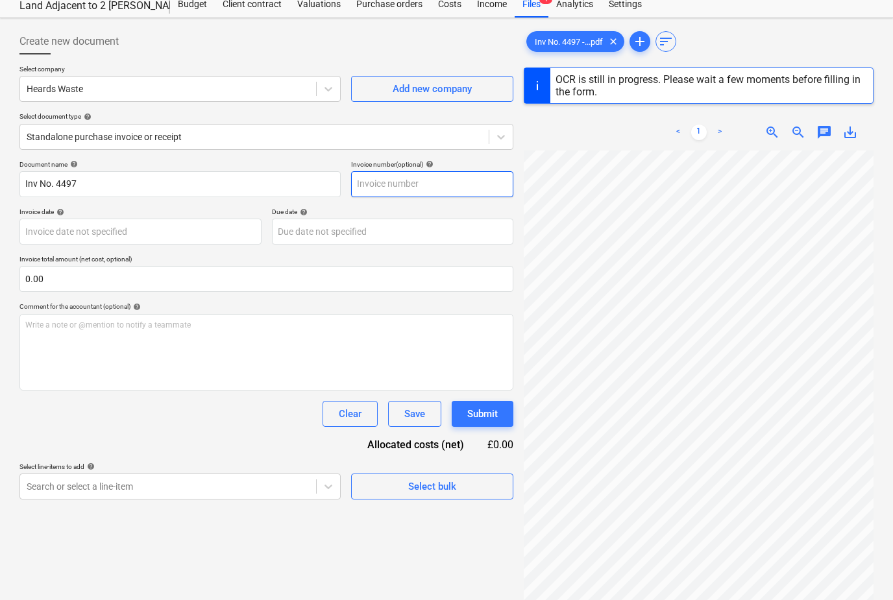
click at [383, 183] on input "text" at bounding box center [432, 184] width 162 height 26
type input "4497"
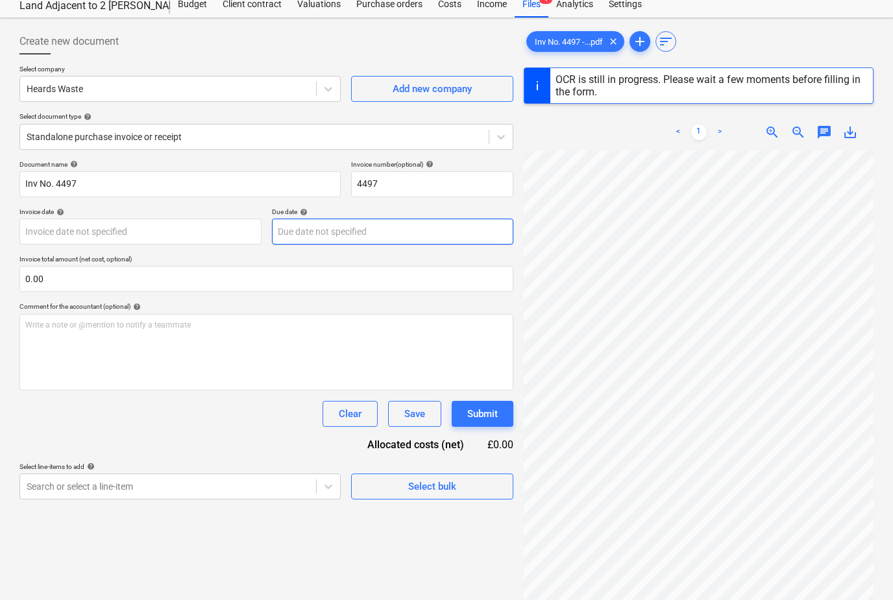
click at [322, 232] on body "Sales Projects Contacts Company Inbox format_size keyboard_arrow_down help sear…" at bounding box center [446, 258] width 893 height 600
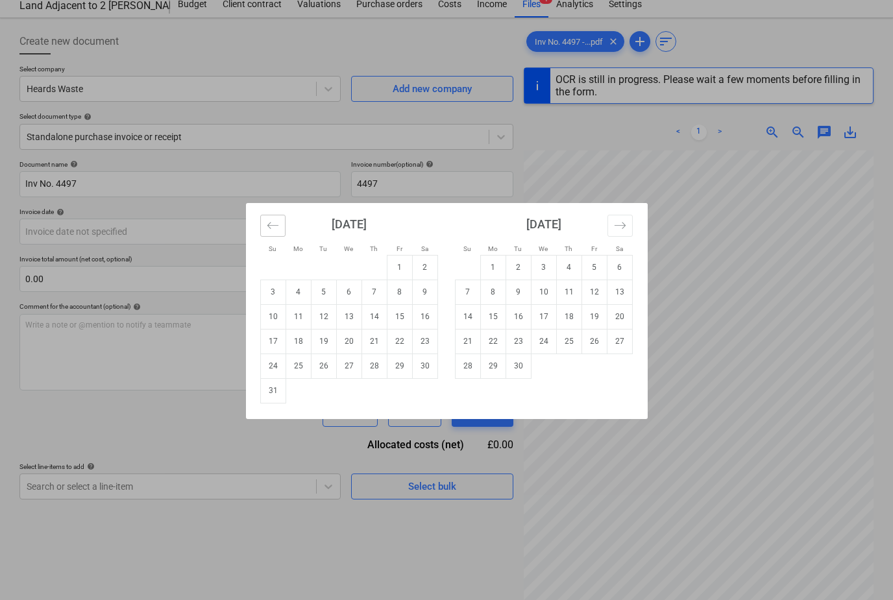
click at [271, 223] on icon "Move backward to switch to the previous month." at bounding box center [273, 225] width 12 height 12
click at [153, 255] on div "Su Mo Tu We Th Fr Sa Su Mo Tu We Th Fr Sa [DATE] 1 2 3 4 5 6 7 8 9 10 11 12 13 …" at bounding box center [446, 300] width 893 height 600
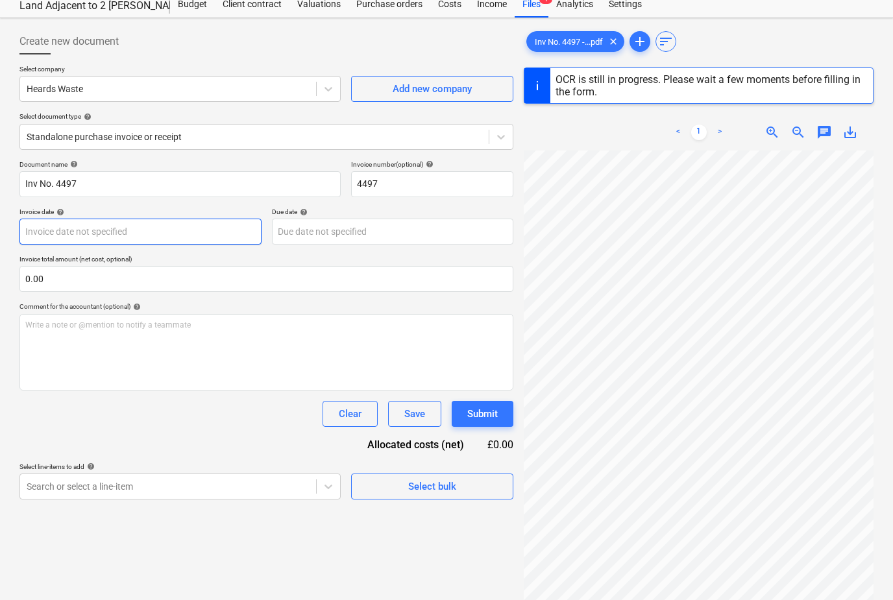
click at [151, 234] on body "Sales Projects Contacts Company Inbox format_size keyboard_arrow_down help sear…" at bounding box center [446, 258] width 893 height 600
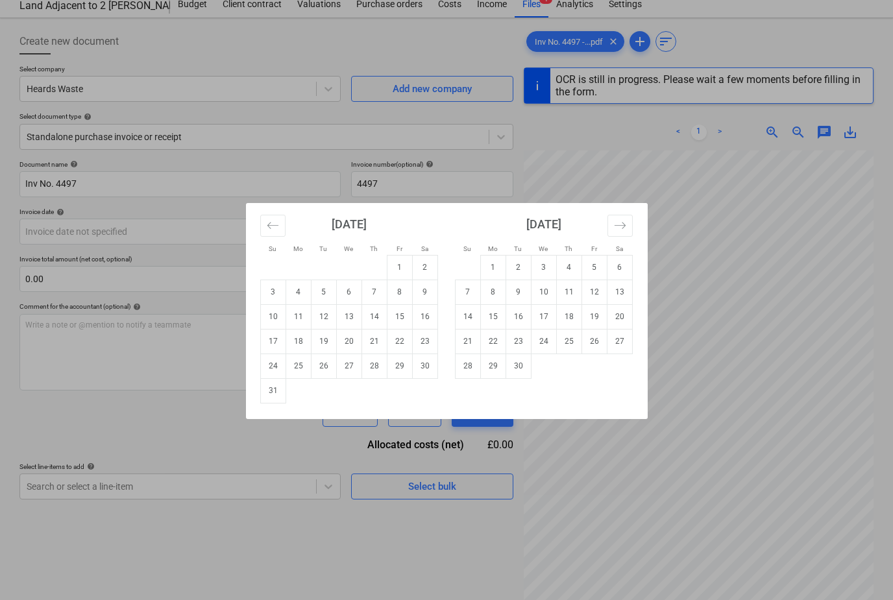
click at [180, 296] on div "Su Mo Tu We Th Fr Sa Su Mo Tu We Th Fr Sa [DATE] 1 2 3 4 5 6 7 8 9 10 11 12 13 …" at bounding box center [446, 300] width 893 height 600
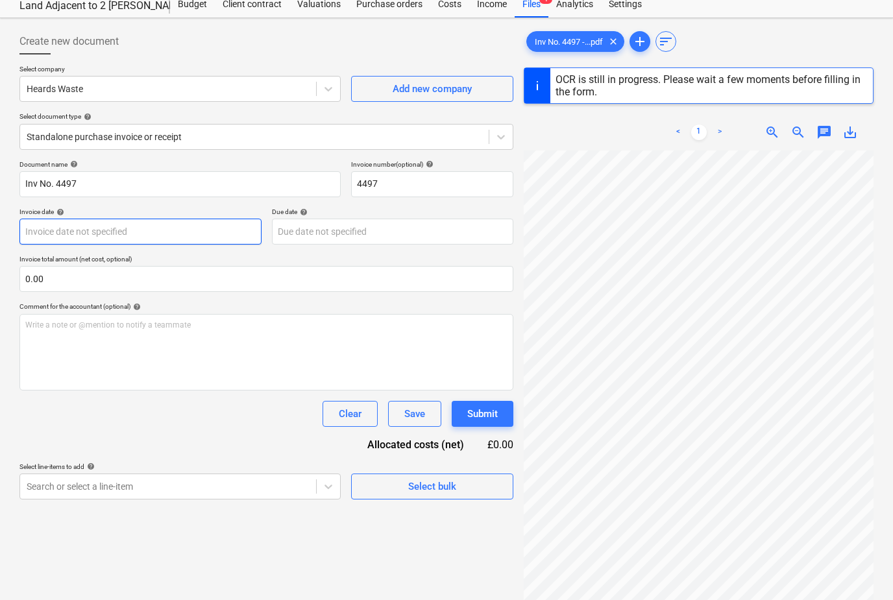
click at [179, 232] on body "Sales Projects Contacts Company Inbox format_size keyboard_arrow_down help sear…" at bounding box center [446, 258] width 893 height 600
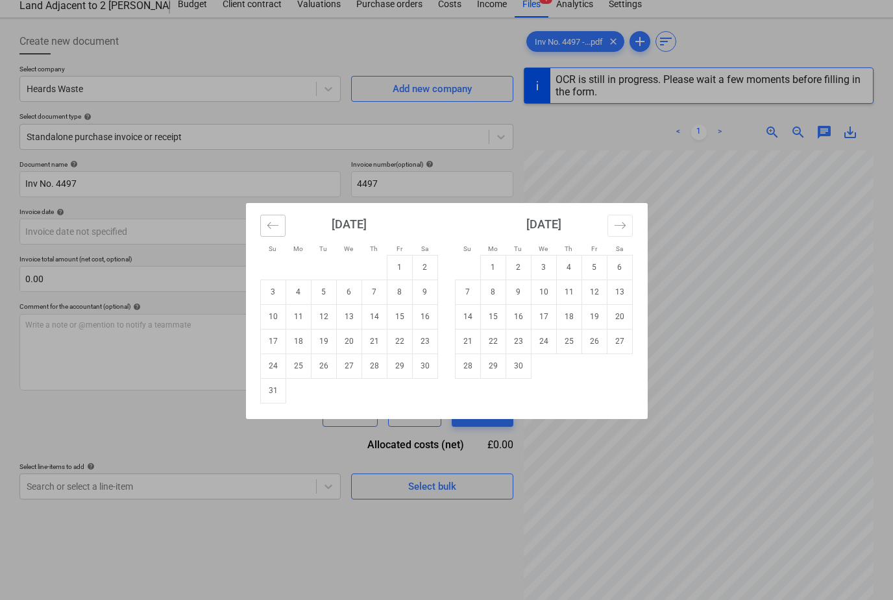
click at [272, 224] on icon "Move backward to switch to the previous month." at bounding box center [273, 225] width 12 height 12
click at [390, 296] on td "11" at bounding box center [399, 292] width 25 height 25
type input "[DATE]"
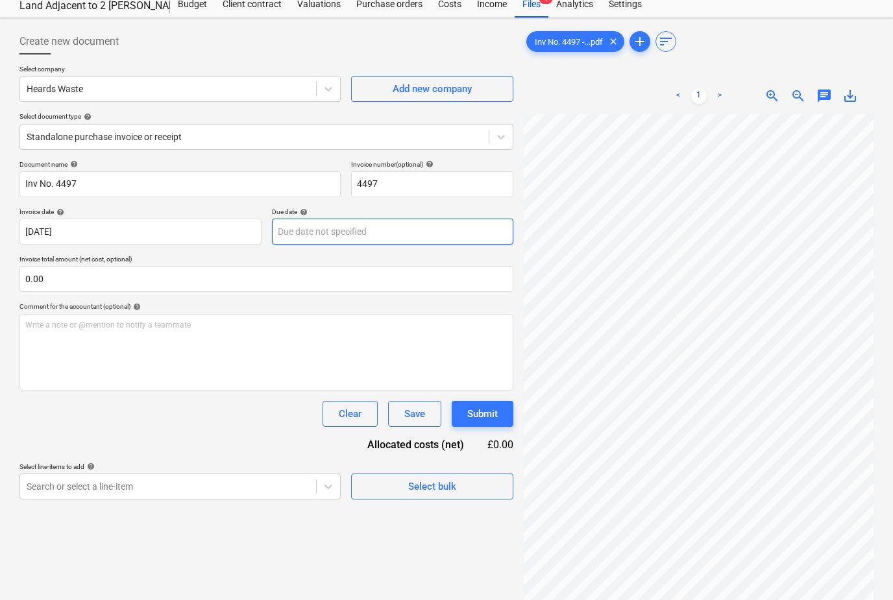
click at [356, 237] on body "Sales Projects Contacts Company Inbox format_size keyboard_arrow_down help sear…" at bounding box center [446, 258] width 893 height 600
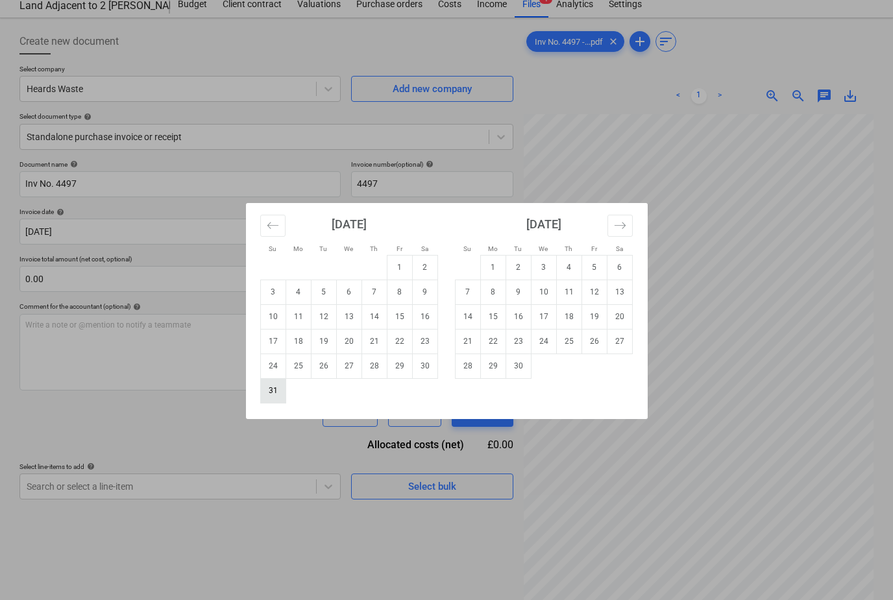
click at [272, 398] on td "31" at bounding box center [272, 390] width 25 height 25
type input "[DATE]"
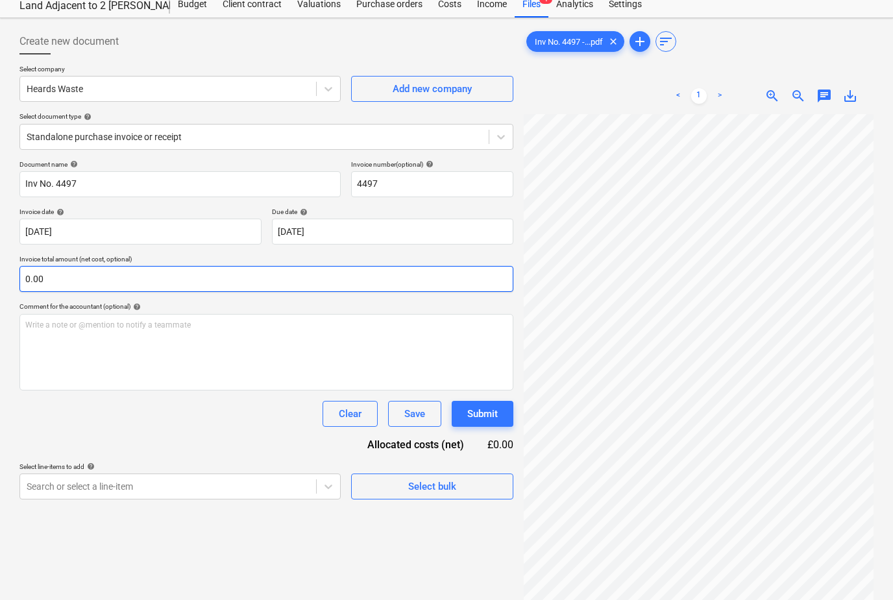
click at [68, 284] on input "0.00" at bounding box center [266, 279] width 494 height 26
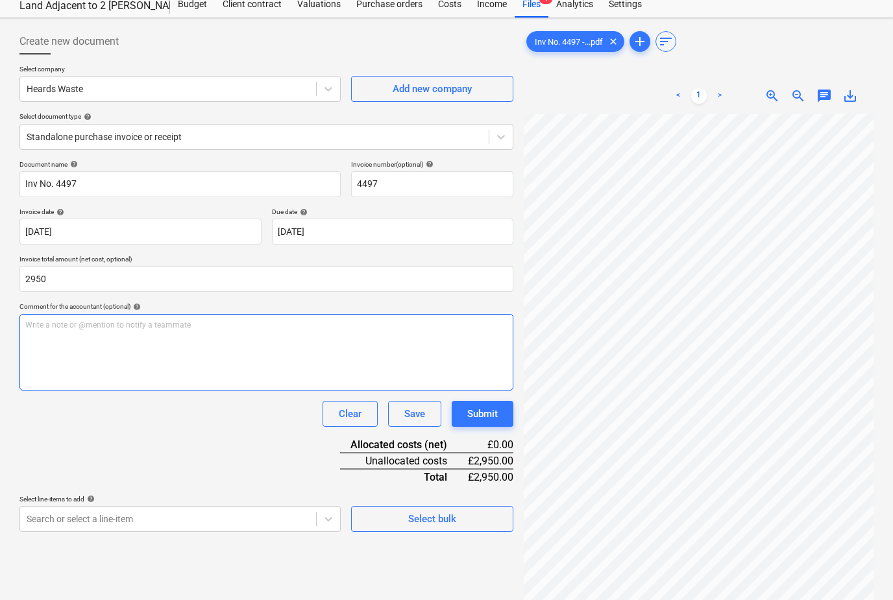
click at [124, 335] on div "Write a note or @mention to notify a teammate [PERSON_NAME]" at bounding box center [266, 352] width 494 height 77
type input "2,950.00"
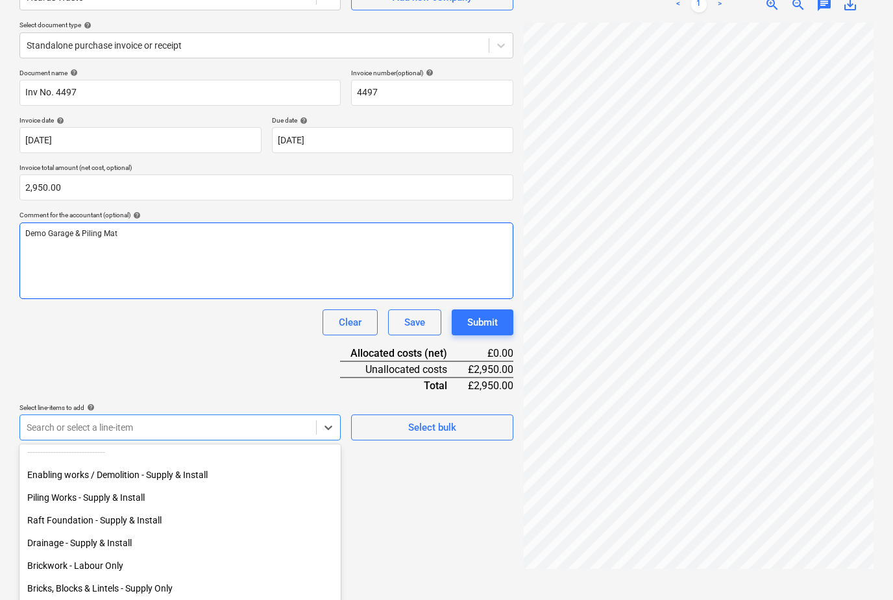
scroll to position [50, 0]
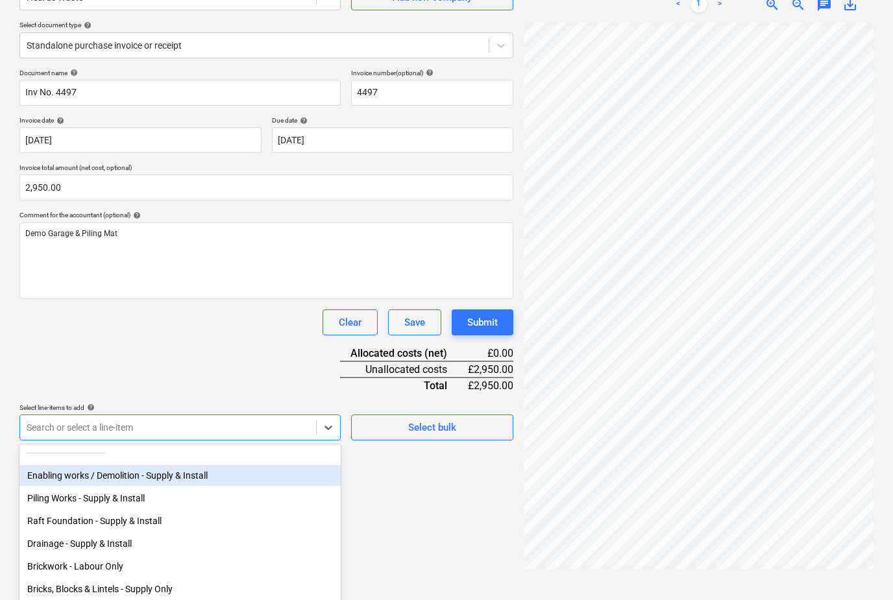
click at [149, 471] on div "Enabling works / Demolition - Supply & Install" at bounding box center [179, 475] width 321 height 21
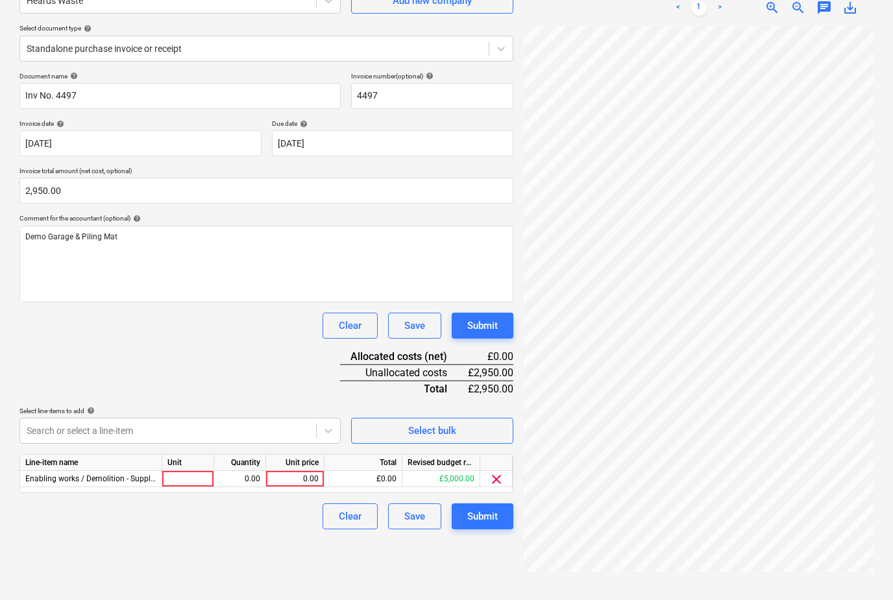
scroll to position [130, 0]
click at [295, 481] on div "0.00" at bounding box center [294, 479] width 47 height 16
click at [220, 565] on div "Create new document Select company Heards Waste Add new company Select document…" at bounding box center [266, 265] width 504 height 660
click at [479, 519] on div "Submit" at bounding box center [482, 516] width 30 height 17
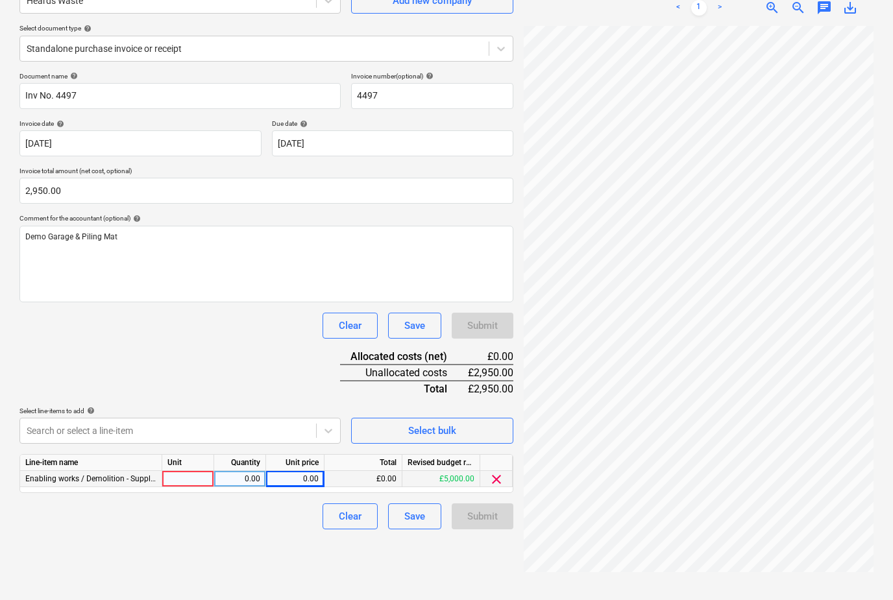
click at [489, 328] on div "Submit" at bounding box center [483, 326] width 62 height 26
click at [291, 474] on div "0.00" at bounding box center [294, 479] width 47 height 16
type input "2950"
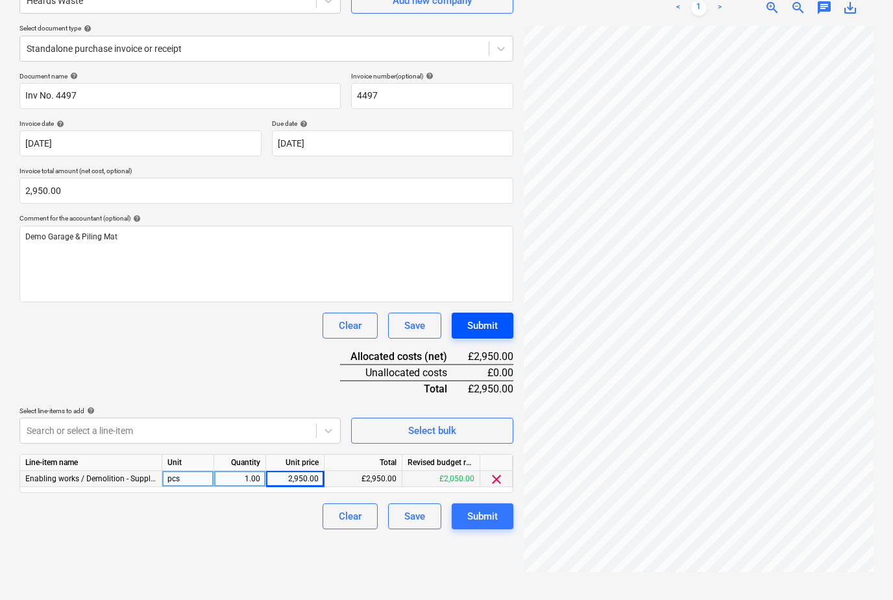
click at [494, 322] on div "Submit" at bounding box center [482, 325] width 30 height 17
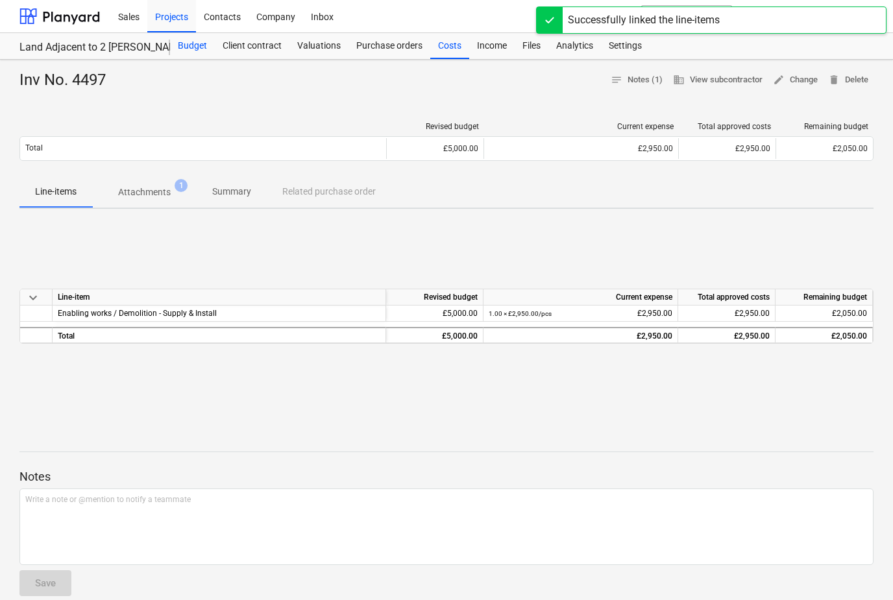
click at [197, 47] on div "Budget" at bounding box center [192, 46] width 45 height 26
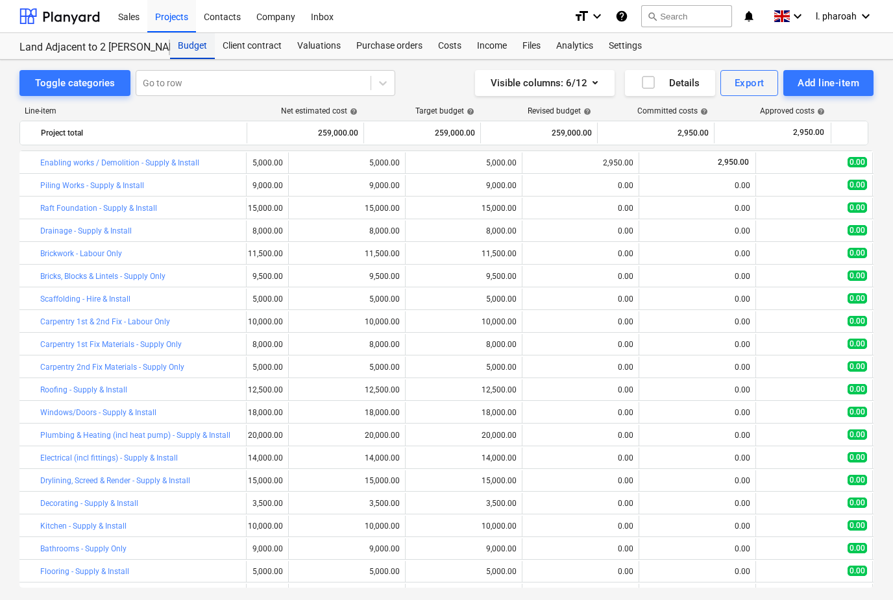
scroll to position [0, 75]
click at [449, 47] on div "Costs" at bounding box center [449, 46] width 39 height 26
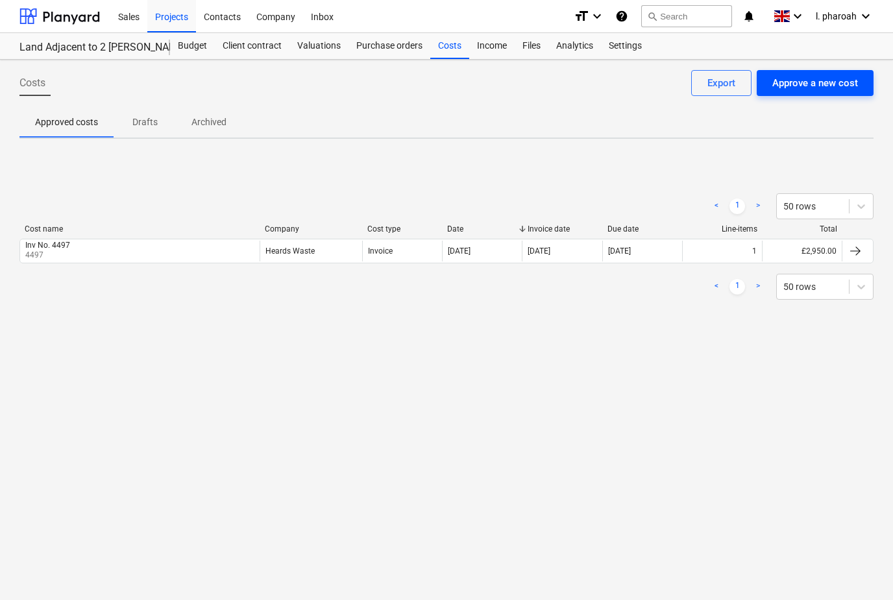
click at [836, 85] on div "Approve a new cost" at bounding box center [815, 83] width 86 height 17
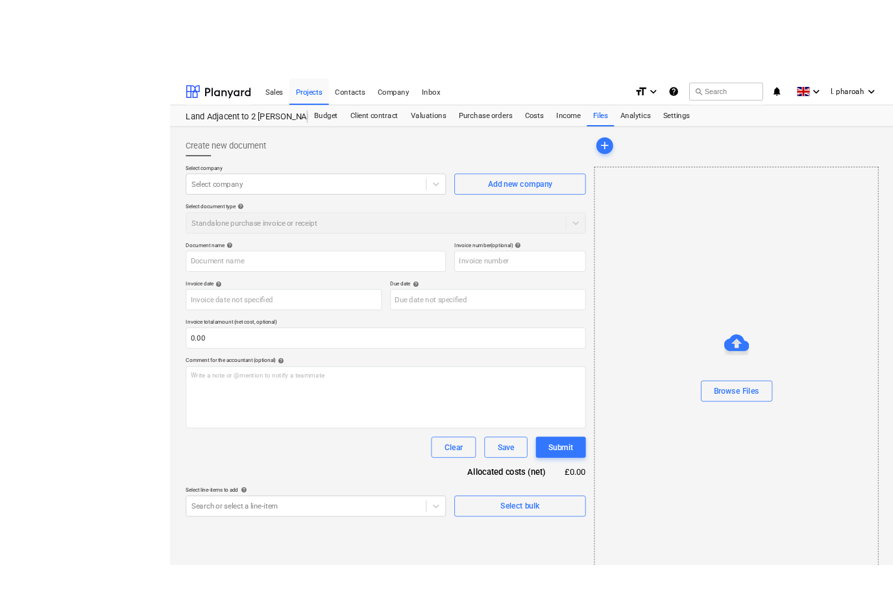
scroll to position [1, 0]
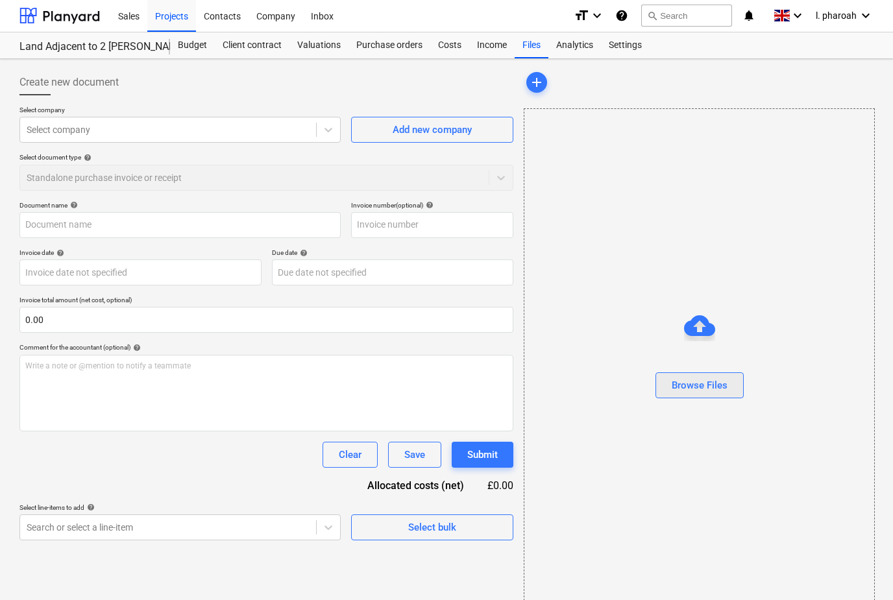
click at [690, 398] on button "Browse Files" at bounding box center [699, 385] width 88 height 26
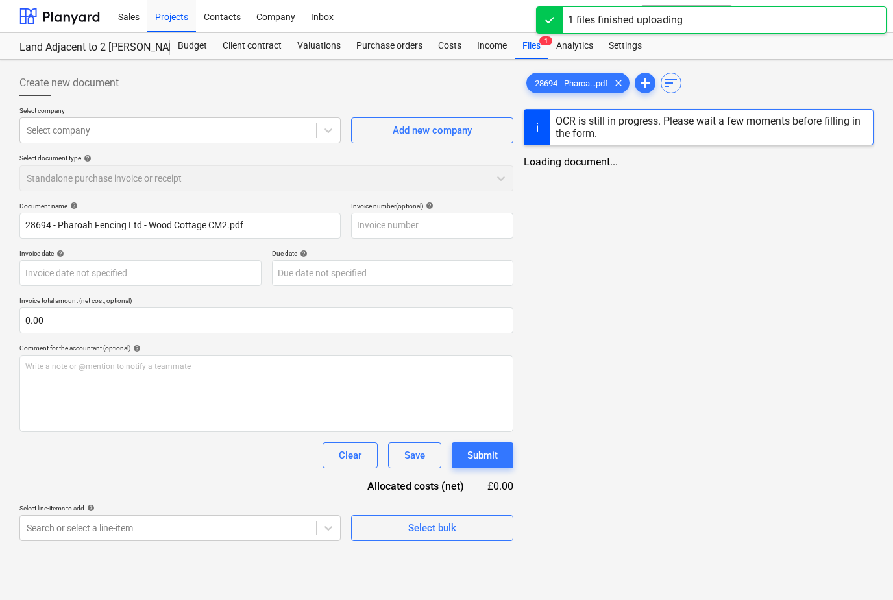
type input "28694 - Pharoah Fencing Ltd - Wood Cottage CM2.pdf"
click at [404, 225] on input "text" at bounding box center [432, 225] width 162 height 26
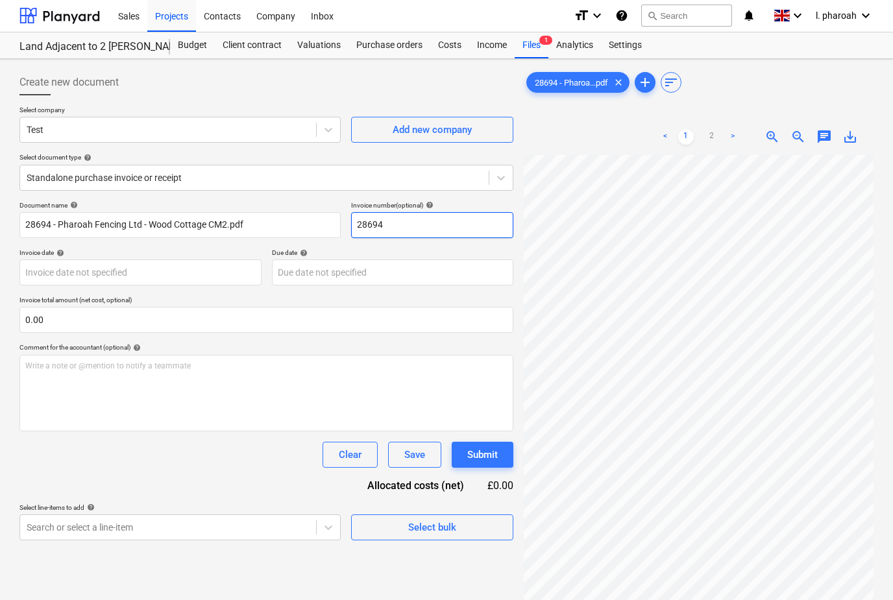
type input "28694"
click at [382, 126] on span "Add new company" at bounding box center [432, 129] width 130 height 17
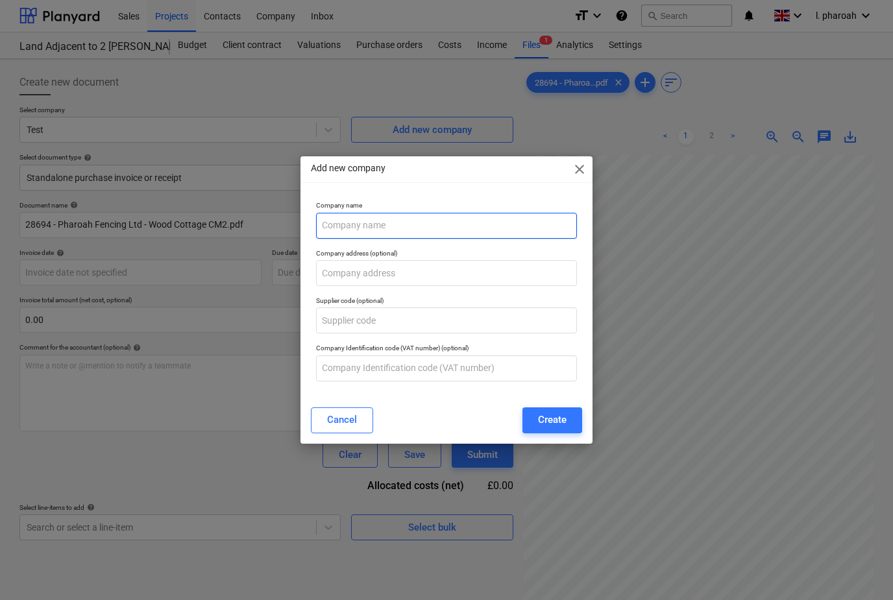
click at [332, 235] on input "text" at bounding box center [446, 226] width 261 height 26
type input "Colets Piling"
click at [564, 418] on div "Create" at bounding box center [552, 419] width 29 height 17
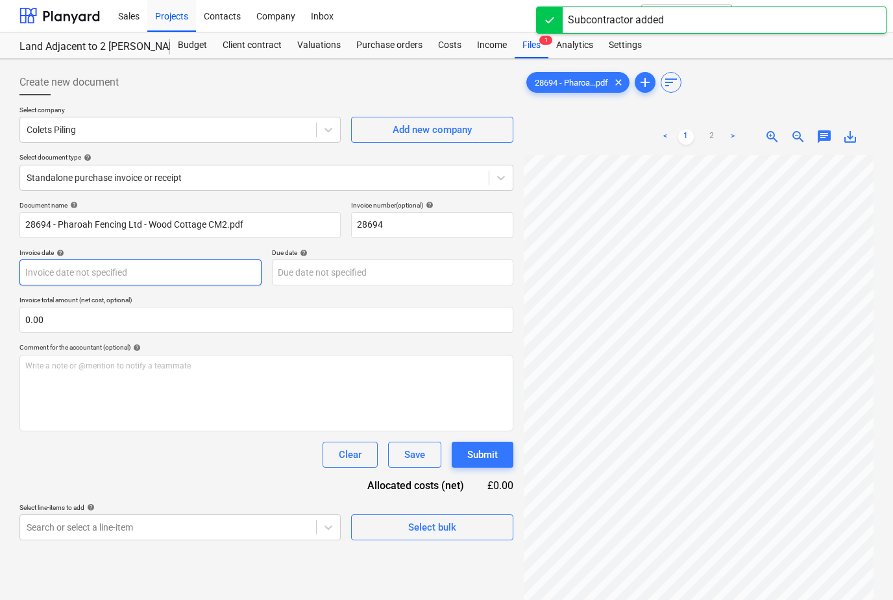
click at [141, 271] on body "Sales Projects Contacts Company Inbox format_size keyboard_arrow_down help sear…" at bounding box center [446, 299] width 893 height 600
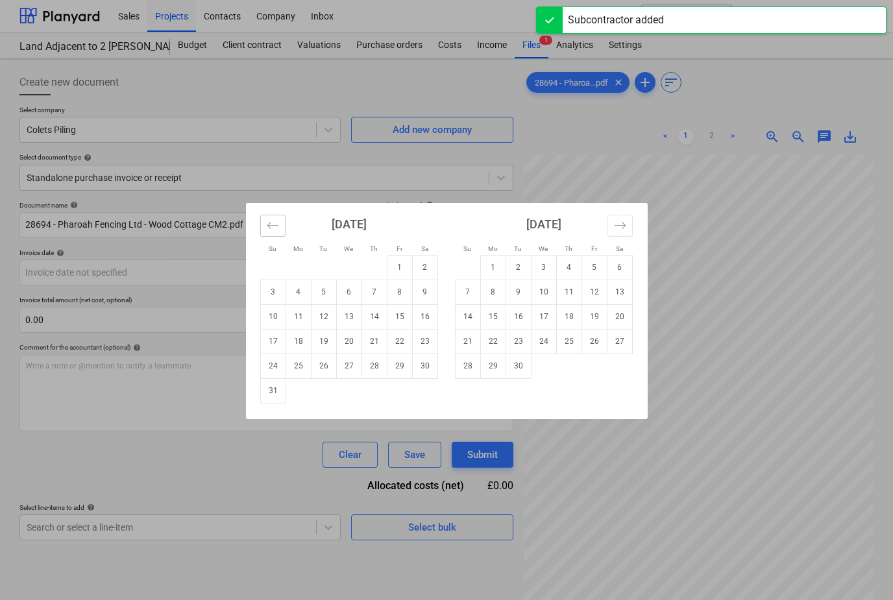
click at [267, 228] on icon "Move backward to switch to the previous month." at bounding box center [273, 225] width 12 height 12
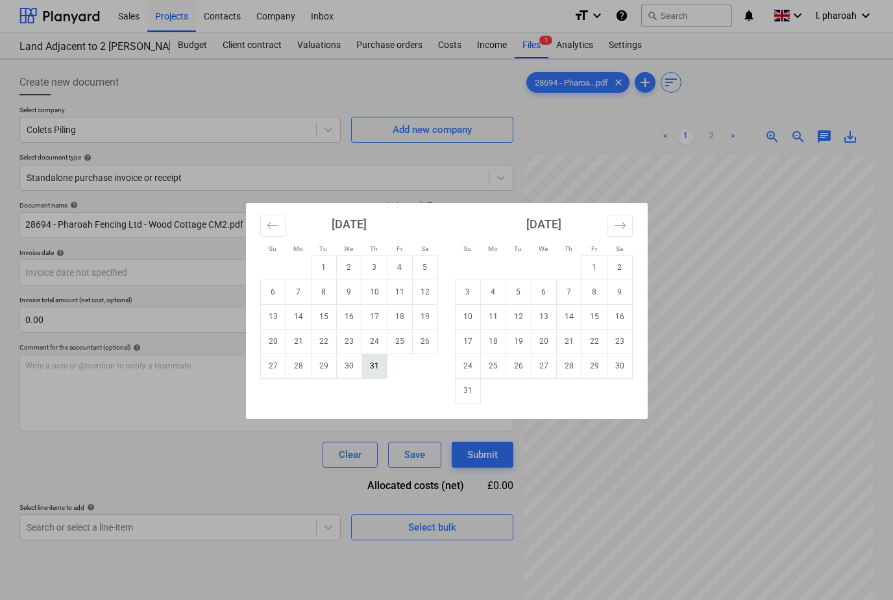
click at [375, 376] on td "31" at bounding box center [373, 366] width 25 height 25
type input "[DATE]"
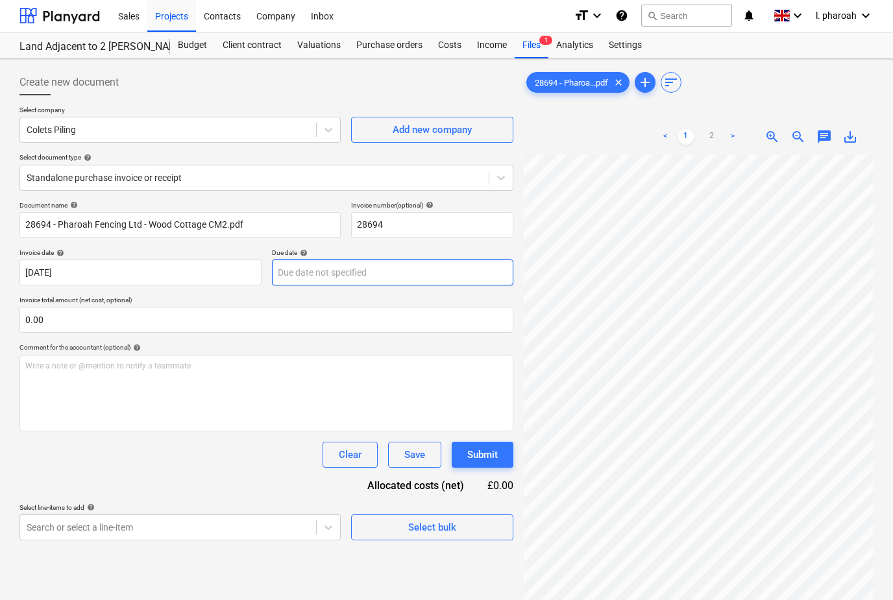
click at [417, 269] on body "Sales Projects Contacts Company Inbox format_size keyboard_arrow_down help sear…" at bounding box center [446, 299] width 893 height 600
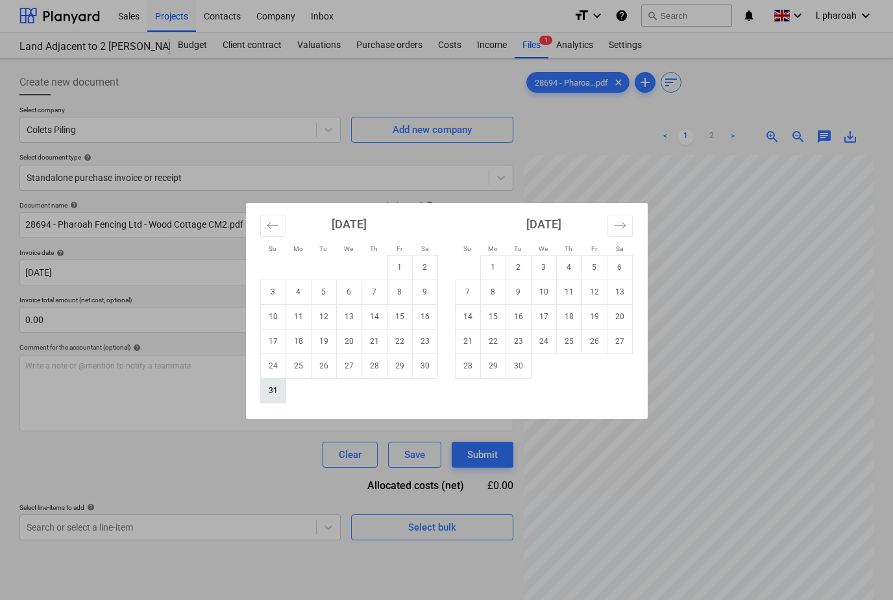
click at [274, 394] on td "31" at bounding box center [272, 390] width 25 height 25
type input "[DATE]"
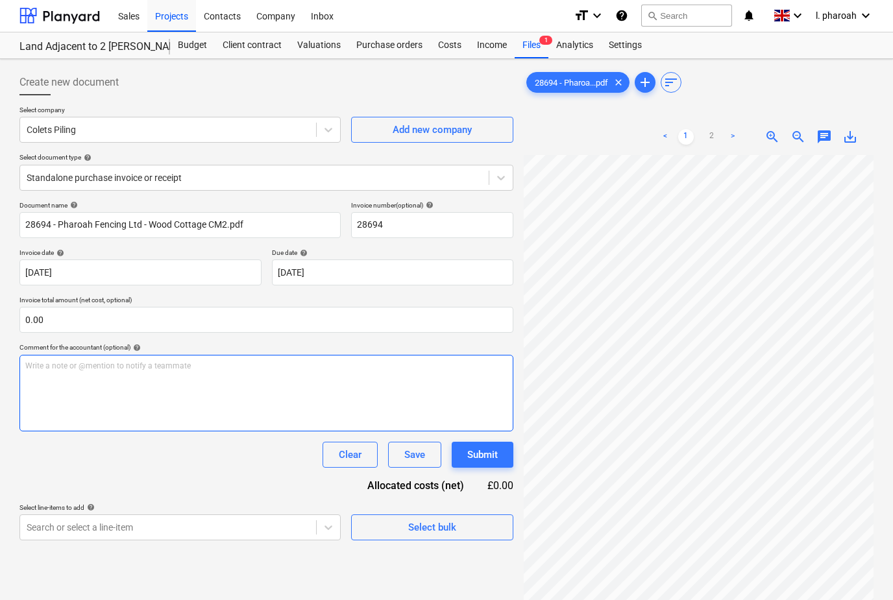
click at [301, 375] on div "Write a note or @mention to notify a teammate [PERSON_NAME]" at bounding box center [266, 393] width 494 height 77
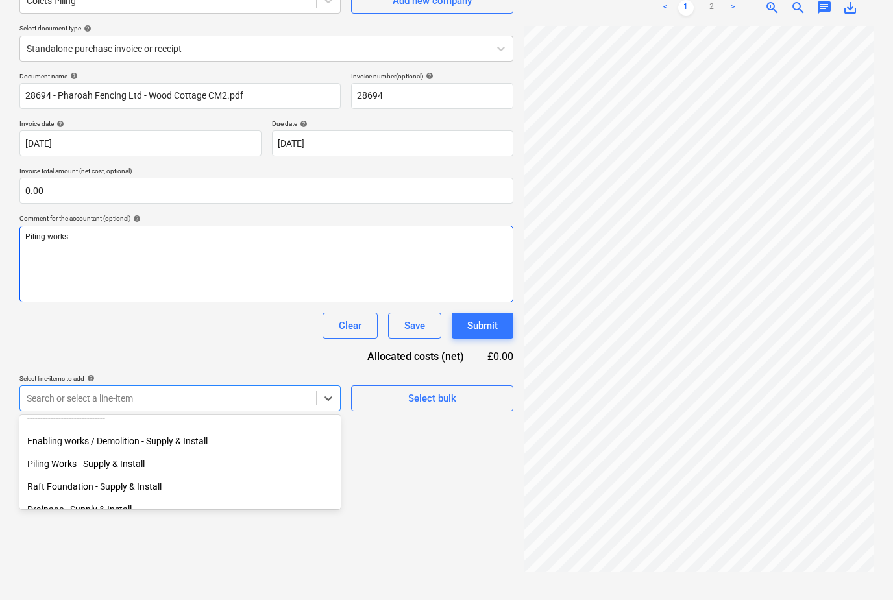
scroll to position [56, 0]
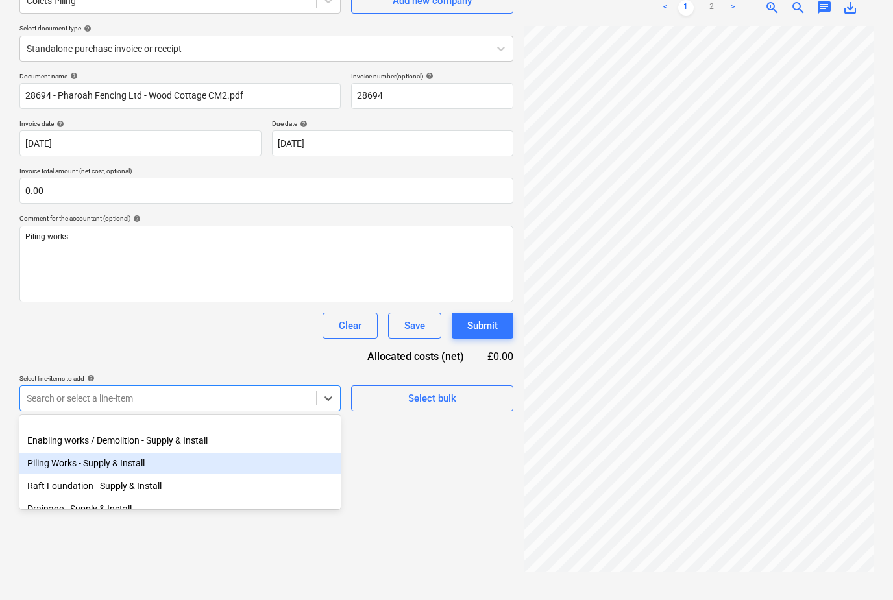
click at [297, 453] on div "Piling Works - Supply & Install" at bounding box center [179, 463] width 321 height 21
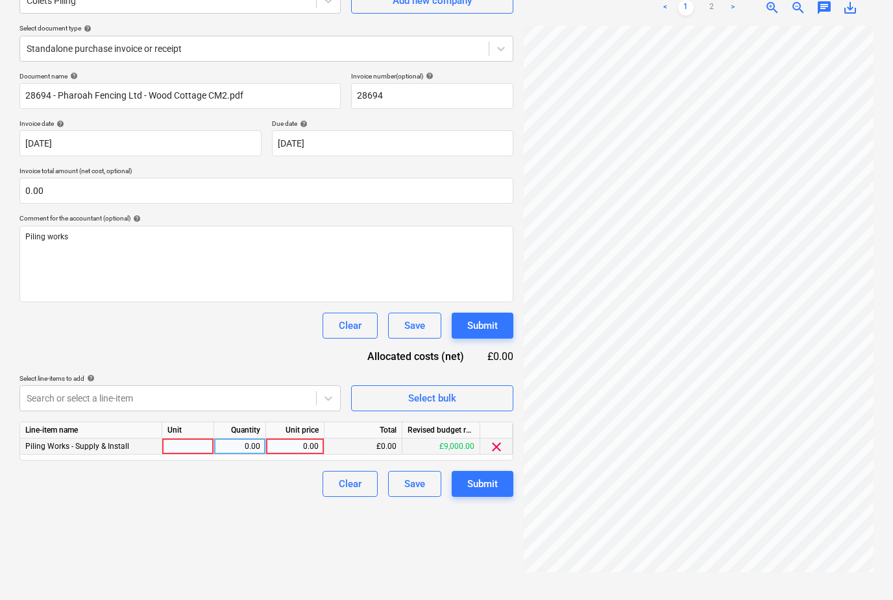
click at [319, 439] on div "0.00" at bounding box center [295, 447] width 58 height 16
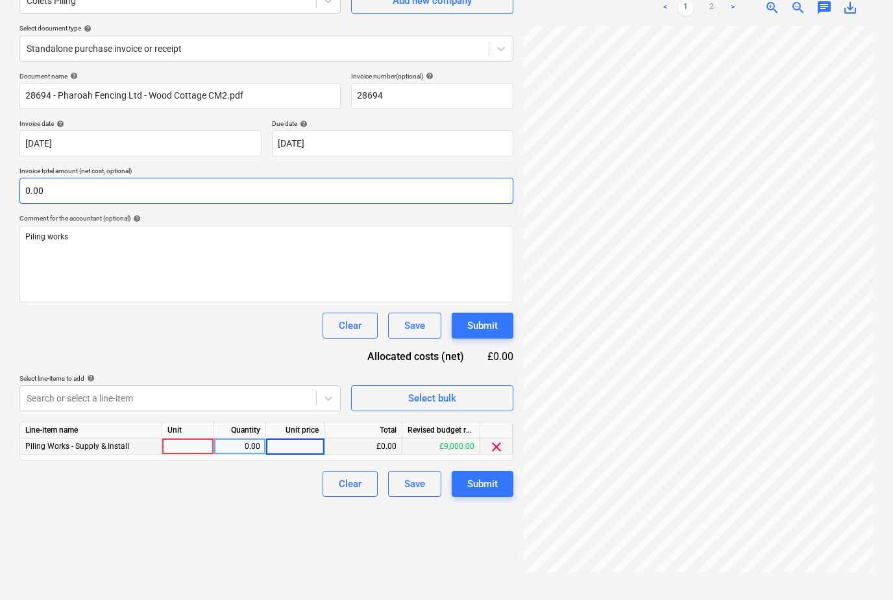
click at [95, 178] on input "0.00" at bounding box center [266, 191] width 494 height 26
click at [64, 178] on input "0.00" at bounding box center [266, 191] width 494 height 26
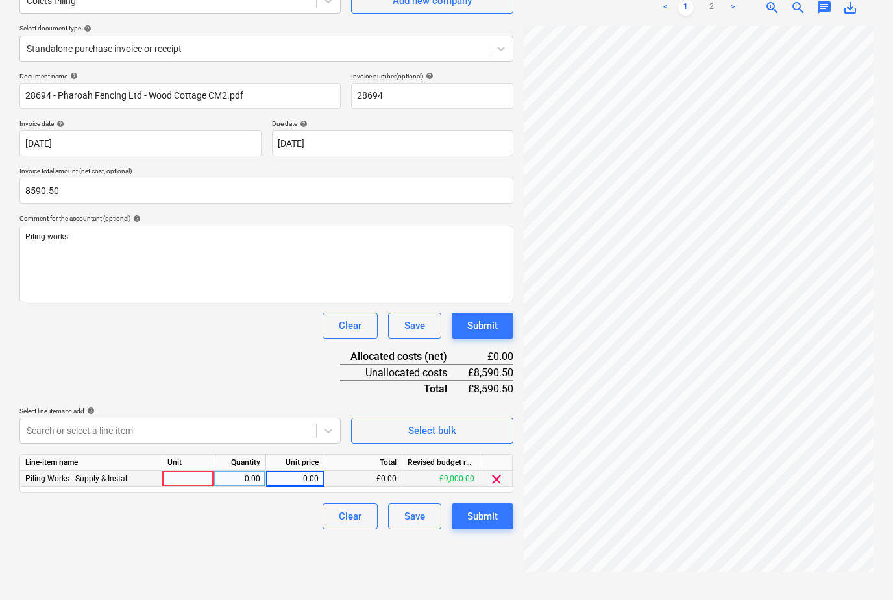
click at [296, 471] on div "0.00" at bounding box center [294, 479] width 47 height 16
type input "8,590.50"
type input "8590.5"
click at [487, 508] on div "Submit" at bounding box center [482, 516] width 30 height 17
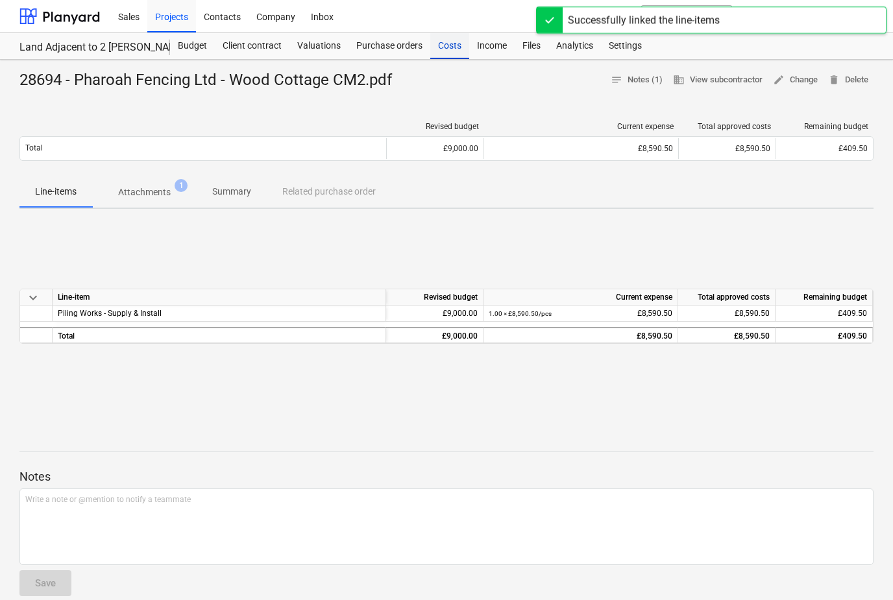
click at [463, 55] on div "Costs" at bounding box center [449, 46] width 39 height 26
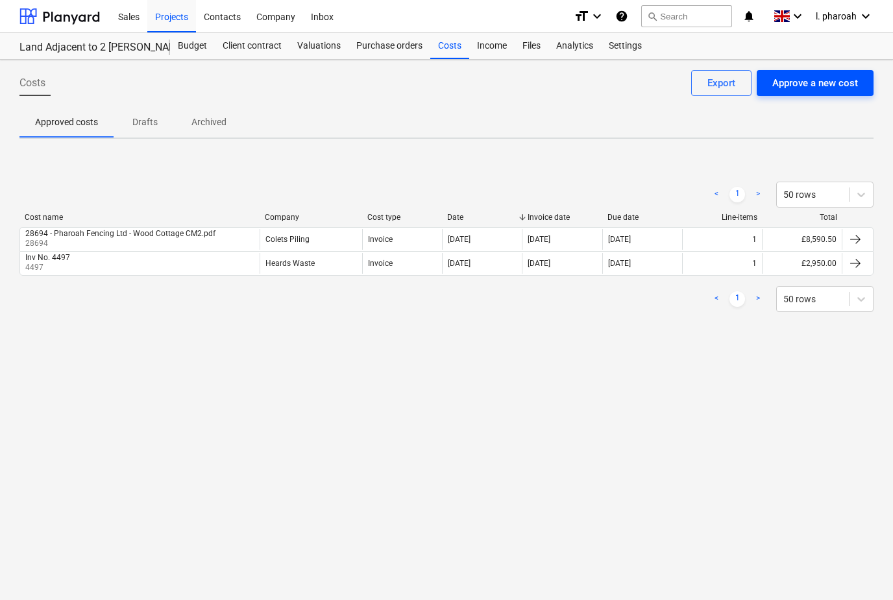
click at [834, 75] on div "Approve a new cost" at bounding box center [815, 83] width 86 height 17
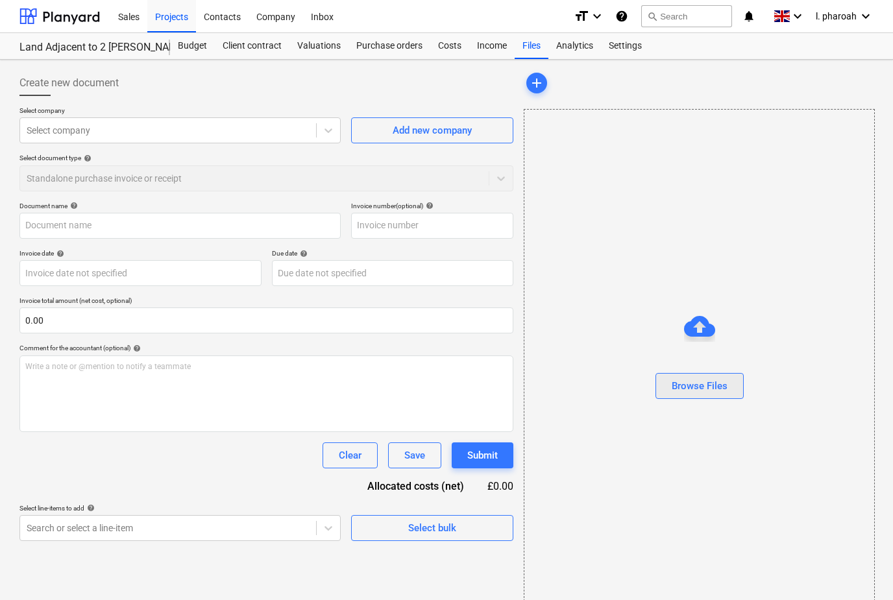
click at [714, 399] on button "Browse Files" at bounding box center [699, 386] width 88 height 26
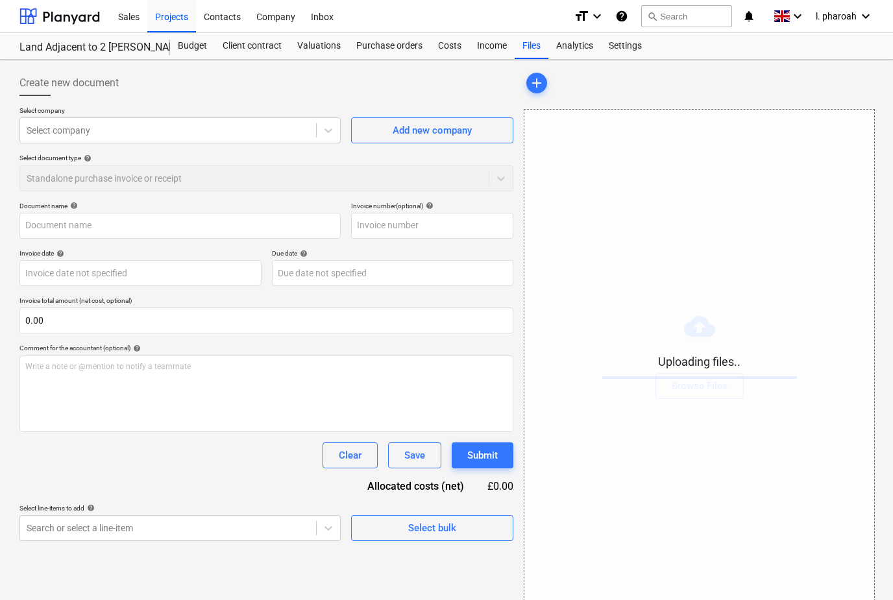
type input "28755 - Pharoah Fencing Ltd - Wood Cottage CM2.pdf"
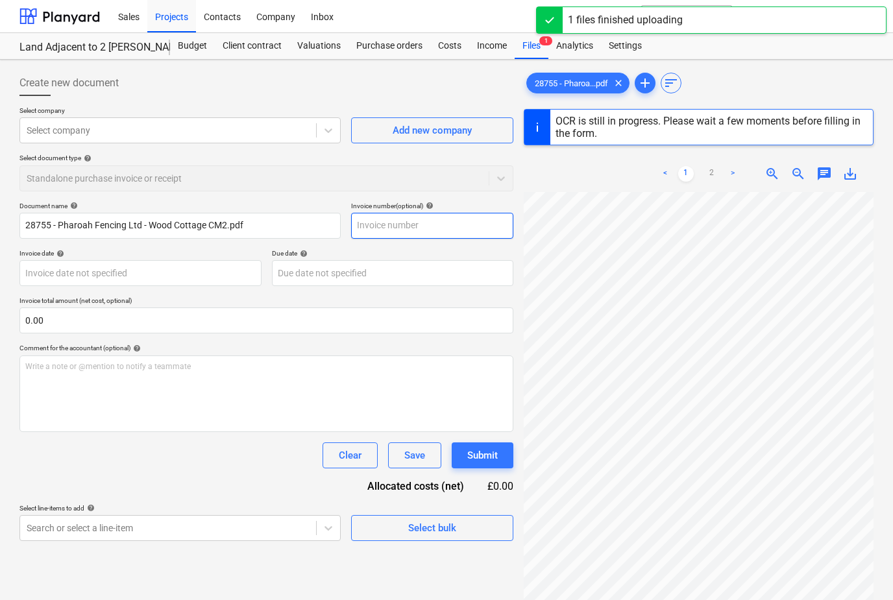
click at [376, 232] on input "text" at bounding box center [432, 226] width 162 height 26
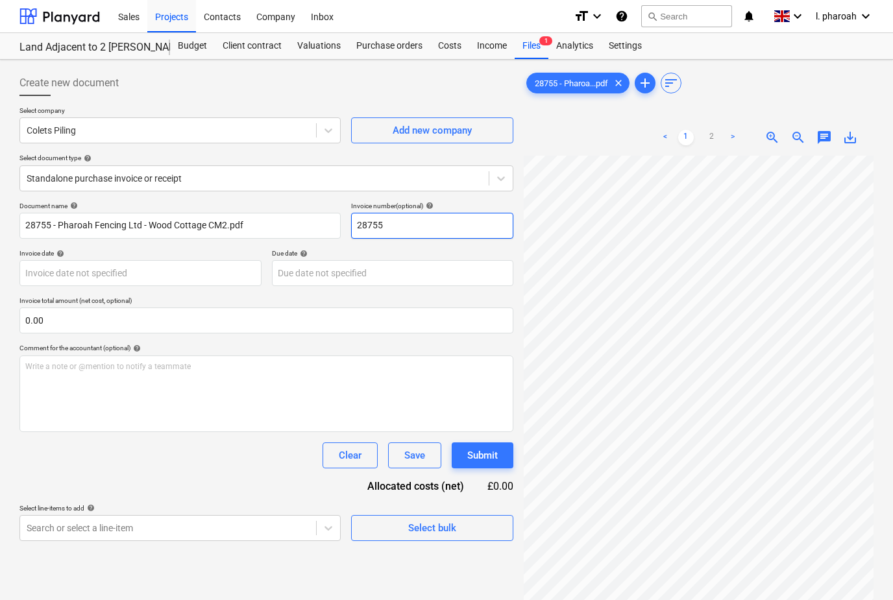
type input "28755"
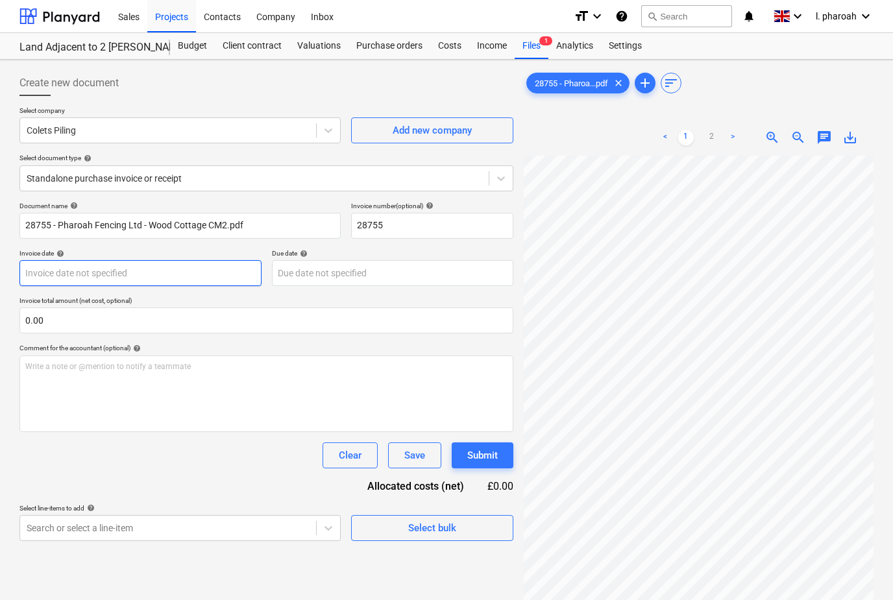
click at [180, 267] on body "Sales Projects Contacts Company Inbox format_size keyboard_arrow_down help sear…" at bounding box center [446, 300] width 893 height 600
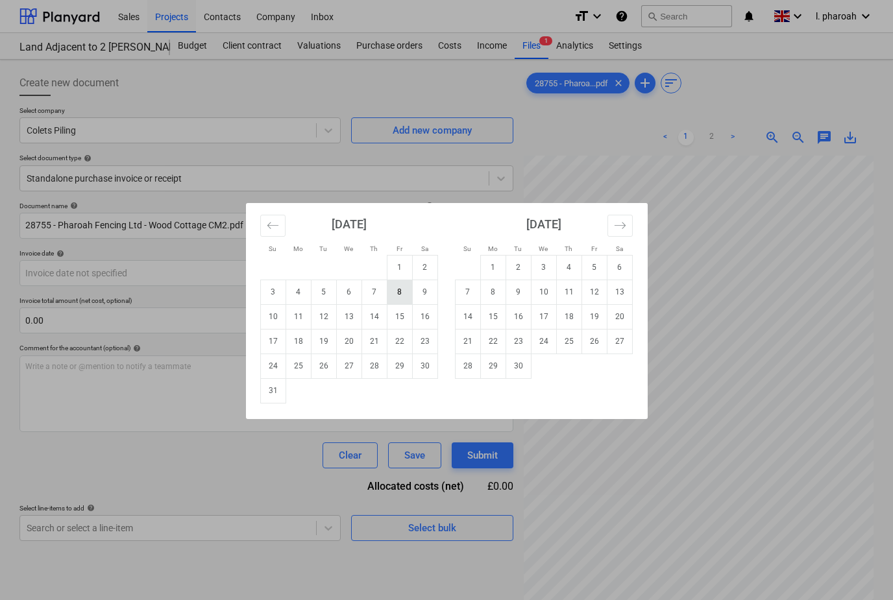
click at [405, 298] on td "8" at bounding box center [399, 292] width 25 height 25
type input "[DATE]"
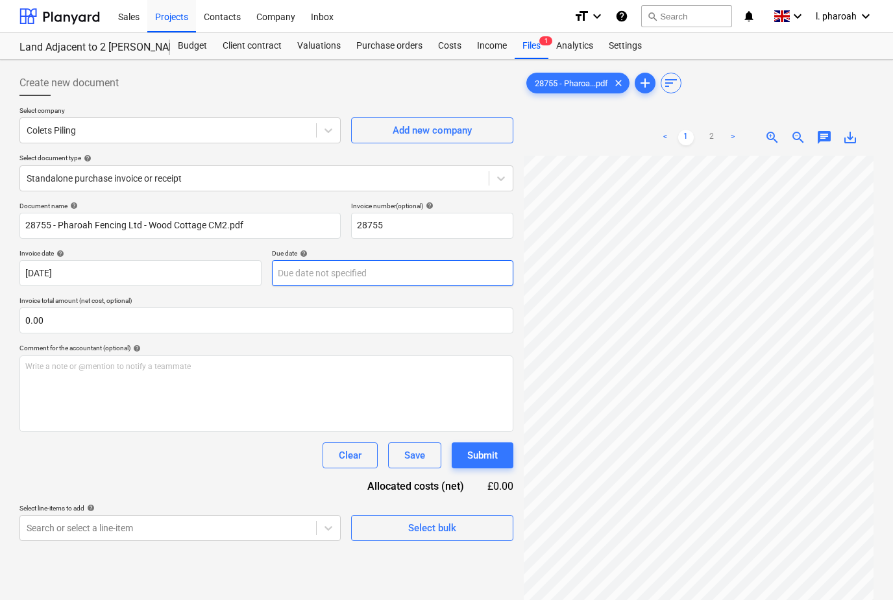
click at [433, 276] on body "Sales Projects Contacts Company Inbox format_size keyboard_arrow_down help sear…" at bounding box center [446, 300] width 893 height 600
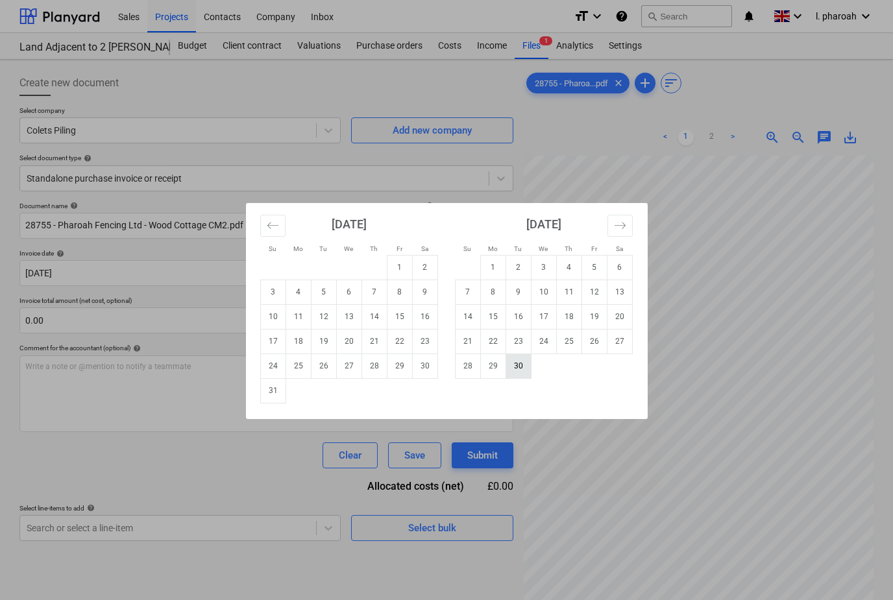
click at [517, 375] on td "30" at bounding box center [517, 366] width 25 height 25
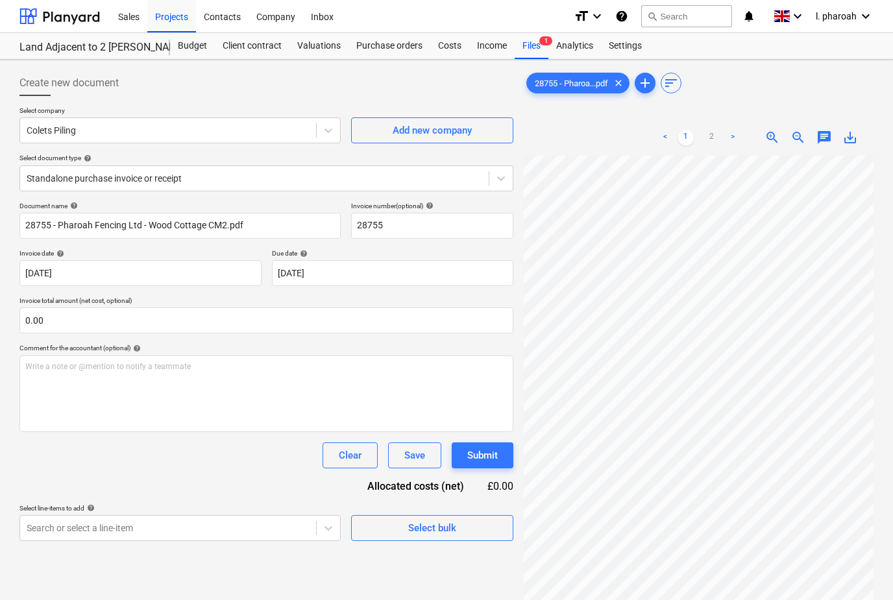
type input "[DATE]"
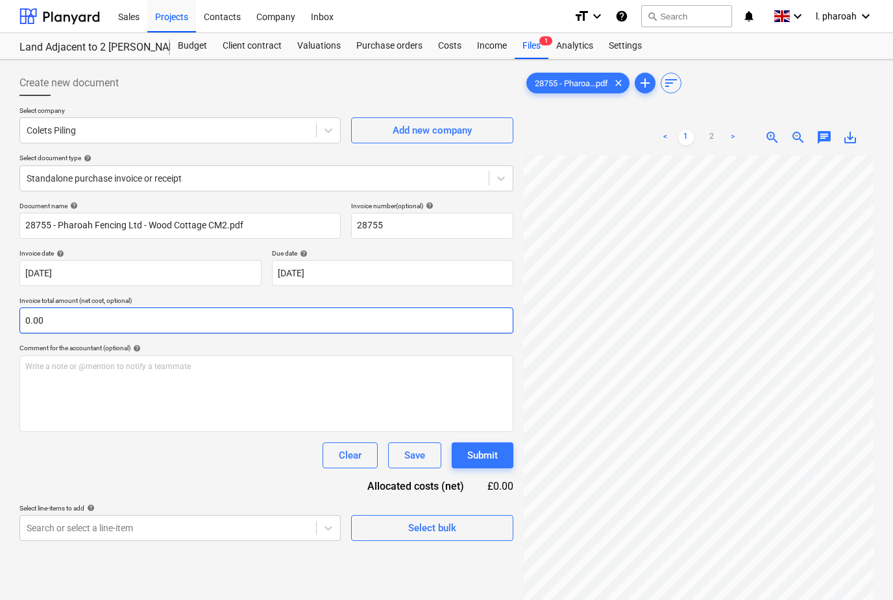
click at [86, 324] on input "0.00" at bounding box center [266, 321] width 494 height 26
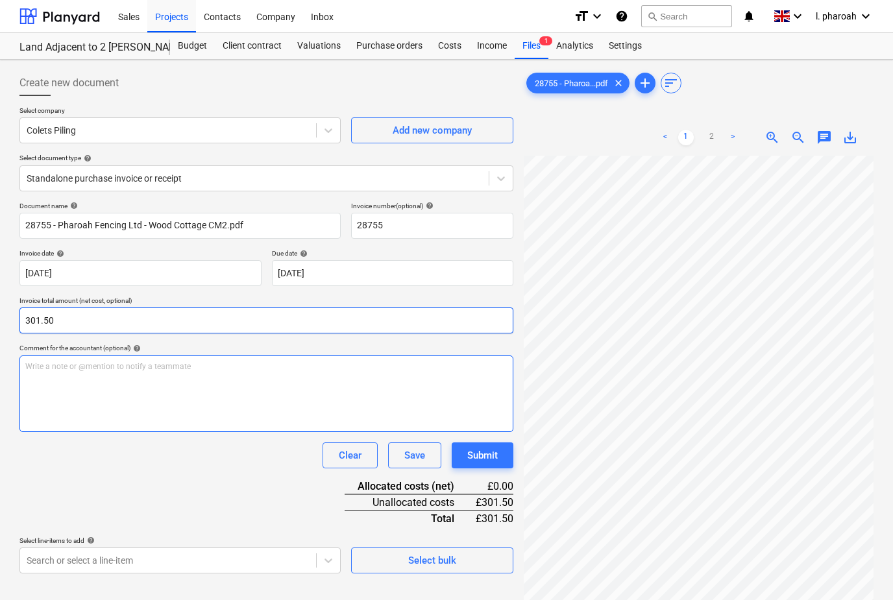
type input "301.50"
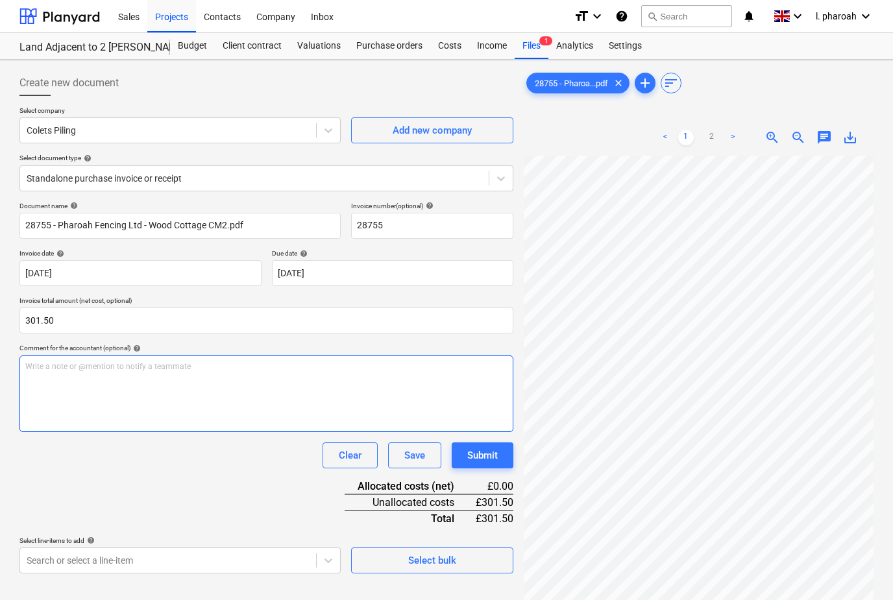
click at [165, 384] on div "Write a note or @mention to notify a teammate [PERSON_NAME]" at bounding box center [266, 394] width 494 height 77
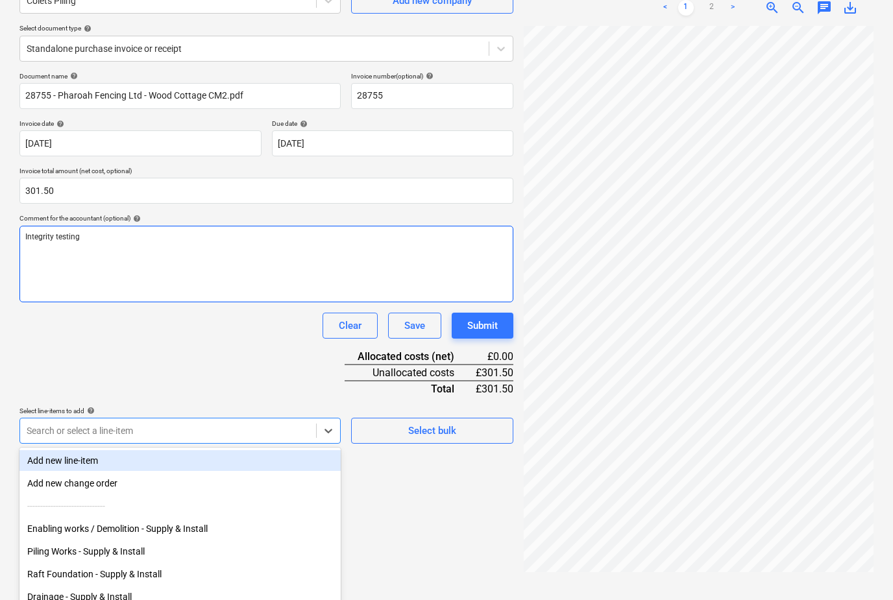
scroll to position [133, 0]
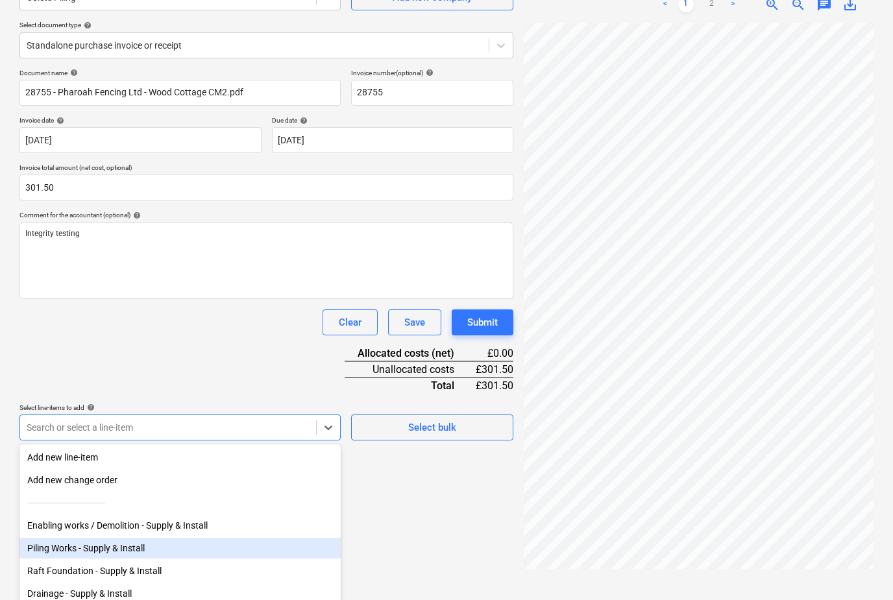
click at [128, 550] on div "Piling Works - Supply & Install" at bounding box center [179, 548] width 321 height 21
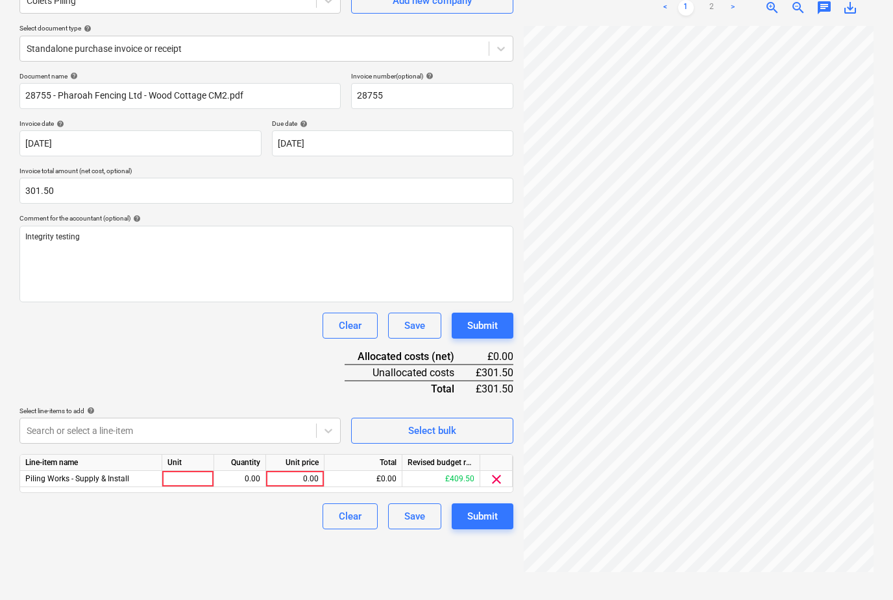
scroll to position [130, 0]
click at [291, 475] on div "0.00" at bounding box center [294, 479] width 47 height 16
type input "301.5"
click at [481, 512] on div "Submit" at bounding box center [482, 516] width 30 height 17
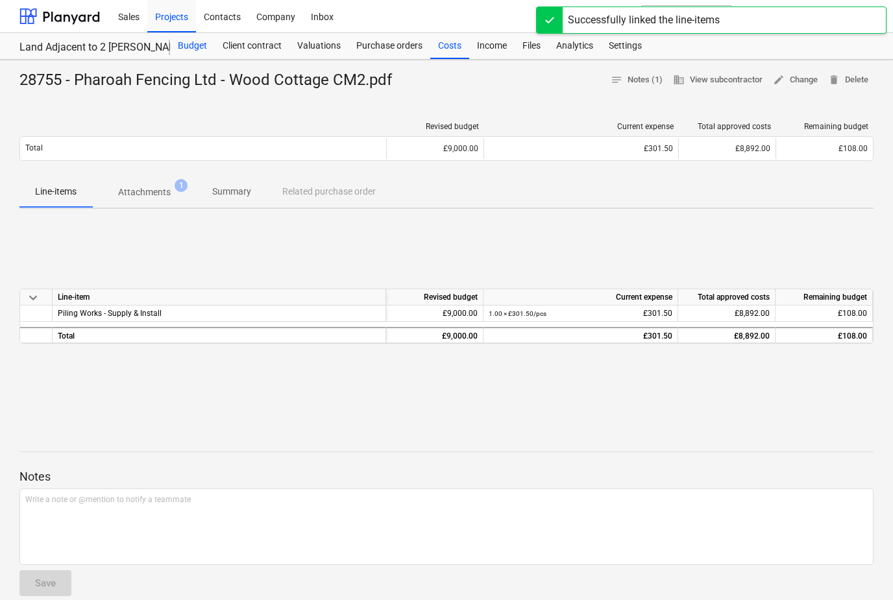
click at [197, 44] on div "Budget" at bounding box center [192, 46] width 45 height 26
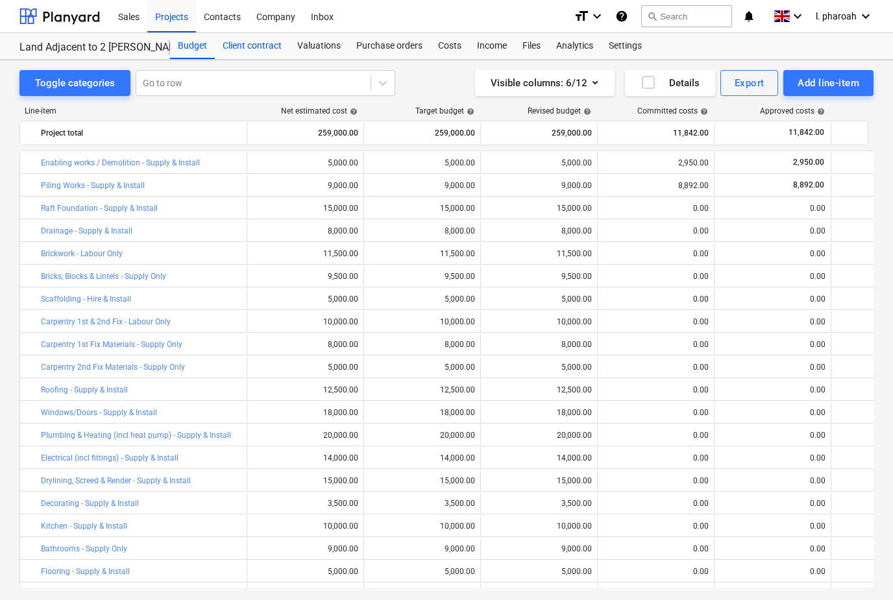
click at [263, 45] on div "Client contract" at bounding box center [252, 46] width 75 height 26
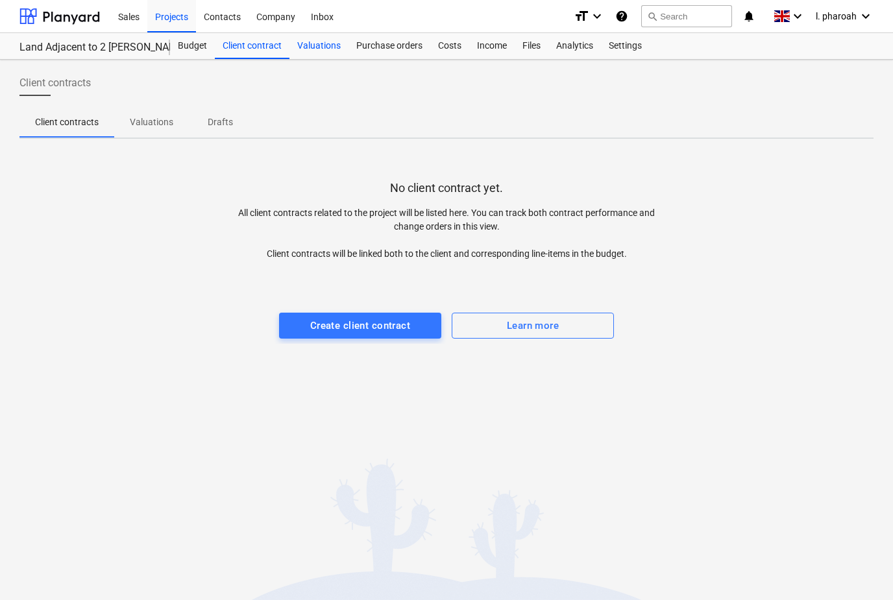
click at [327, 45] on div "Valuations" at bounding box center [318, 46] width 59 height 26
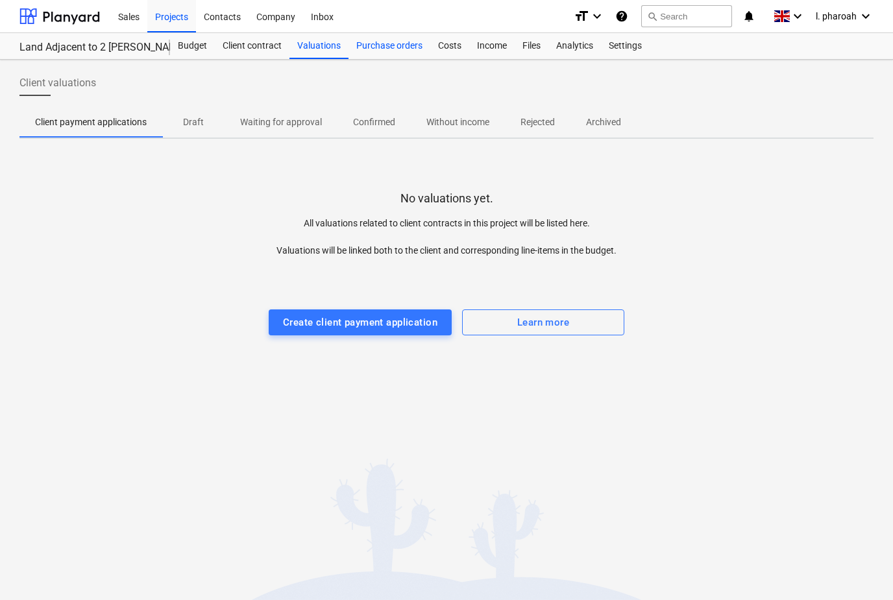
click at [382, 56] on div "Purchase orders" at bounding box center [389, 46] width 82 height 26
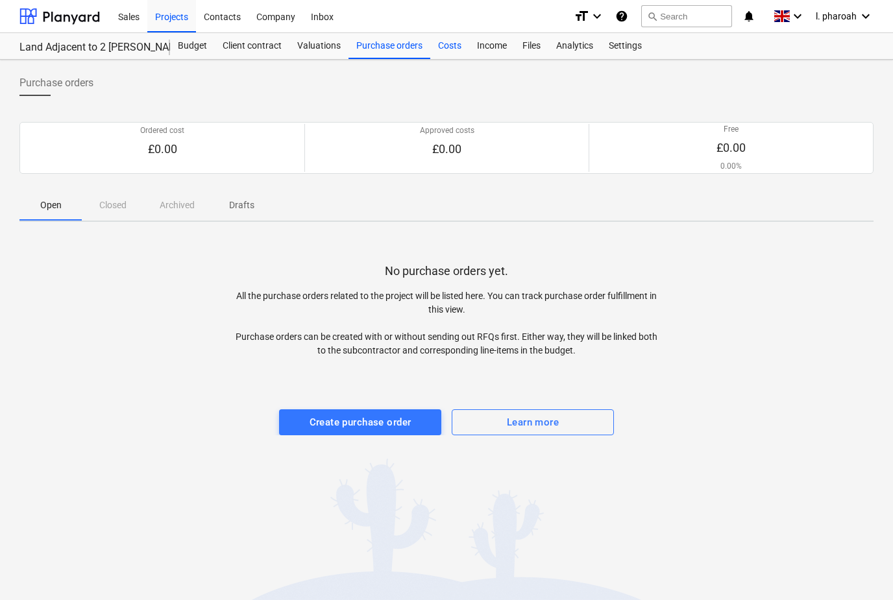
click at [448, 51] on div "Costs" at bounding box center [449, 46] width 39 height 26
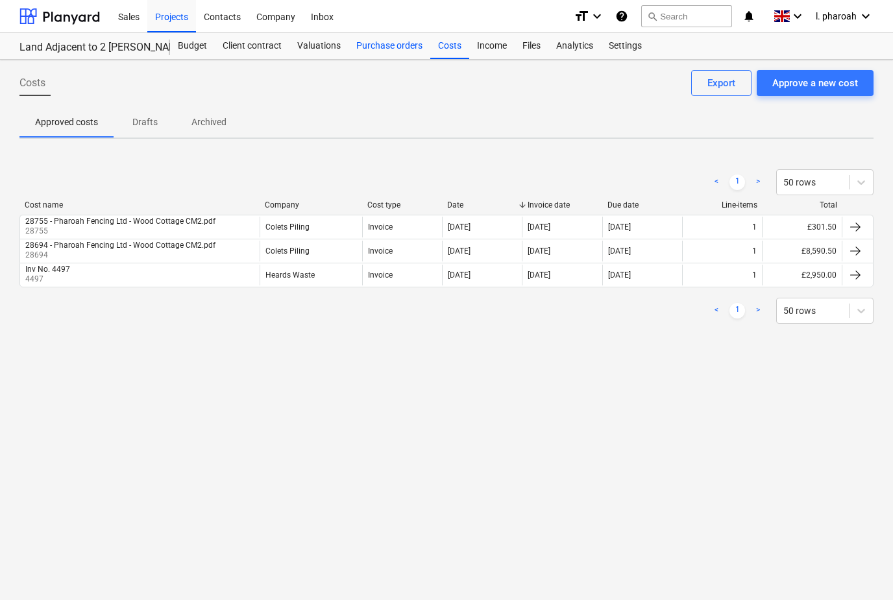
click at [407, 51] on div "Purchase orders" at bounding box center [389, 46] width 82 height 26
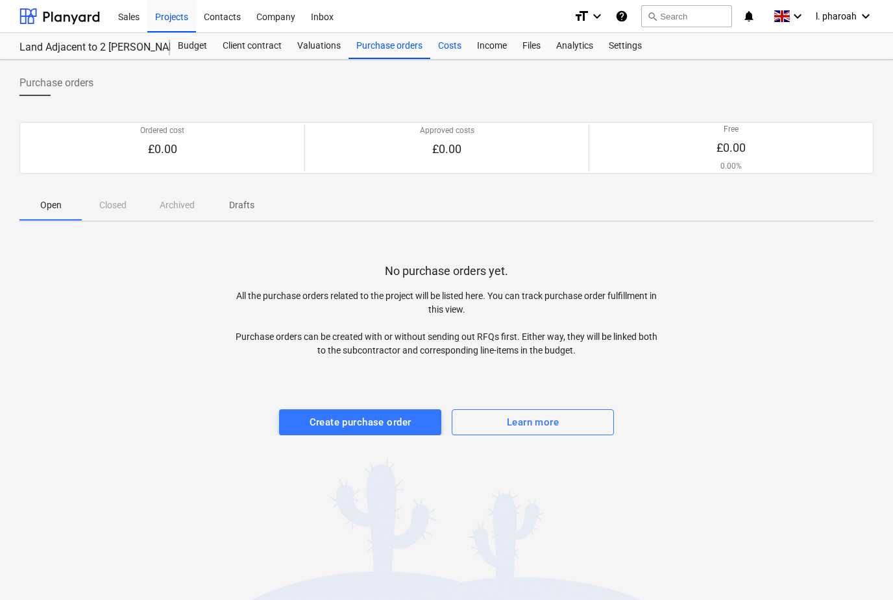
click at [456, 43] on div "Costs" at bounding box center [449, 46] width 39 height 26
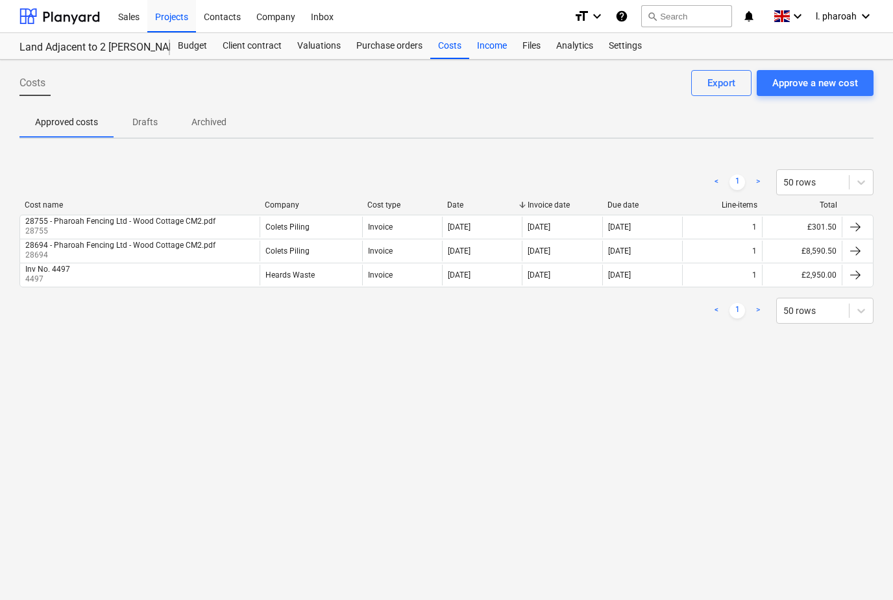
click at [500, 43] on div "Income" at bounding box center [491, 46] width 45 height 26
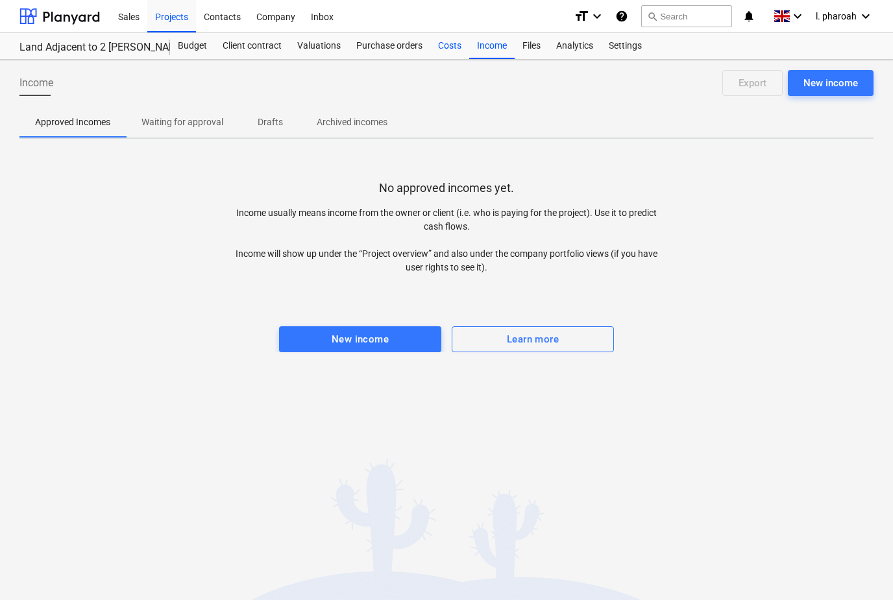
click at [453, 51] on div "Costs" at bounding box center [449, 46] width 39 height 26
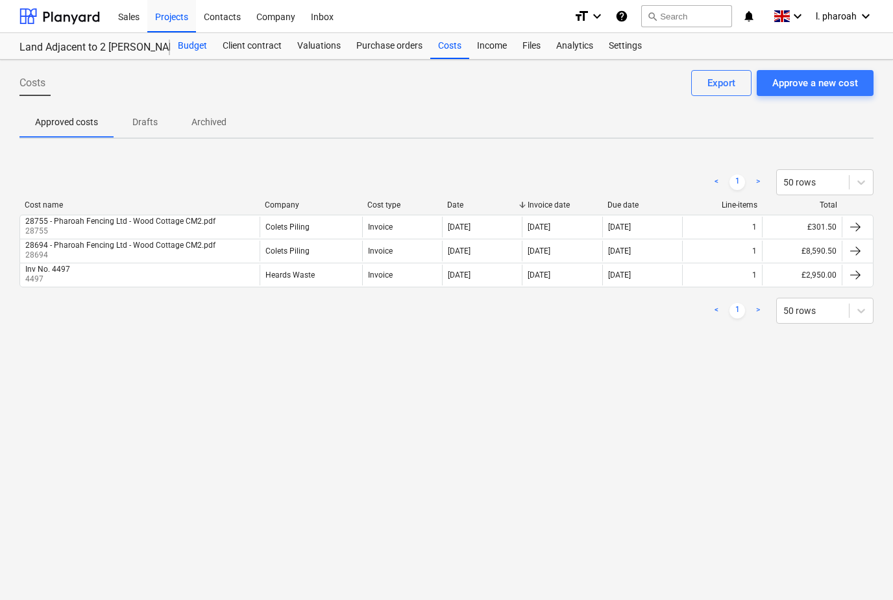
click at [187, 44] on div "Budget" at bounding box center [192, 46] width 45 height 26
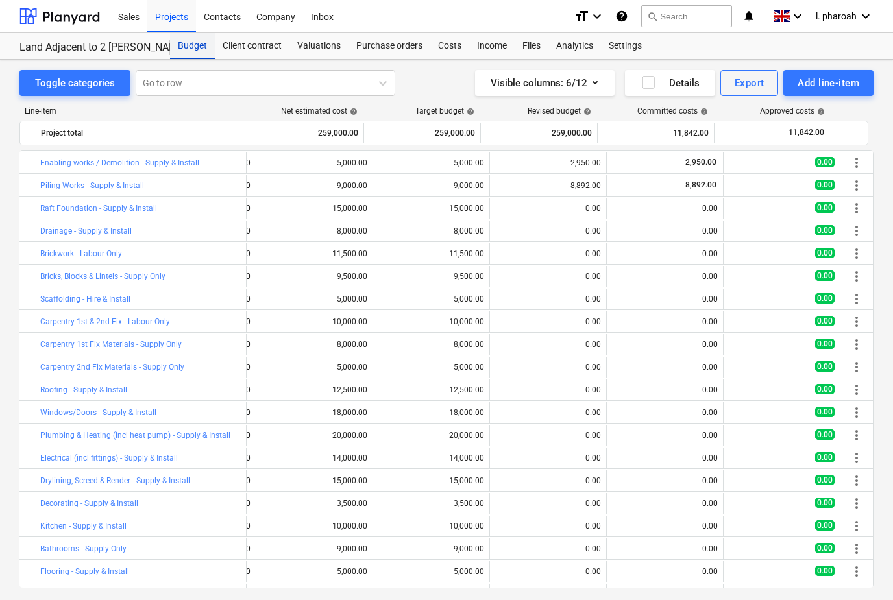
scroll to position [0, 108]
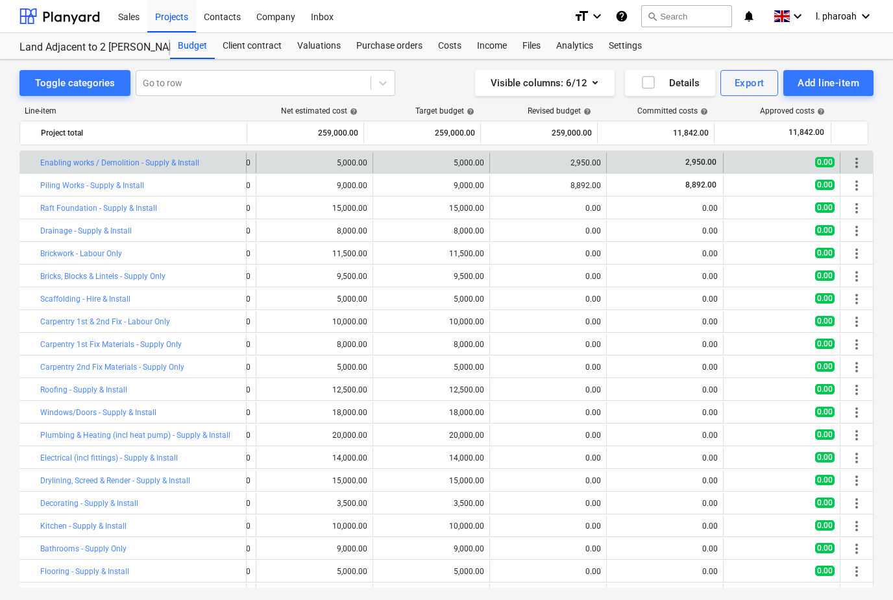
click at [705, 164] on span "2,950.00" at bounding box center [701, 162] width 34 height 9
click at [692, 172] on div "2,950.00" at bounding box center [665, 162] width 106 height 21
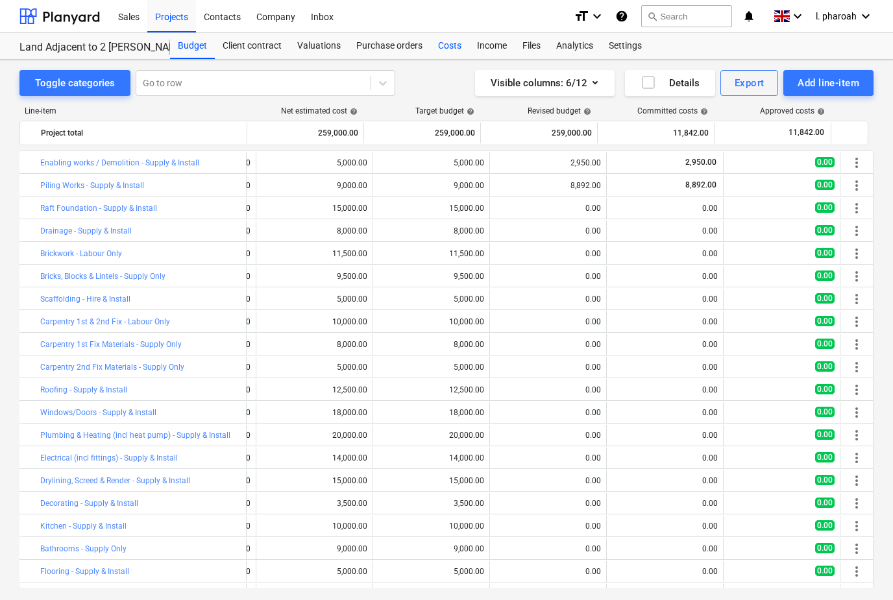
click at [438, 40] on div "Costs" at bounding box center [449, 46] width 39 height 26
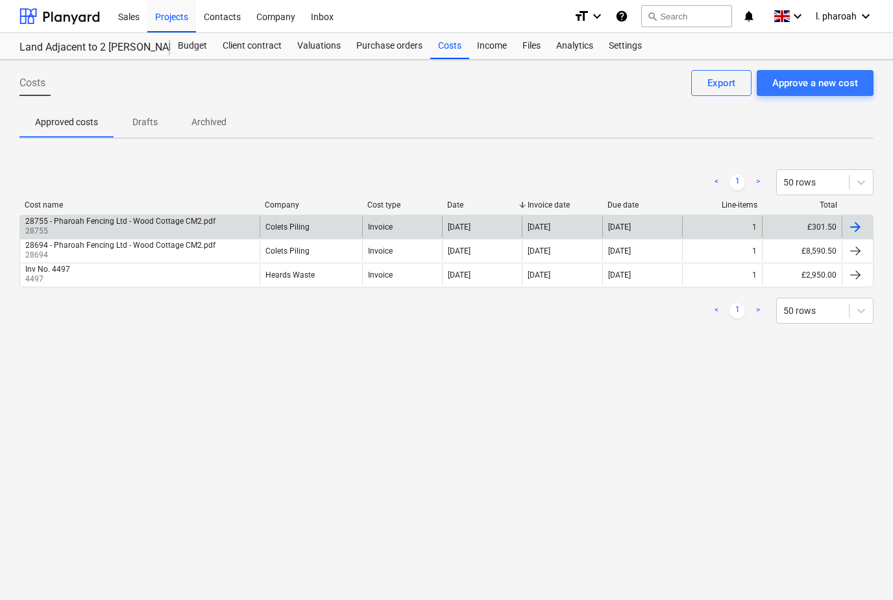
click at [856, 228] on div at bounding box center [855, 227] width 16 height 16
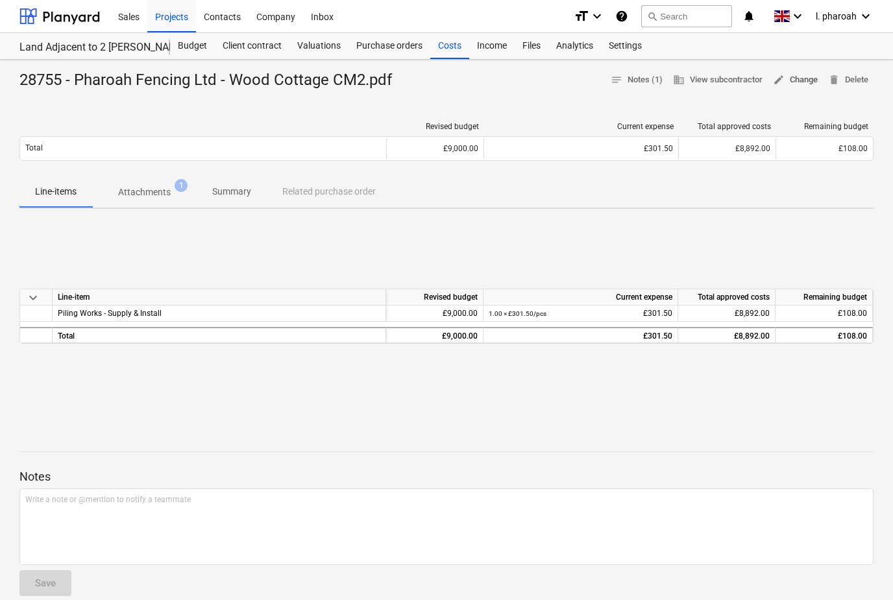
click at [795, 82] on span "edit Change" at bounding box center [795, 80] width 45 height 15
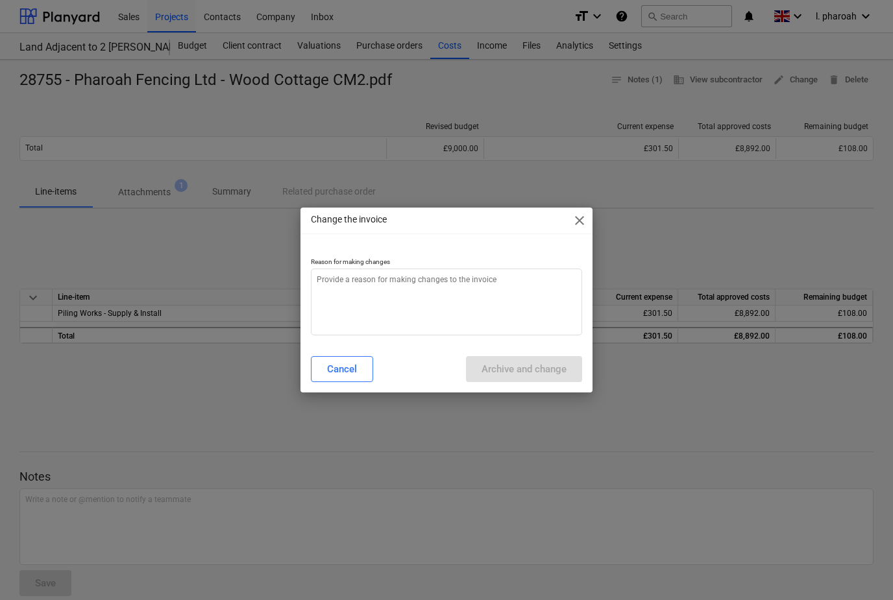
click at [576, 221] on span "close" at bounding box center [580, 221] width 16 height 16
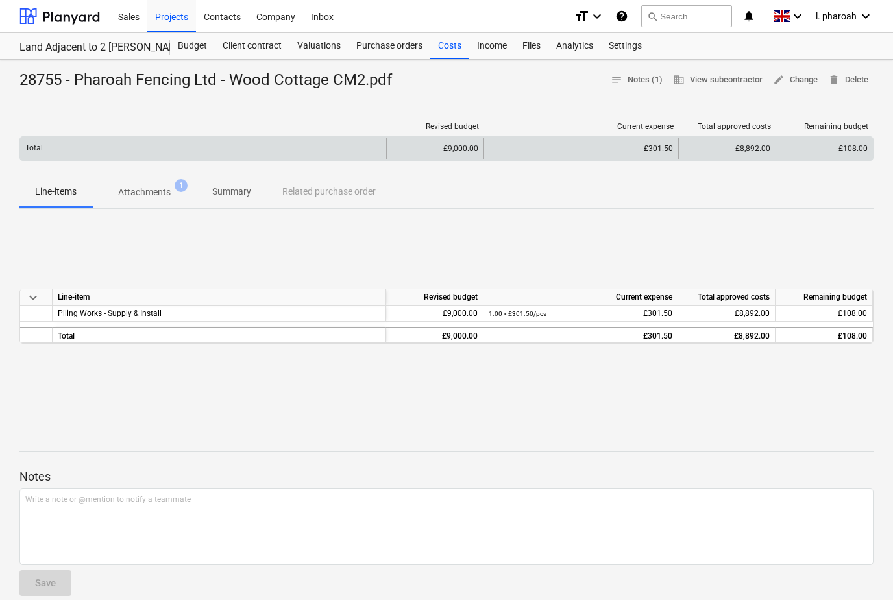
click at [756, 151] on div "£8,892.00" at bounding box center [726, 148] width 97 height 21
click at [756, 146] on div "£8,892.00" at bounding box center [726, 148] width 97 height 21
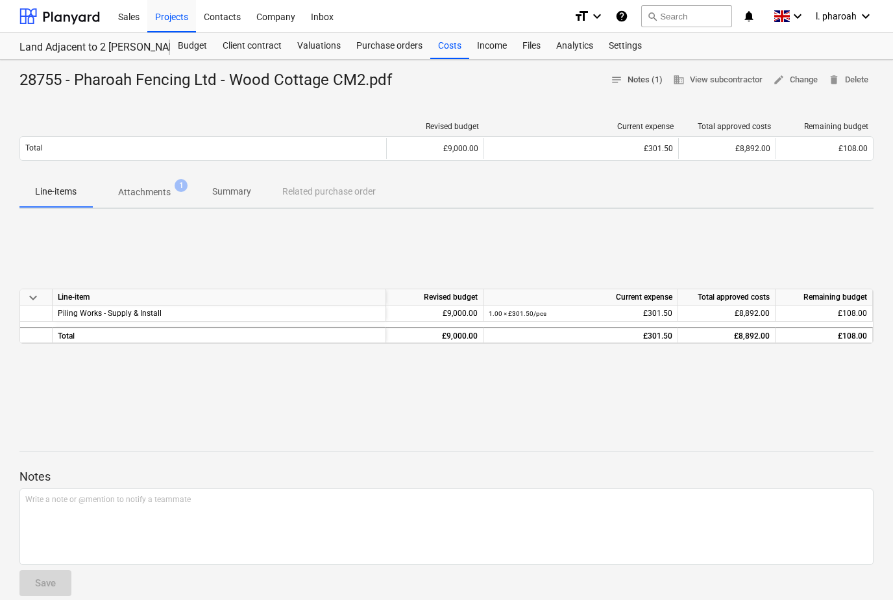
click at [620, 87] on button "notes Notes (1)" at bounding box center [636, 80] width 62 height 20
click at [193, 46] on div "Budget" at bounding box center [192, 46] width 45 height 26
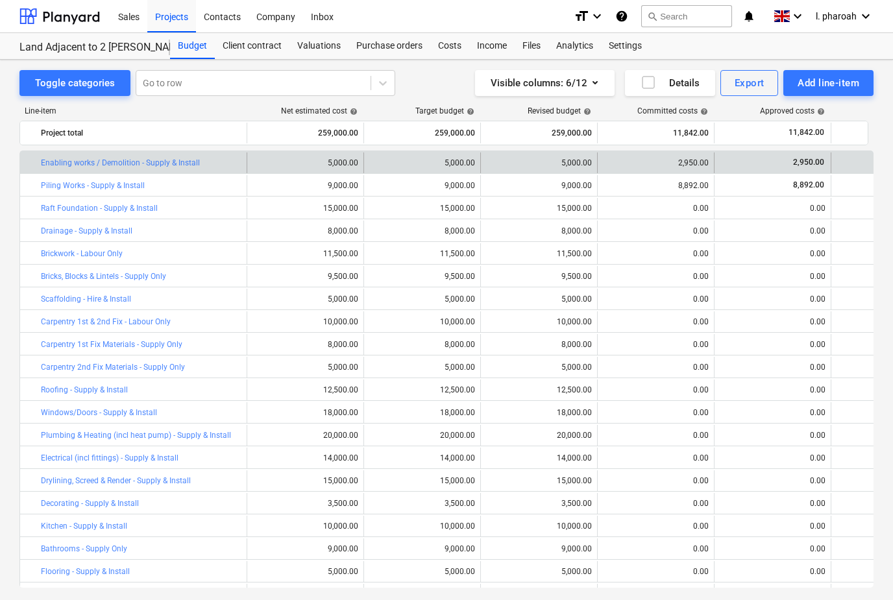
click at [808, 169] on div "2,950.00" at bounding box center [772, 162] width 106 height 21
click at [801, 173] on div "2,950.00" at bounding box center [772, 162] width 106 height 21
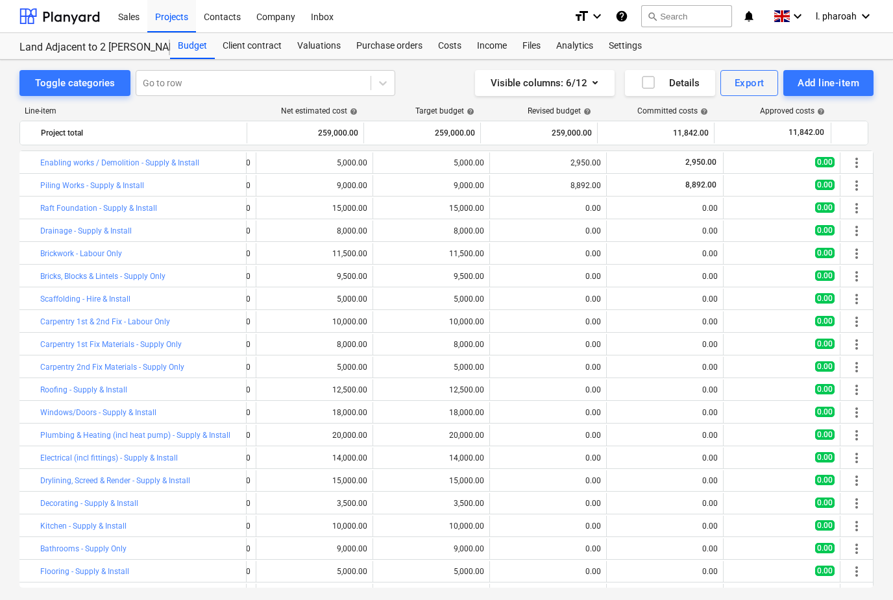
scroll to position [0, 108]
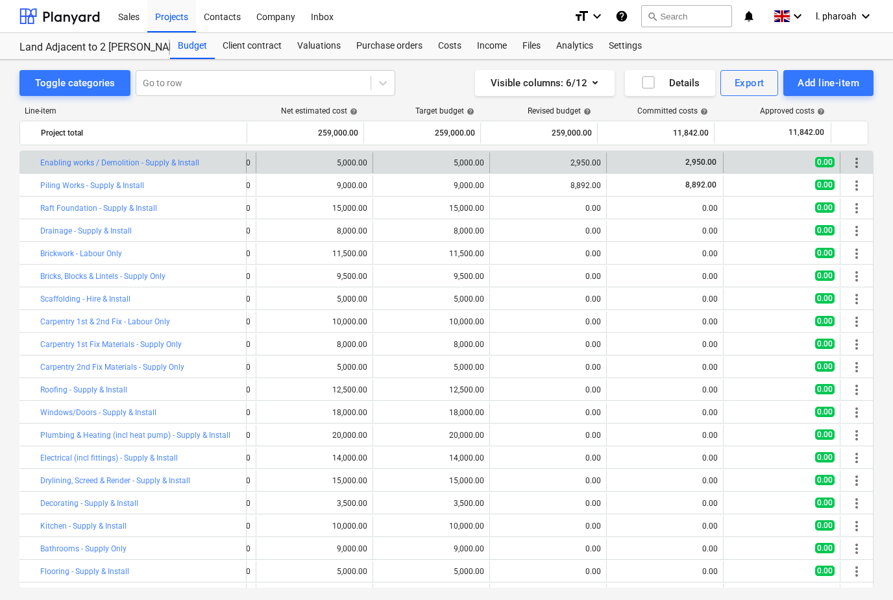
click at [823, 172] on div "0.00" at bounding box center [782, 162] width 106 height 21
click at [818, 163] on span "0.00" at bounding box center [824, 162] width 19 height 10
click at [856, 158] on span "more_vert" at bounding box center [857, 163] width 16 height 16
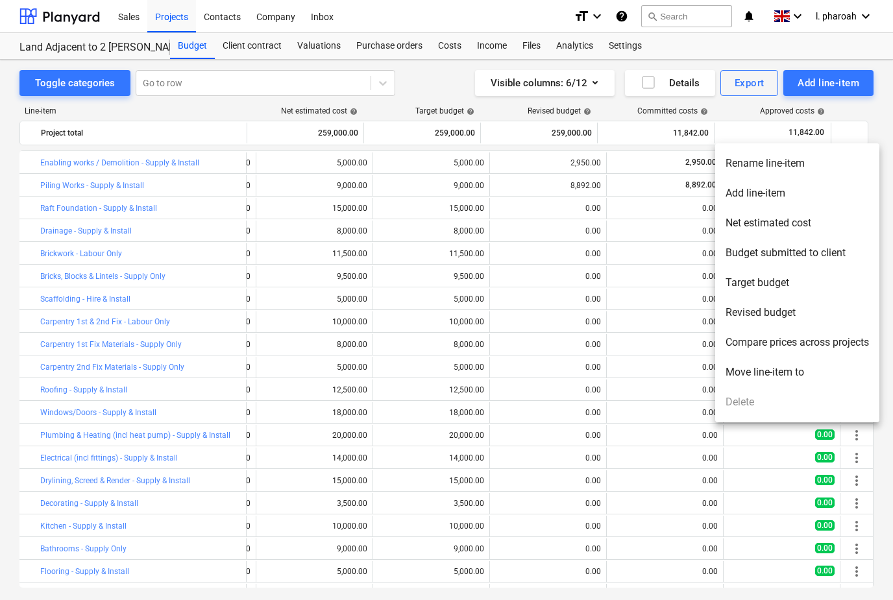
click at [638, 364] on div at bounding box center [446, 300] width 893 height 600
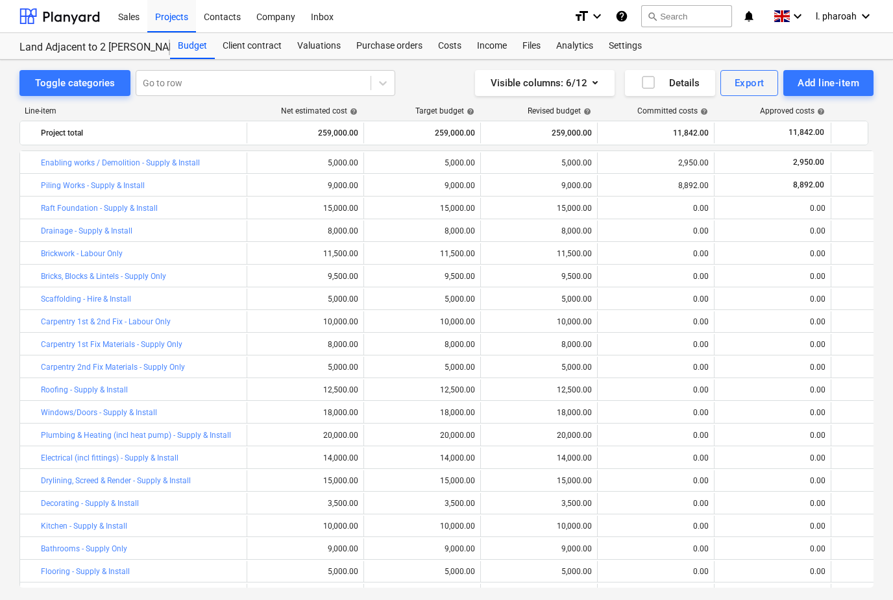
scroll to position [0, 0]
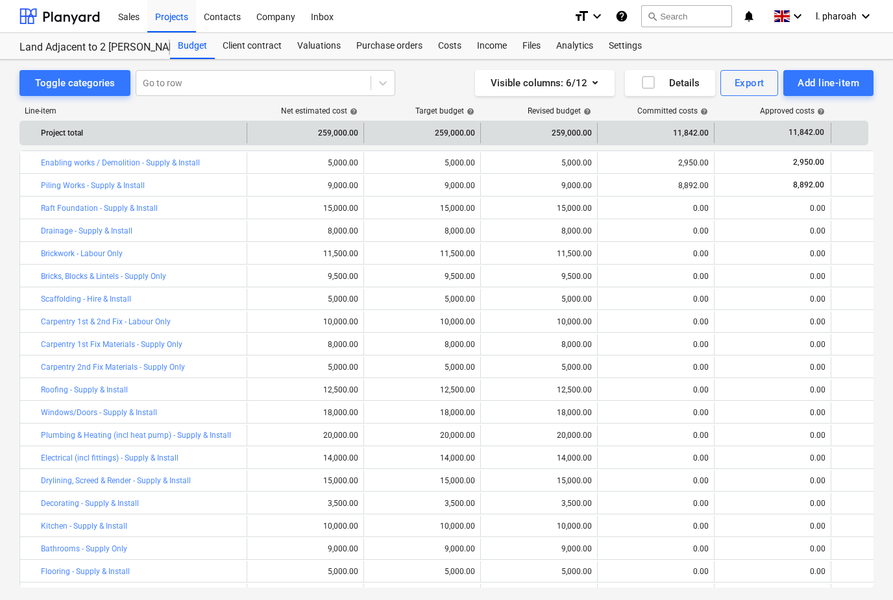
click at [682, 130] on div "11,842.00" at bounding box center [656, 133] width 106 height 21
click at [788, 135] on span "11,842.00" at bounding box center [806, 132] width 38 height 11
click at [815, 133] on span "11,842.00" at bounding box center [806, 132] width 38 height 11
click at [809, 134] on div "0.00" at bounding box center [776, 133] width 106 height 21
click at [819, 137] on span "0.00" at bounding box center [819, 133] width 19 height 12
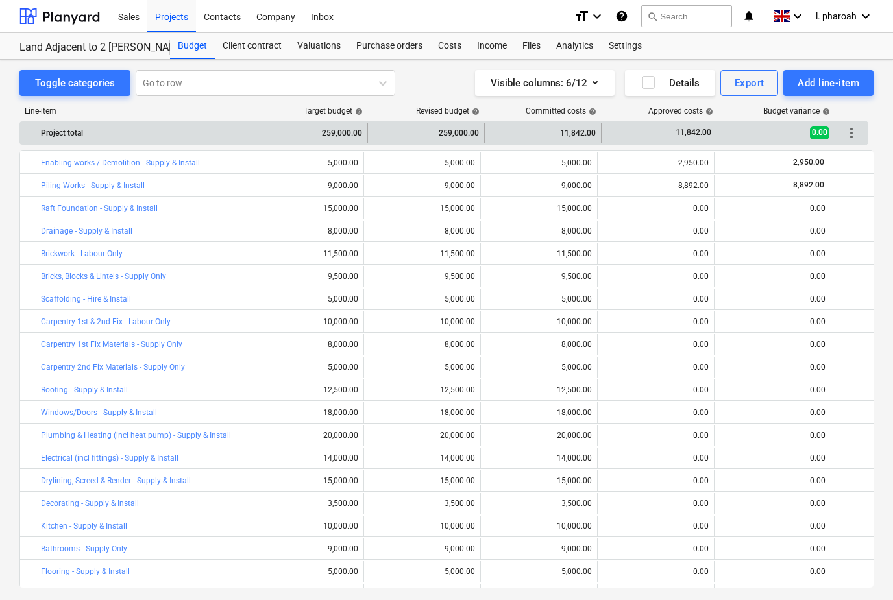
click at [819, 136] on span "0.00" at bounding box center [819, 133] width 19 height 12
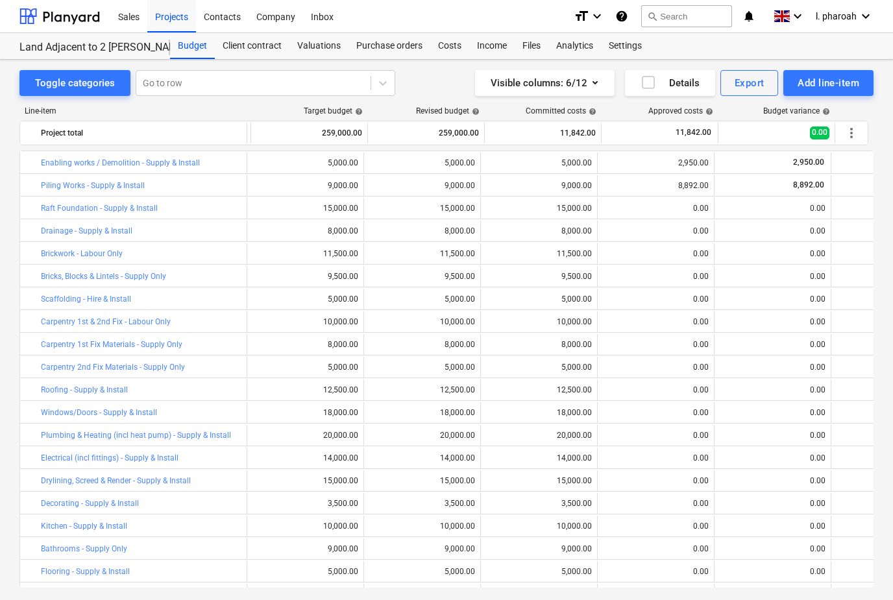
click at [825, 109] on span "help" at bounding box center [824, 112] width 10 height 8
click at [856, 108] on div at bounding box center [852, 110] width 32 height 9
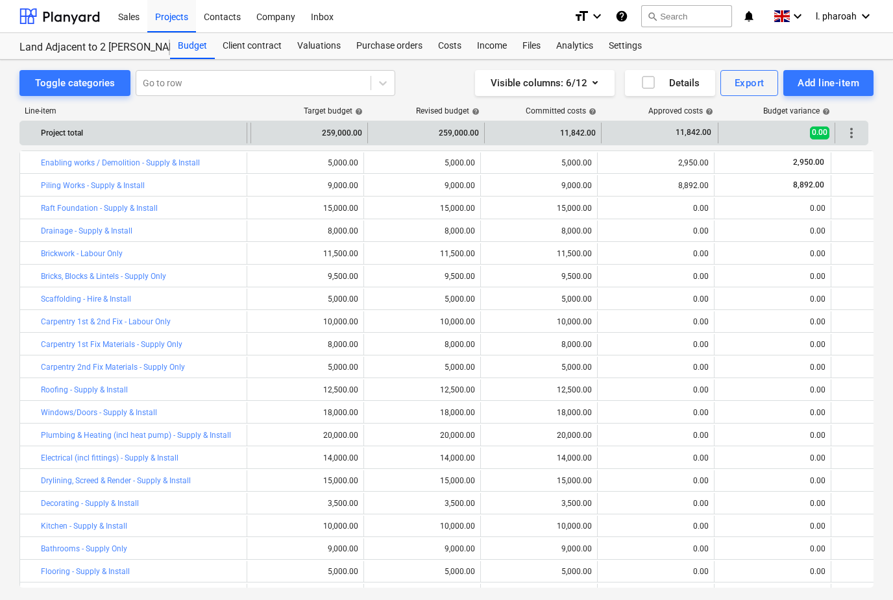
click at [813, 133] on span "0.00" at bounding box center [819, 133] width 19 height 12
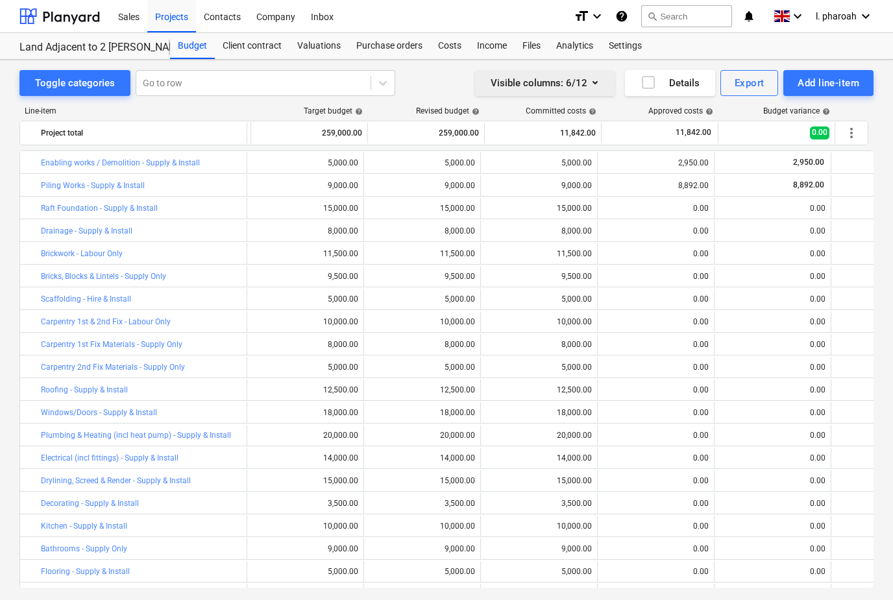
click at [598, 86] on icon "button" at bounding box center [595, 83] width 16 height 16
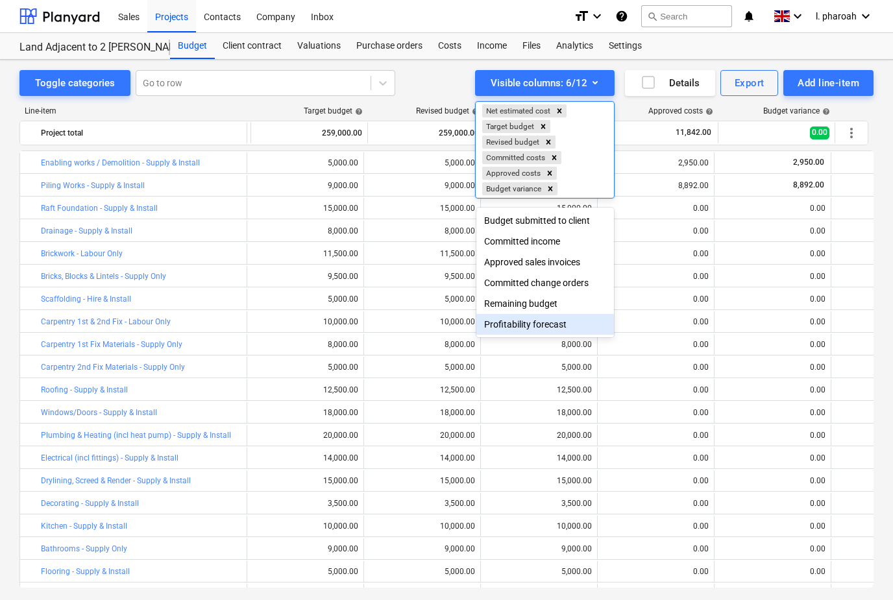
click at [570, 333] on div "Profitability forecast" at bounding box center [545, 324] width 138 height 21
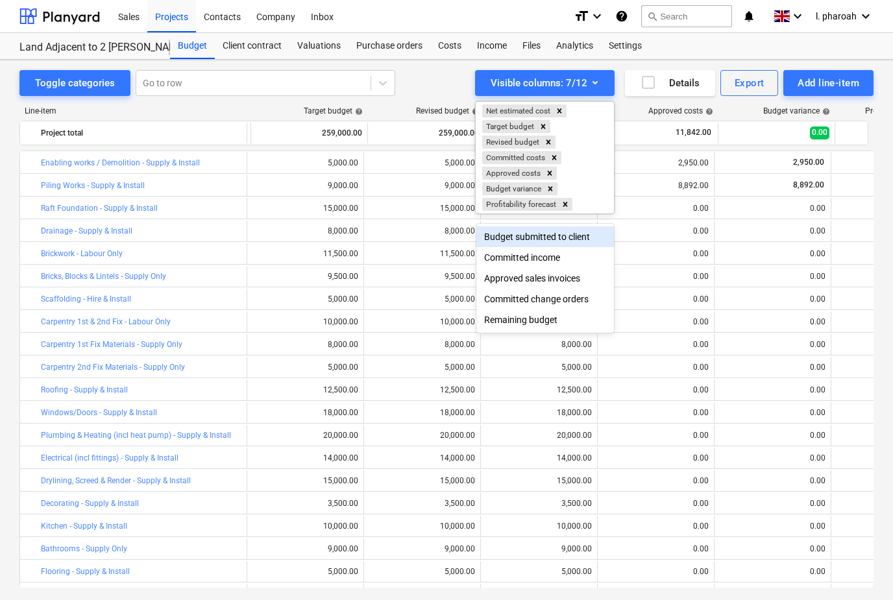
click at [738, 258] on div at bounding box center [446, 300] width 893 height 600
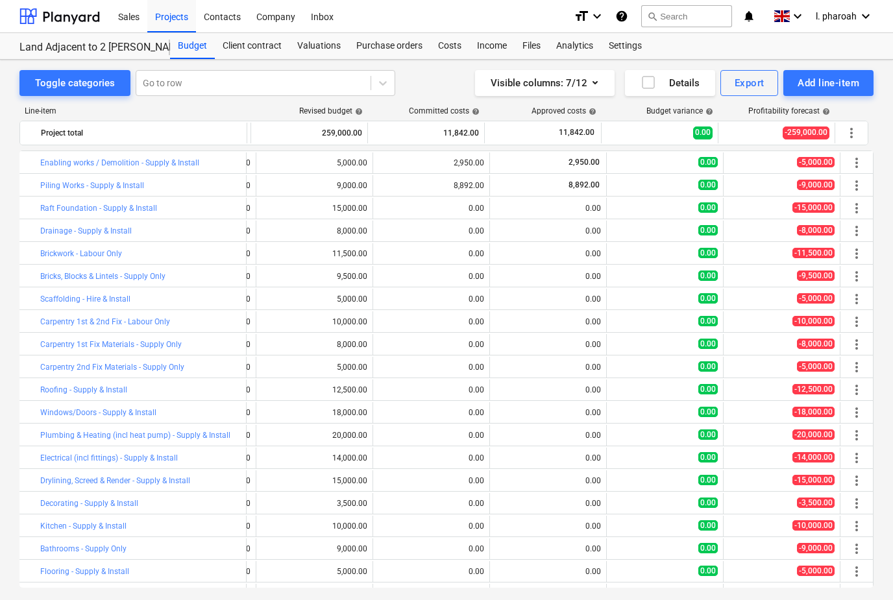
scroll to position [0, 230]
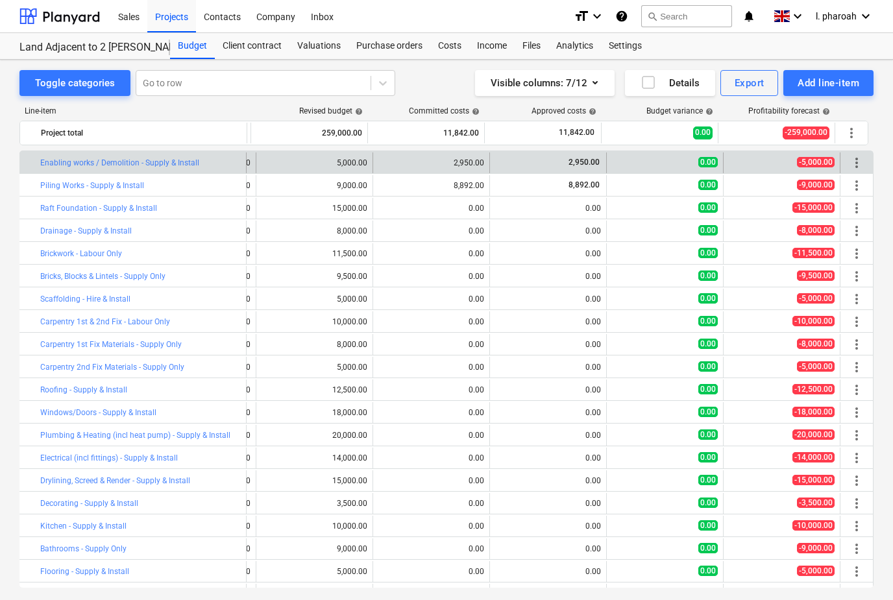
click at [858, 164] on span "more_vert" at bounding box center [857, 163] width 16 height 16
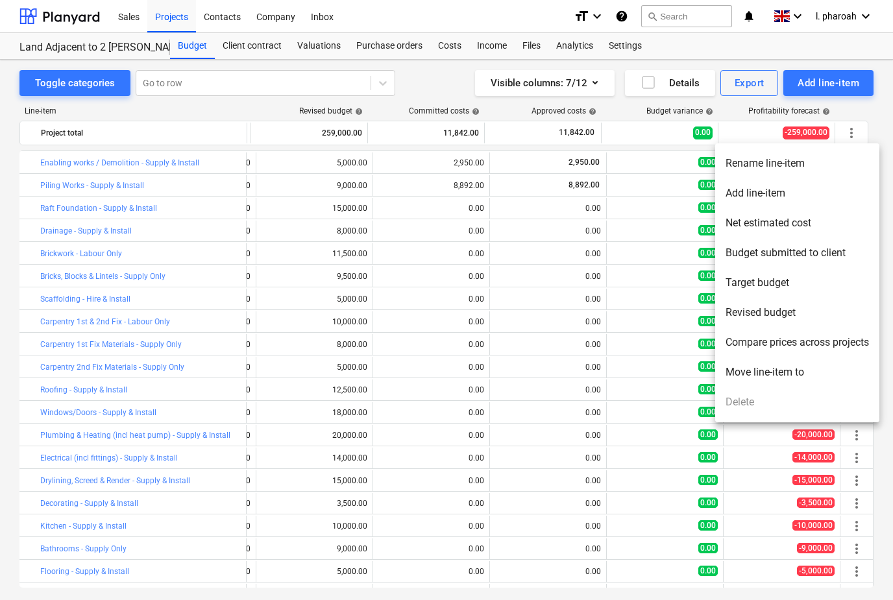
click at [654, 361] on div at bounding box center [446, 300] width 893 height 600
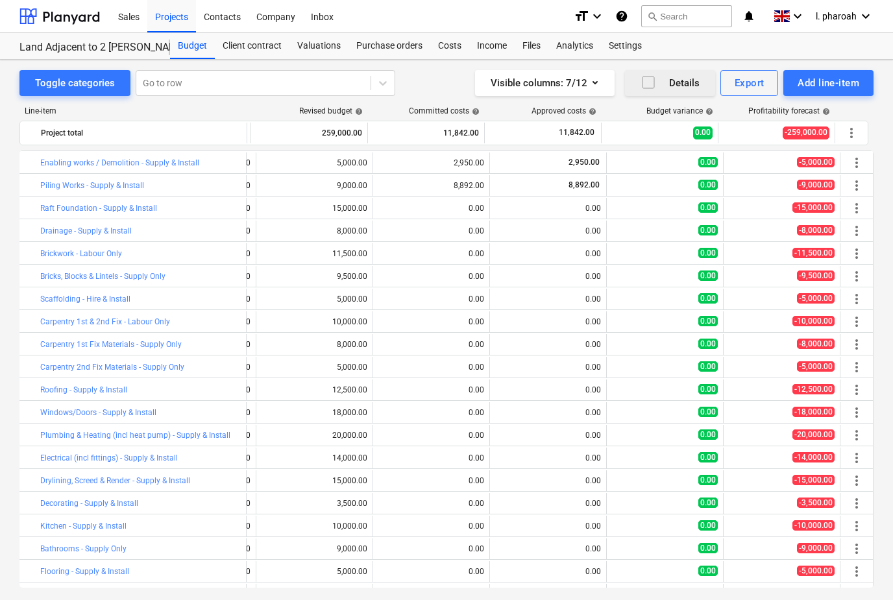
click at [647, 88] on icon "button" at bounding box center [648, 83] width 16 height 16
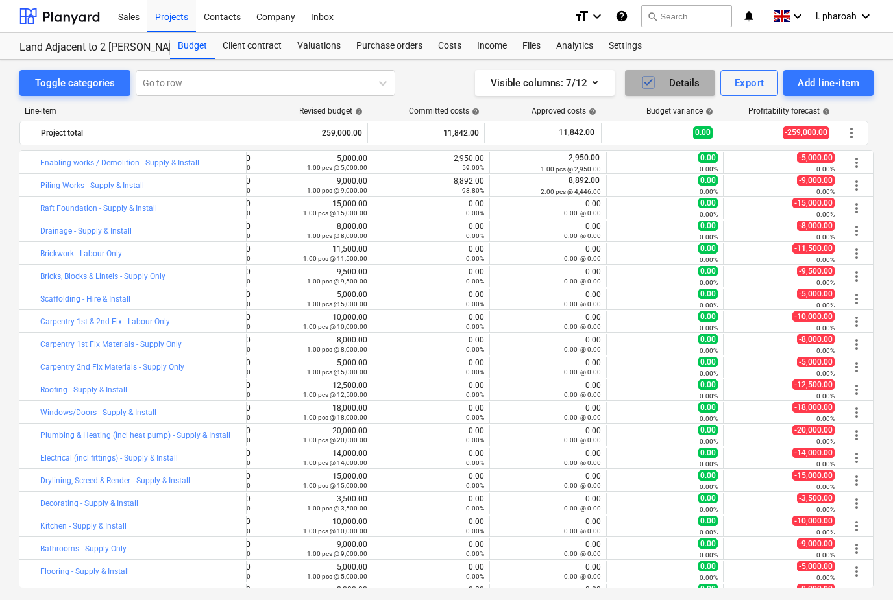
click at [651, 86] on icon "button" at bounding box center [648, 83] width 16 height 16
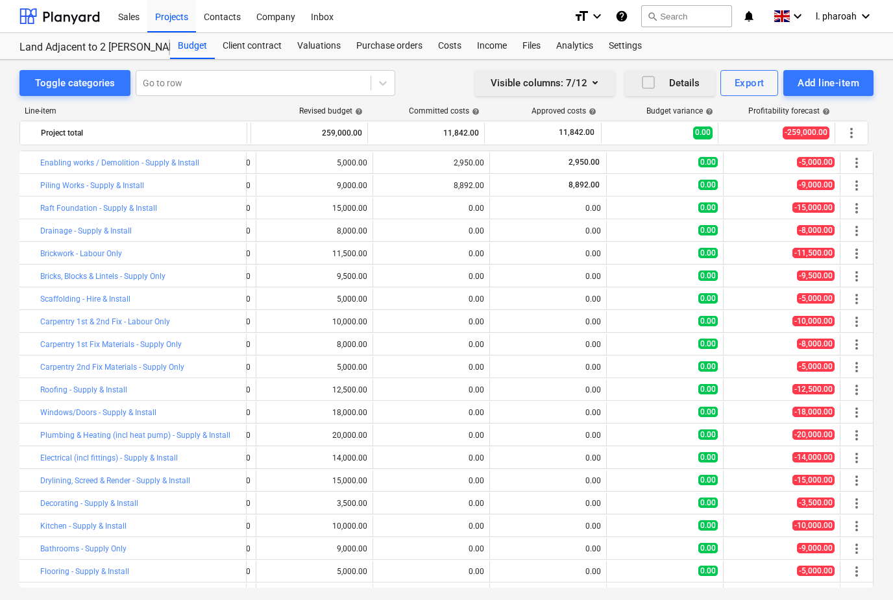
click at [586, 79] on div "Visible columns : 7/12" at bounding box center [544, 83] width 108 height 17
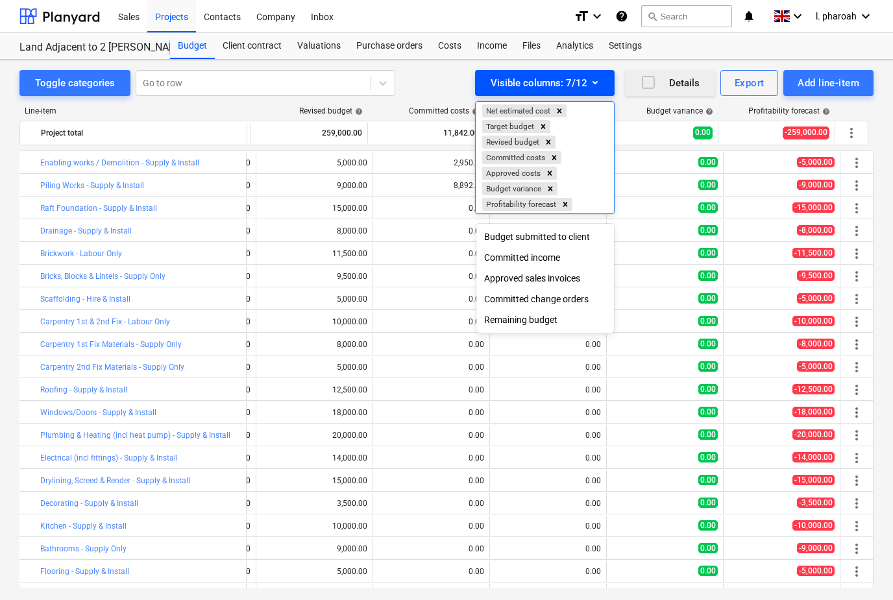
scroll to position [42, 0]
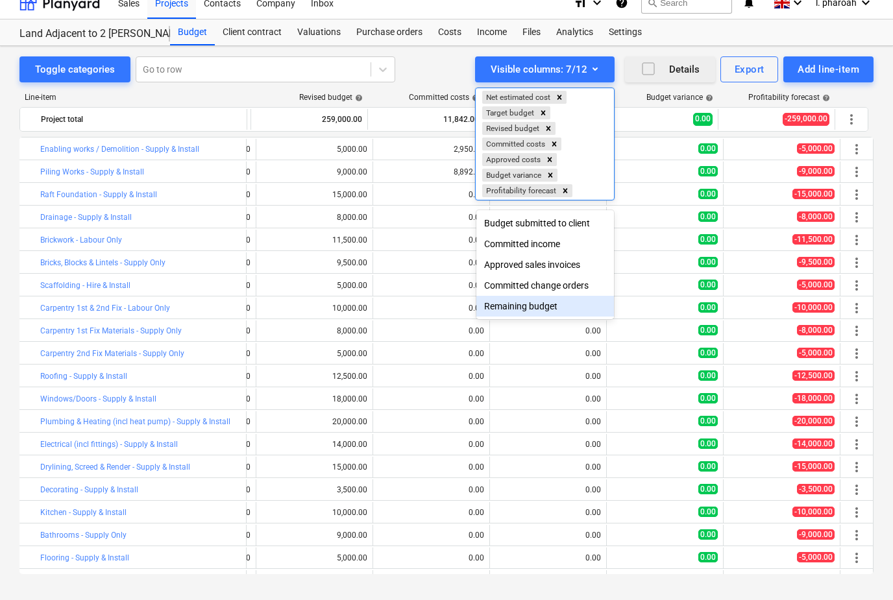
click at [563, 296] on div "Remaining budget" at bounding box center [545, 306] width 138 height 21
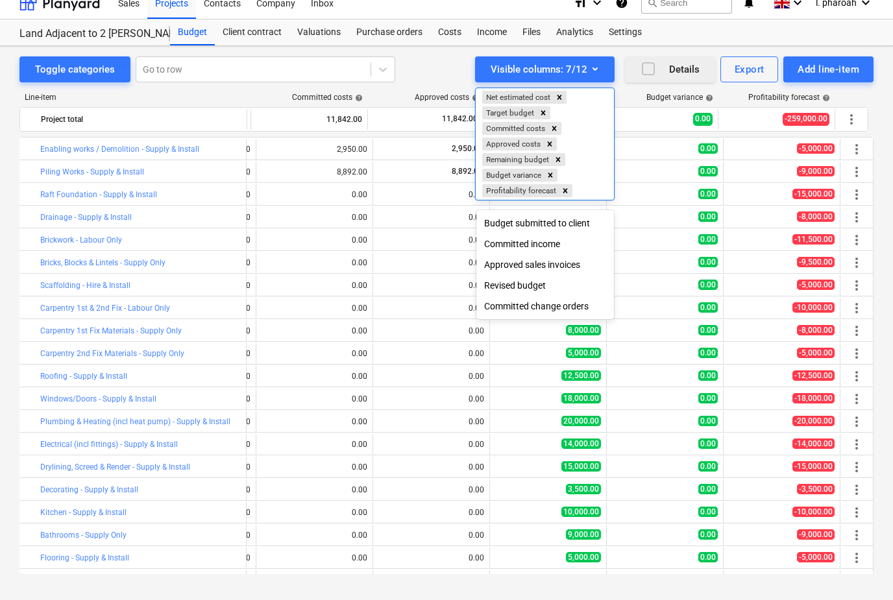
click at [577, 296] on div "Committed change orders" at bounding box center [545, 306] width 138 height 21
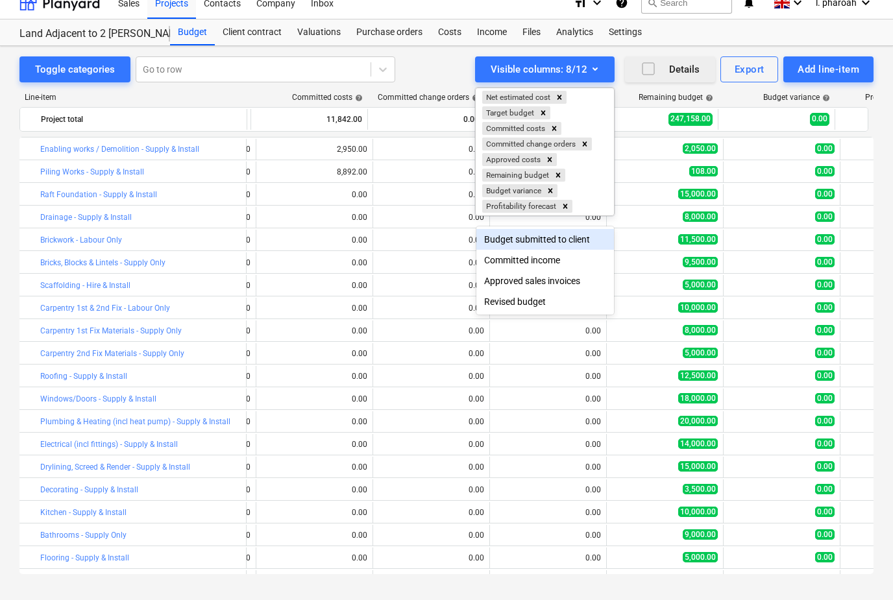
click at [607, 42] on div at bounding box center [446, 300] width 893 height 600
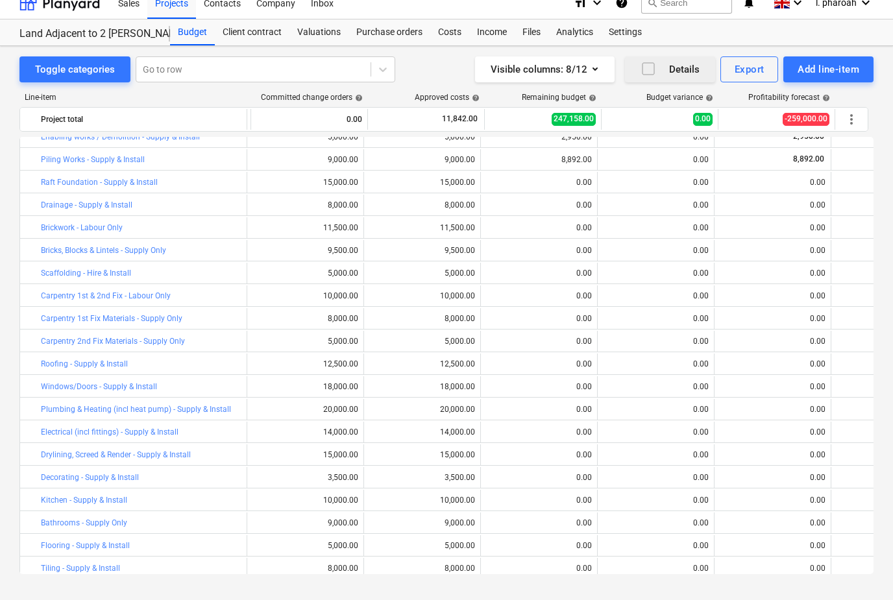
scroll to position [0, 278]
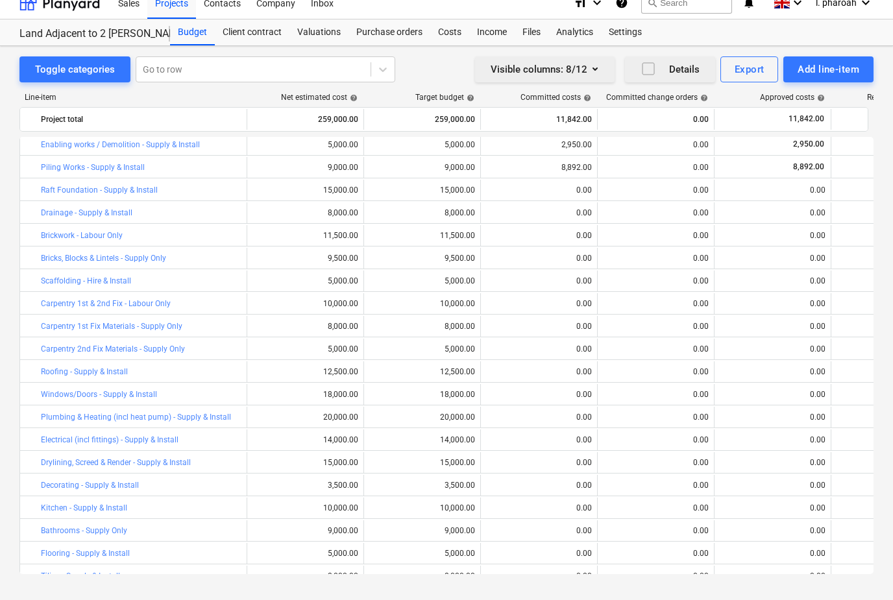
click at [601, 61] on icon "button" at bounding box center [595, 69] width 16 height 16
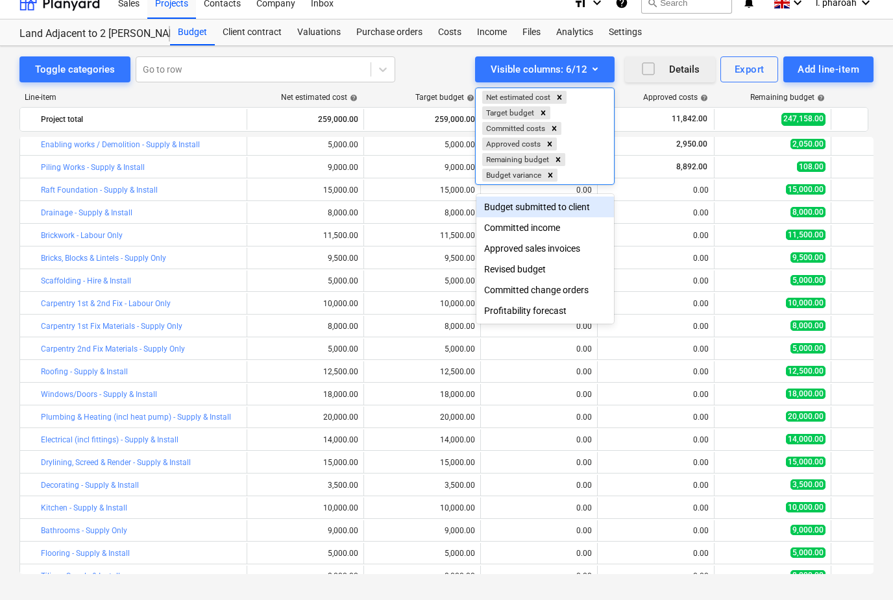
click at [596, 42] on div at bounding box center [446, 300] width 893 height 600
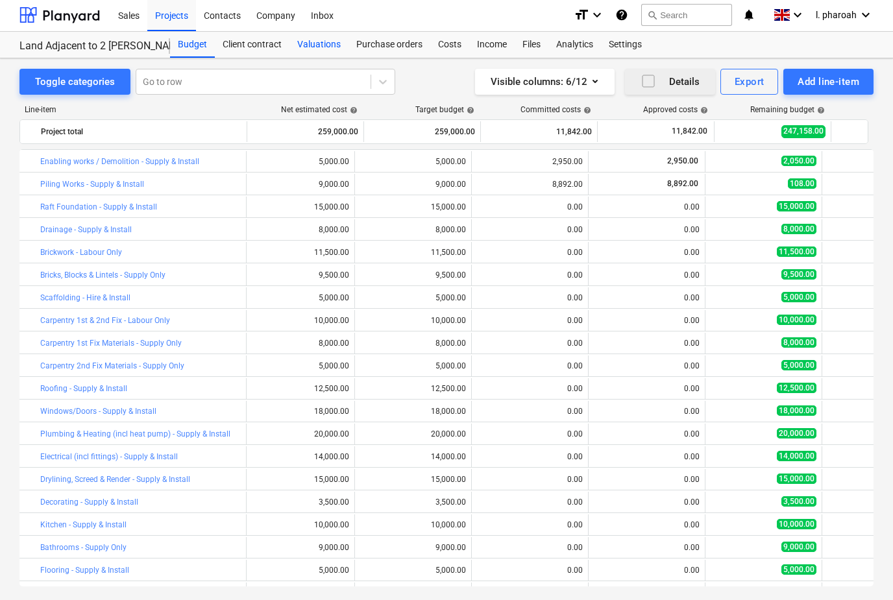
click at [322, 47] on div "Valuations" at bounding box center [318, 45] width 59 height 26
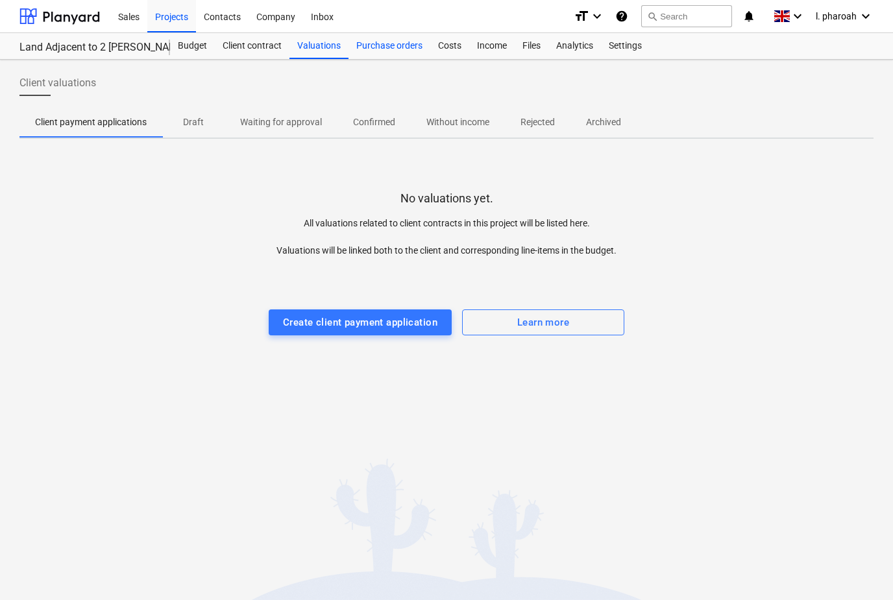
click at [390, 57] on div "Purchase orders" at bounding box center [389, 46] width 82 height 26
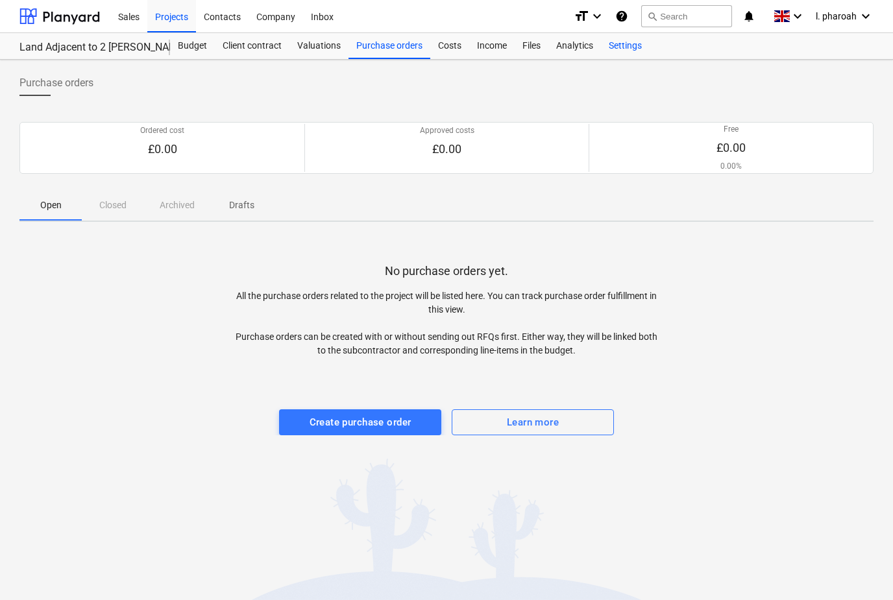
click at [623, 43] on div "Settings" at bounding box center [625, 46] width 49 height 26
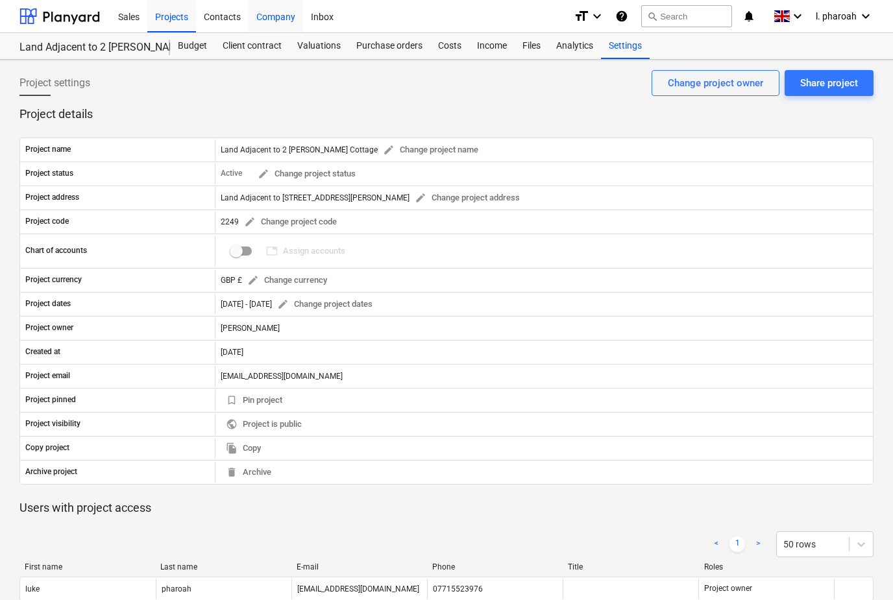
click at [276, 26] on div "Company" at bounding box center [275, 15] width 54 height 33
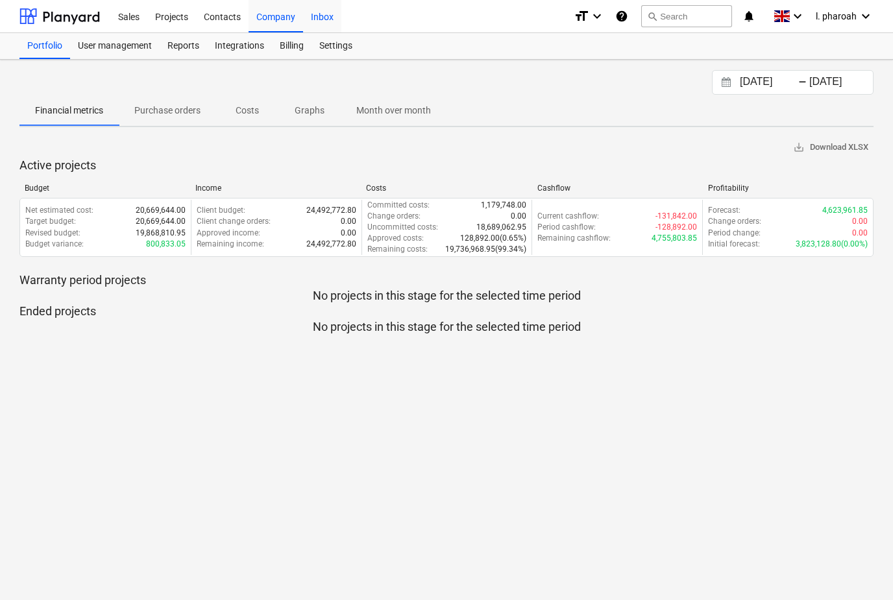
click at [331, 21] on div "Inbox" at bounding box center [322, 15] width 38 height 33
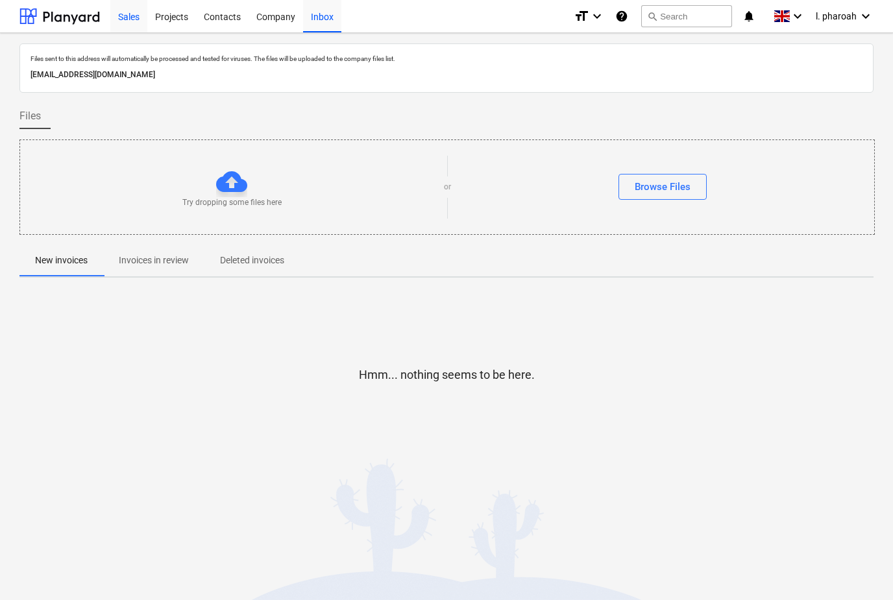
click at [123, 23] on div "Sales" at bounding box center [128, 15] width 37 height 33
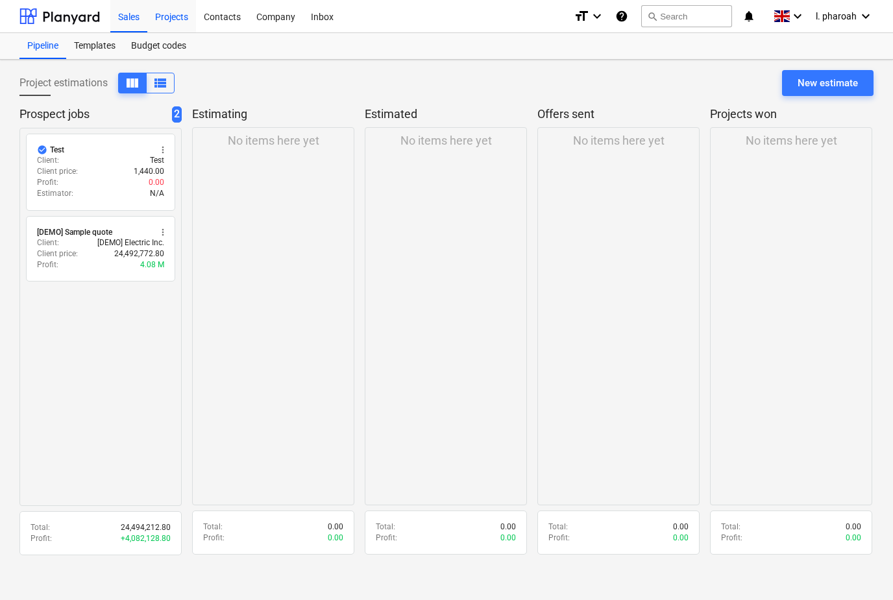
click at [168, 19] on div "Projects" at bounding box center [171, 15] width 49 height 33
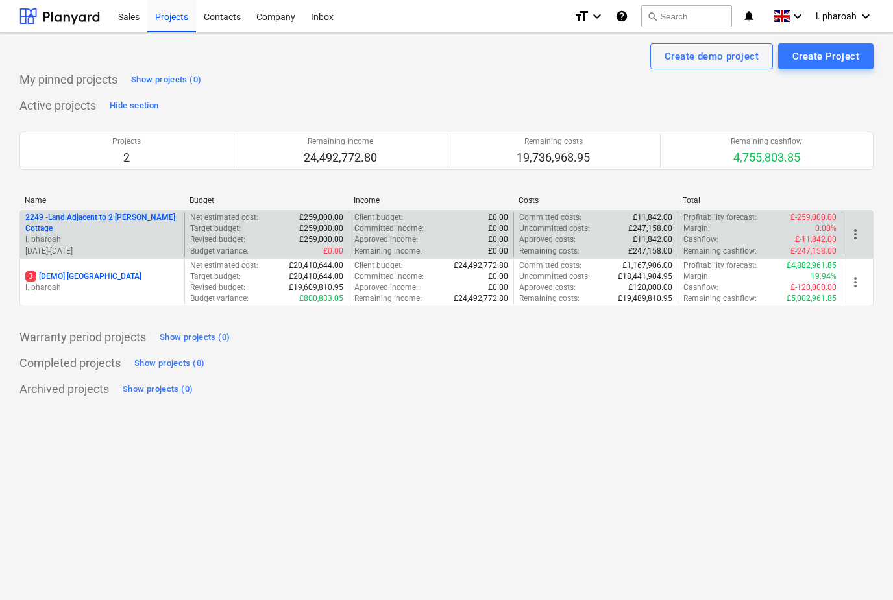
click at [104, 220] on p "2249 - Land Adjacent to 2 [PERSON_NAME] Cottage" at bounding box center [102, 223] width 154 height 22
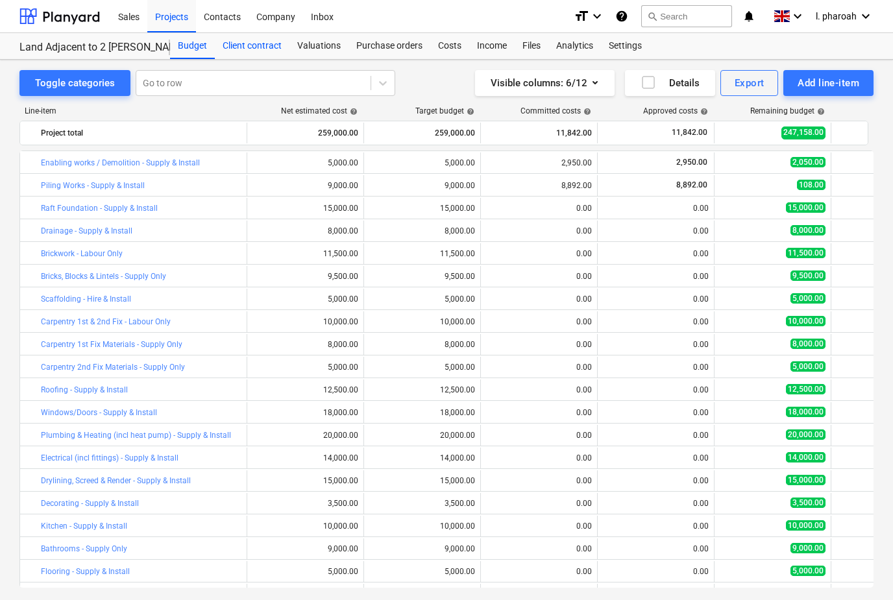
click at [246, 43] on div "Client contract" at bounding box center [252, 46] width 75 height 26
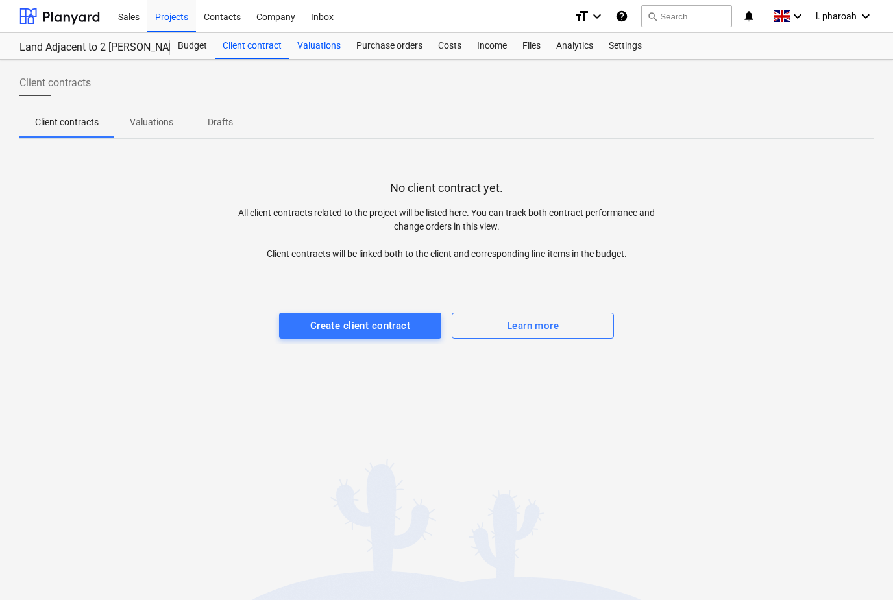
click at [315, 46] on div "Valuations" at bounding box center [318, 46] width 59 height 26
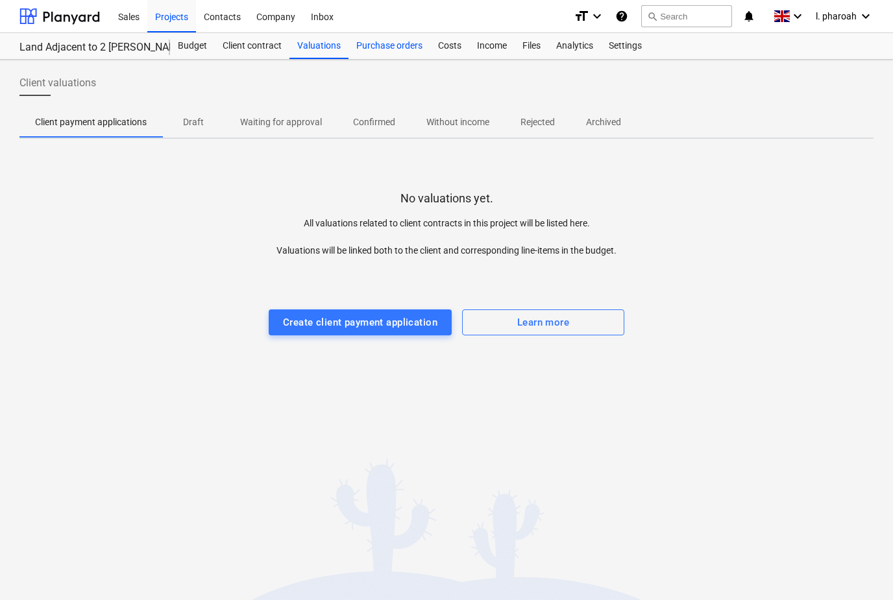
click at [387, 42] on div "Purchase orders" at bounding box center [389, 46] width 82 height 26
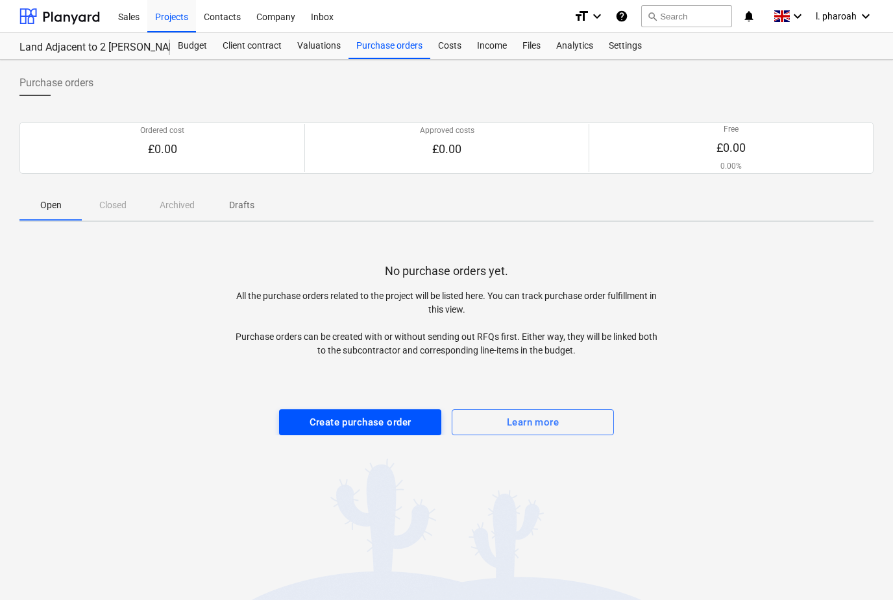
click at [375, 418] on div "Create purchase order" at bounding box center [360, 422] width 102 height 17
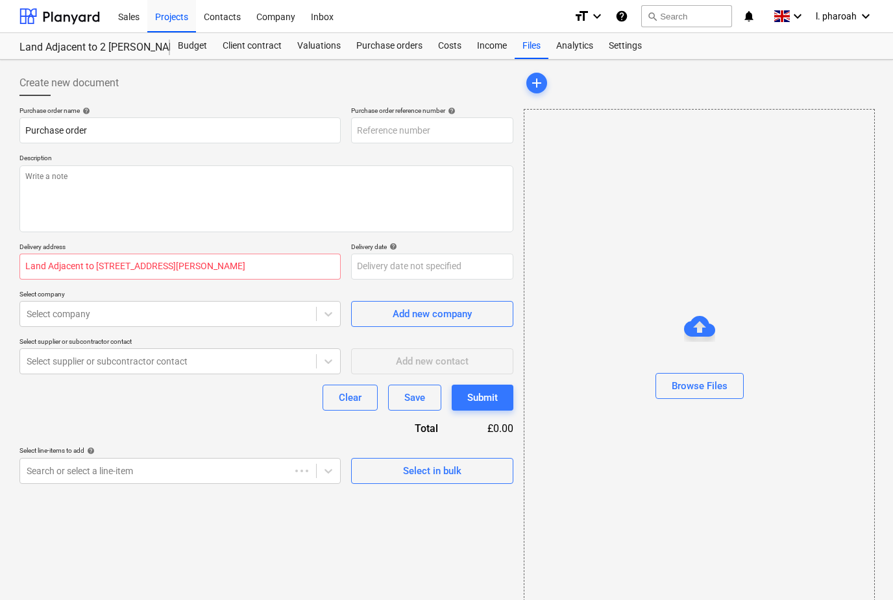
type textarea "x"
type input "2249-PO-006"
type textarea "x"
click at [60, 27] on div at bounding box center [59, 16] width 80 height 32
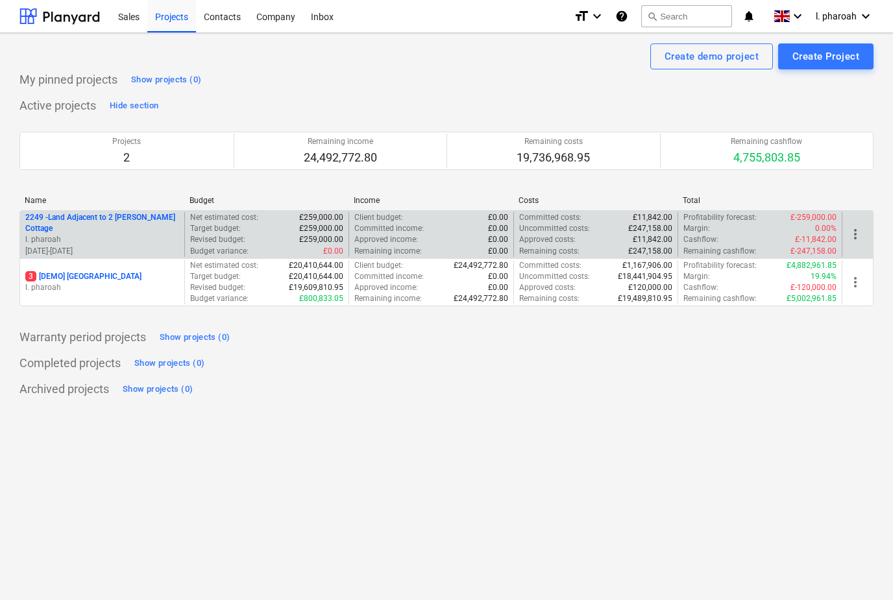
click at [119, 221] on p "2249 - Land Adjacent to 2 [PERSON_NAME] Cottage" at bounding box center [102, 223] width 154 height 22
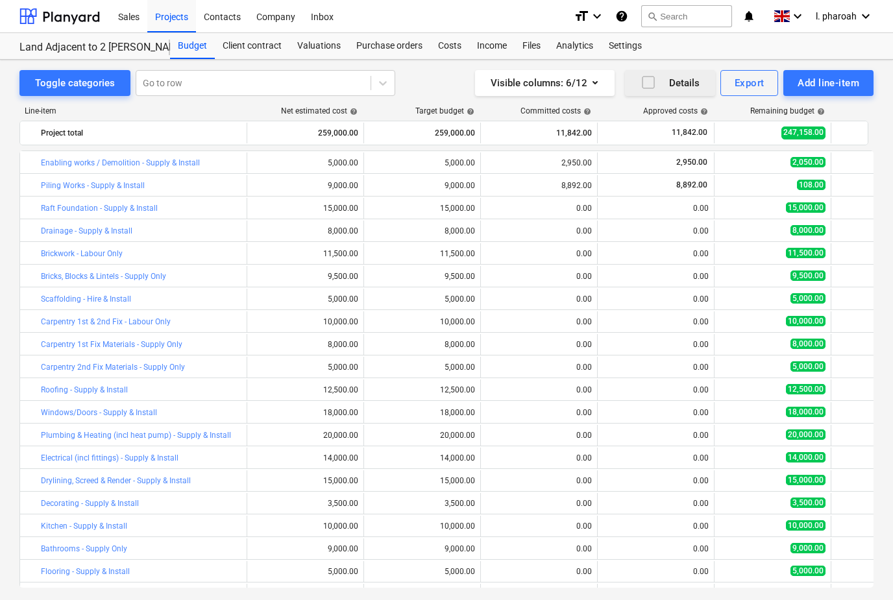
click at [651, 82] on icon "button" at bounding box center [648, 83] width 16 height 16
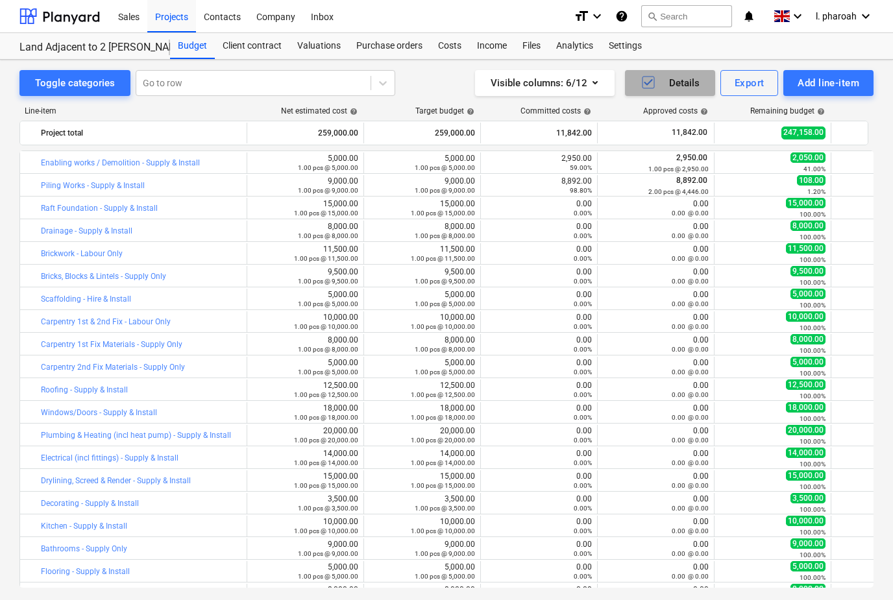
click at [653, 93] on button "Details" at bounding box center [670, 83] width 90 height 26
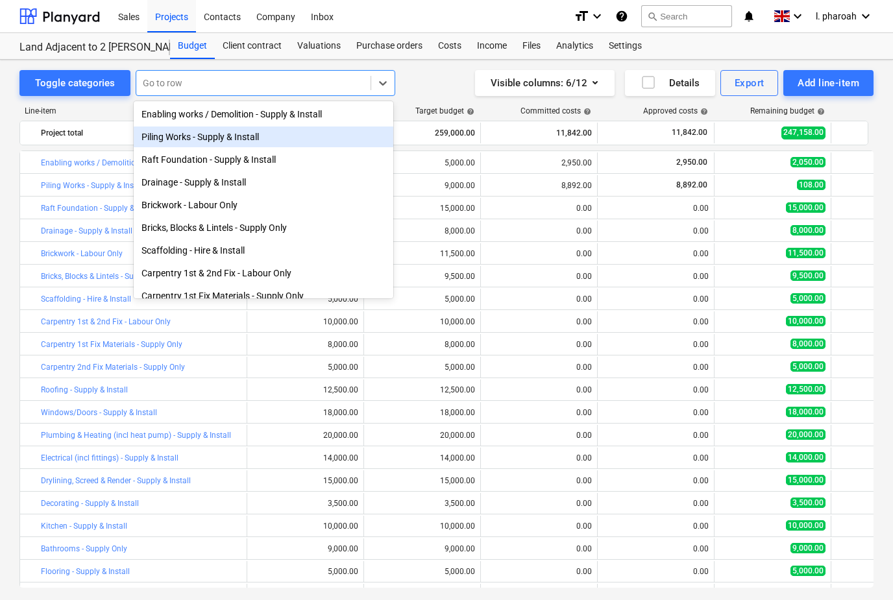
click at [172, 136] on div "Piling Works - Supply & Install" at bounding box center [264, 137] width 260 height 21
